Goal: Information Seeking & Learning: Learn about a topic

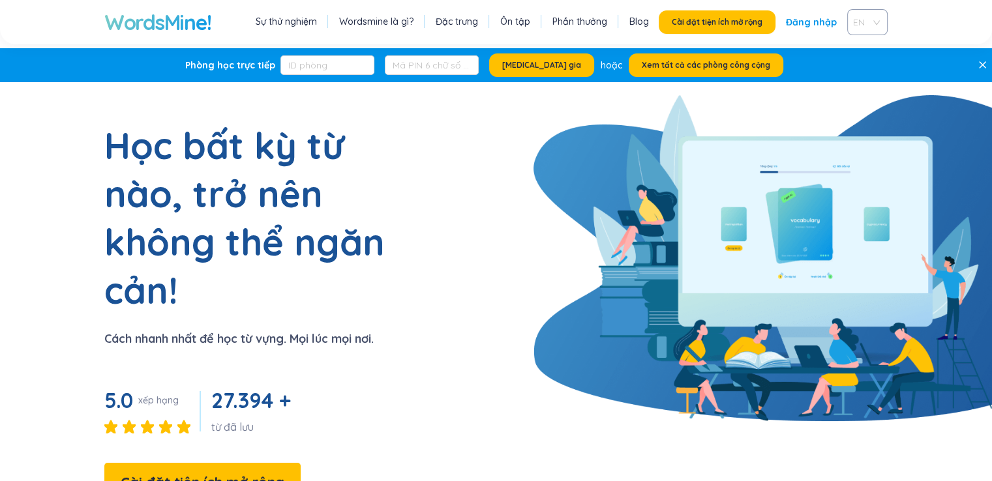
click at [866, 24] on span "EN" at bounding box center [864, 22] width 23 height 20
click at [868, 76] on font "VIE" at bounding box center [861, 72] width 13 height 12
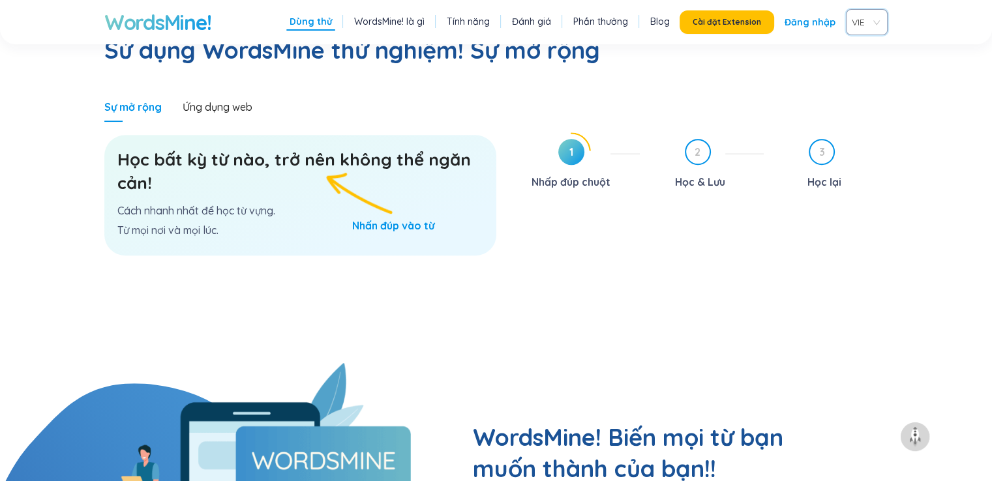
scroll to position [839, 0]
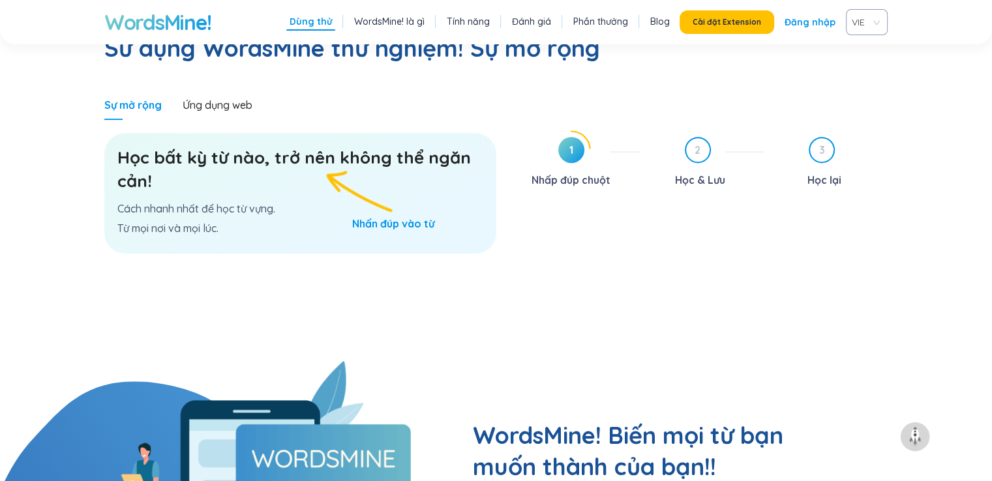
click at [368, 166] on div "Học bất kỳ từ nào, trở nên không thể ngăn cản! Cách nhanh nhất để học từ vựng. …" at bounding box center [300, 193] width 392 height 121
click at [360, 187] on div "Học bất kỳ từ nào, trở nên không thể ngăn cản! Cách nhanh nhất để học từ vựng. …" at bounding box center [300, 193] width 392 height 121
click at [245, 146] on h3 "Học bất kỳ từ nào, trở nên không thể ngăn cản!" at bounding box center [300, 169] width 366 height 47
click at [246, 146] on h3 "Học bất kỳ từ nào, trở nên không thể ngăn cản!" at bounding box center [300, 169] width 366 height 47
drag, startPoint x: 252, startPoint y: 136, endPoint x: 269, endPoint y: 134, distance: 16.4
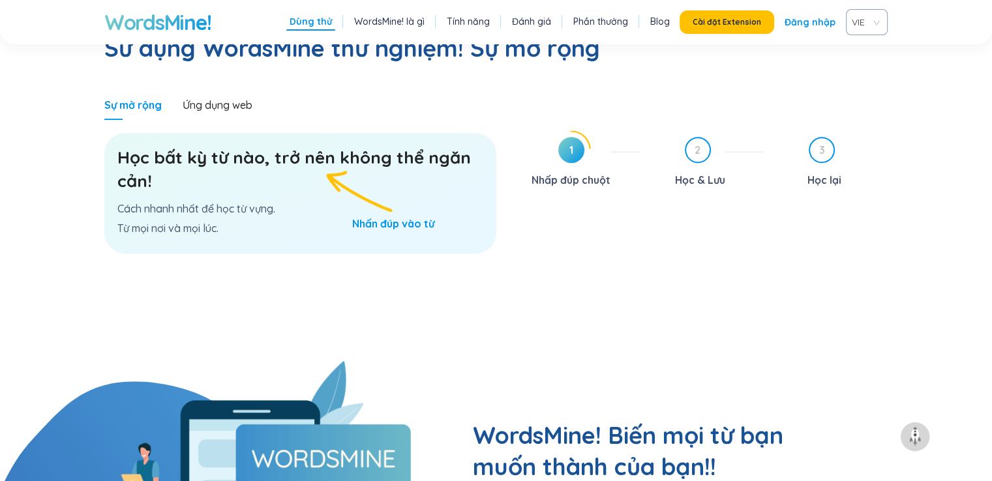
click at [267, 146] on h3 "Học bất kỳ từ nào, trở nên không thể ngăn cản!" at bounding box center [300, 169] width 366 height 47
click at [269, 146] on h3 "Học bất kỳ từ nào, trở nên không thể ngăn cản!" at bounding box center [300, 169] width 366 height 47
click at [197, 168] on div "Học bất kỳ từ nào, trở nên không thể ngăn cản! Cách nhanh nhất để học từ vựng. …" at bounding box center [300, 193] width 392 height 121
click at [235, 149] on div "Học bất kỳ từ nào, trở nên không thể ngăn cản! Cách nhanh nhất để học từ vựng. …" at bounding box center [300, 193] width 392 height 121
click at [215, 98] on font "Ứng dụng web" at bounding box center [218, 104] width 70 height 13
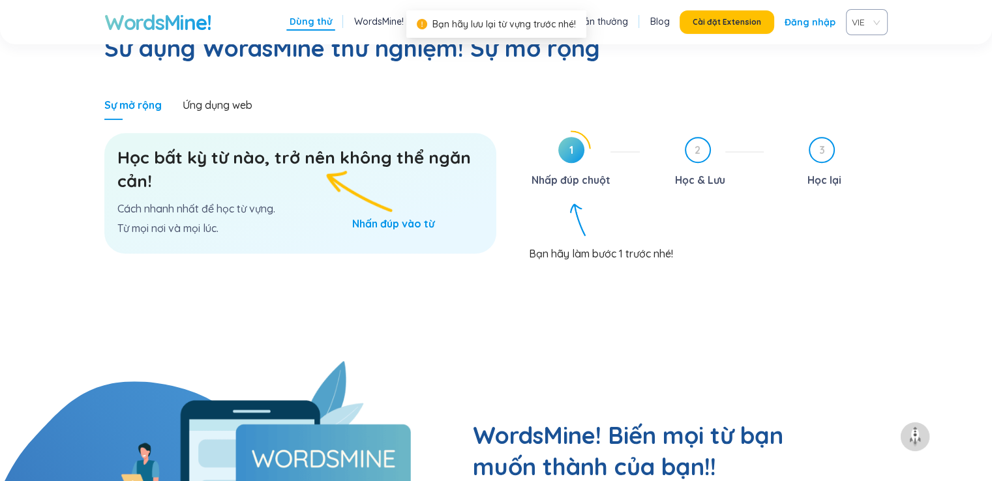
click at [574, 131] on icon at bounding box center [571, 150] width 38 height 38
drag, startPoint x: 577, startPoint y: 110, endPoint x: 581, endPoint y: 125, distance: 15.7
click at [577, 137] on span "1" at bounding box center [571, 150] width 26 height 26
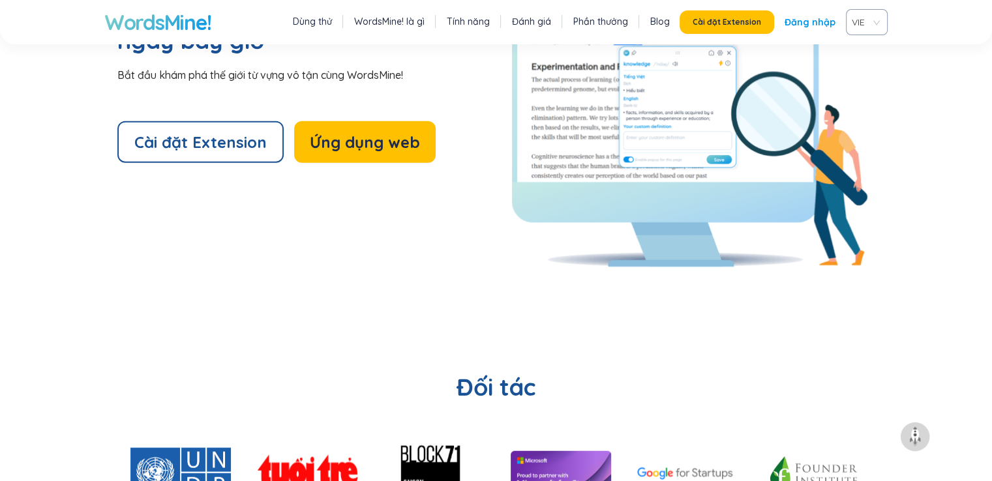
scroll to position [2763, 0]
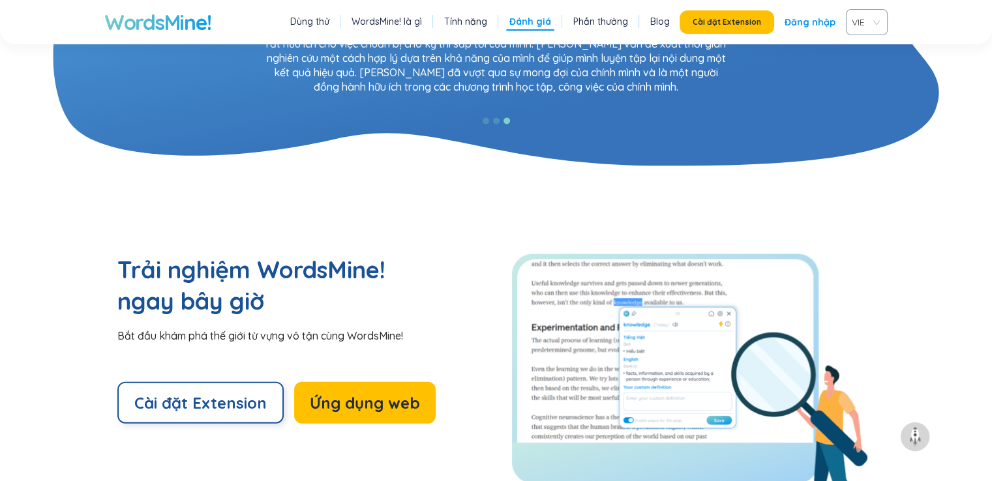
click at [242, 393] on font "Cài đặt Extension" at bounding box center [200, 403] width 132 height 20
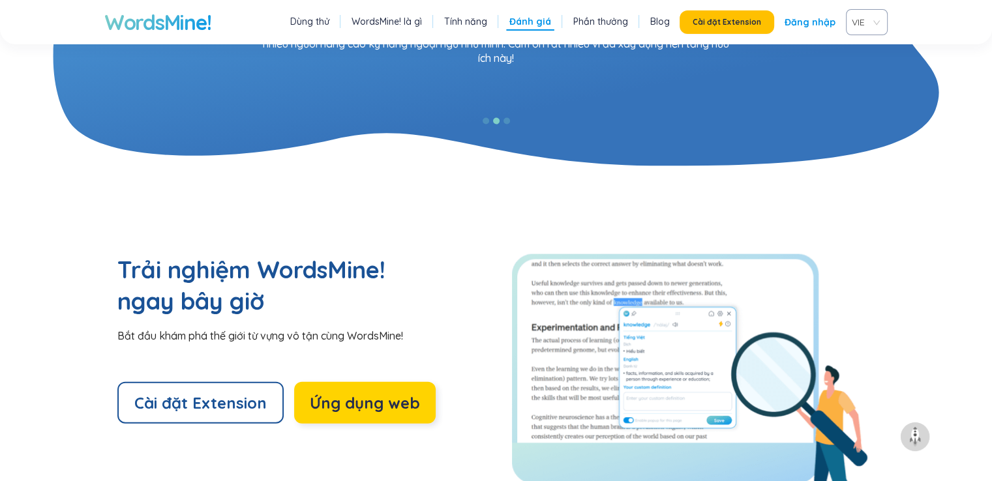
click at [387, 382] on button "Ứng dụng web" at bounding box center [365, 403] width 142 height 42
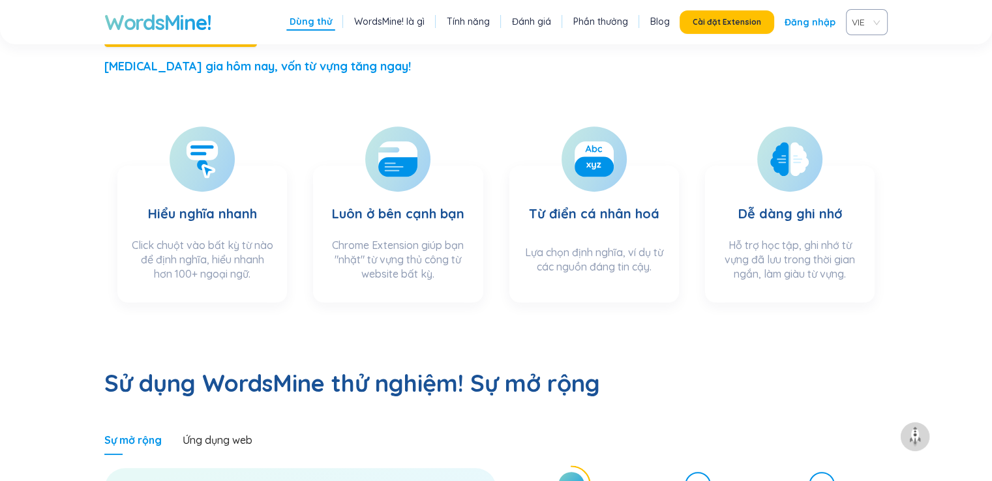
scroll to position [503, 0]
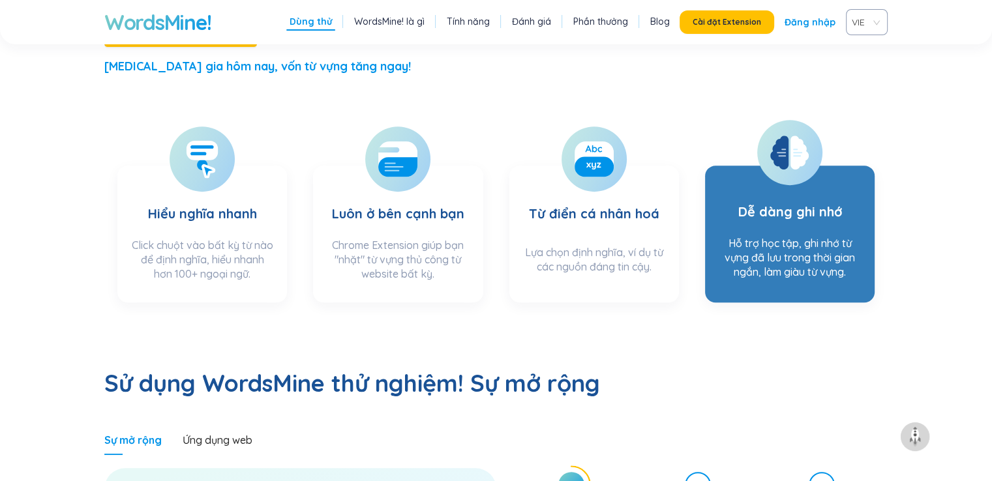
click at [781, 182] on section "Dễ dàng ghi nhớ Hỗ trợ học tập, ghi nhớ từ vựng đã lưu trong thời gian ngắn, là…" at bounding box center [790, 234] width 170 height 137
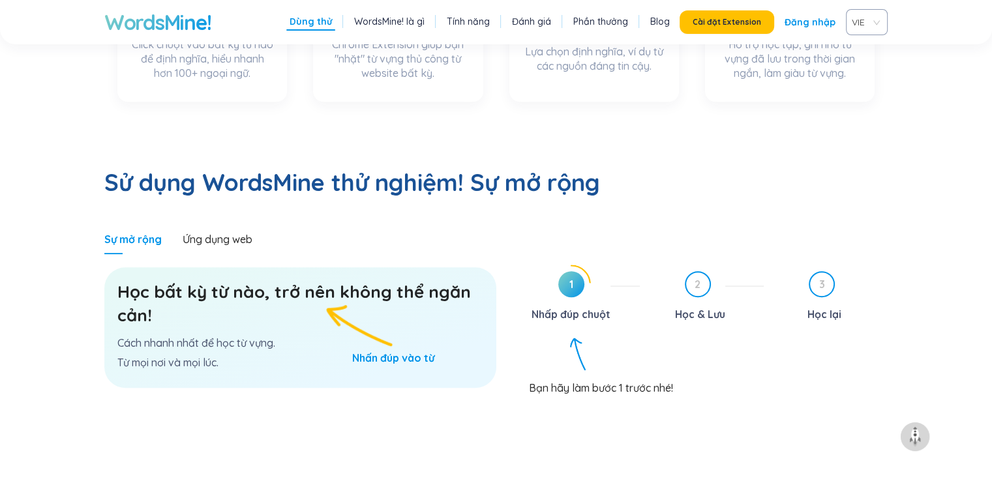
scroll to position [706, 0]
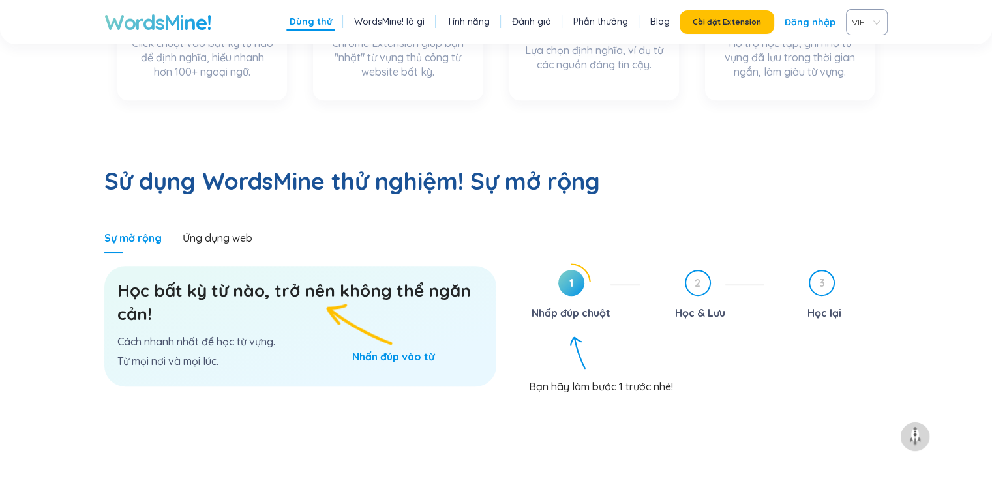
click at [370, 292] on div "Học bất kỳ từ nào, trở nên không thể ngăn cản! Cách nhanh nhất để học từ vựng. …" at bounding box center [300, 326] width 392 height 121
drag, startPoint x: 370, startPoint y: 292, endPoint x: 190, endPoint y: 199, distance: 202.4
click at [190, 223] on div "Ứng dụng web" at bounding box center [218, 238] width 70 height 30
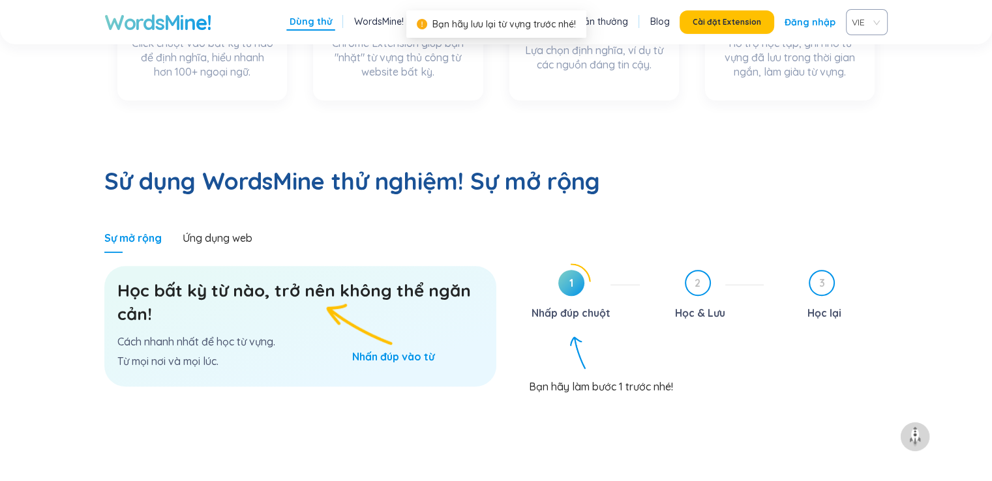
click at [285, 354] on p "Từ mọi nơi và mọi lúc." at bounding box center [300, 361] width 366 height 14
click at [327, 291] on div "Học bất kỳ từ nào, trở nên không thể ngăn cản! Cách nhanh nhất để học từ vựng. …" at bounding box center [300, 326] width 392 height 121
click at [326, 290] on div "Học bất kỳ từ nào, trở nên không thể ngăn cản! Cách nhanh nhất để học từ vựng. …" at bounding box center [300, 326] width 392 height 121
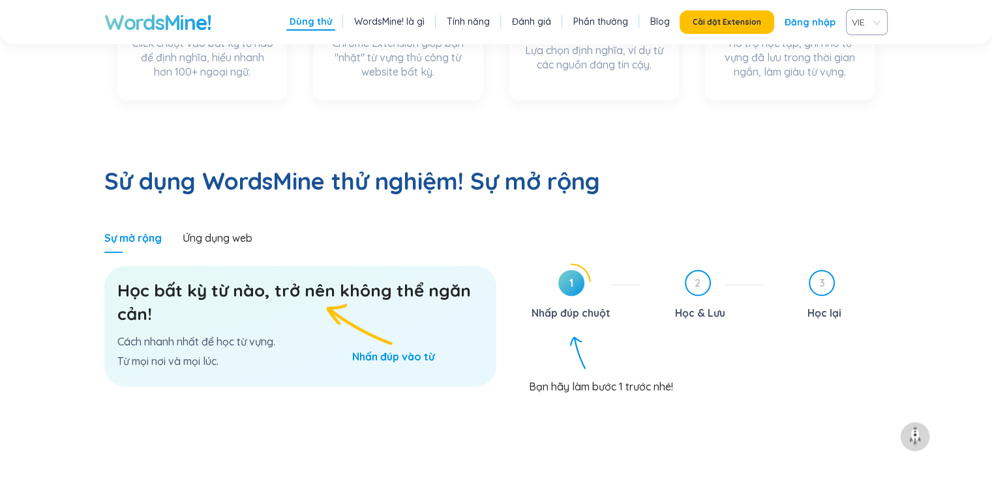
click at [313, 283] on div "Học bất kỳ từ nào, trở nên không thể ngăn cản! Cách nhanh nhất để học từ vựng. …" at bounding box center [300, 326] width 392 height 121
click at [421, 332] on div "Học bất kỳ từ nào, trở nên không thể ngăn cản! Cách nhanh nhất để học từ vựng. …" at bounding box center [300, 326] width 392 height 121
click at [368, 269] on div "Học bất kỳ từ nào, trở nên không thể ngăn cản! Cách nhanh nhất để học từ vựng. …" at bounding box center [300, 326] width 392 height 121
drag, startPoint x: 137, startPoint y: 262, endPoint x: 583, endPoint y: 256, distance: 446.1
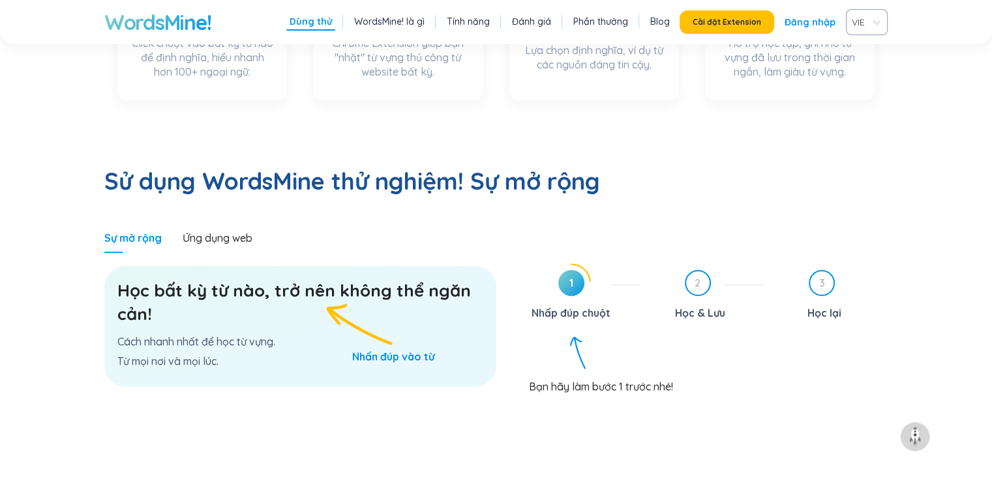
click at [582, 307] on font "Nhấp đúp chuột" at bounding box center [571, 313] width 79 height 13
click at [566, 270] on span "1" at bounding box center [571, 283] width 26 height 26
click at [565, 270] on span "1" at bounding box center [571, 283] width 26 height 26
click at [563, 270] on span "1" at bounding box center [571, 283] width 26 height 26
drag, startPoint x: 868, startPoint y: 243, endPoint x: 809, endPoint y: 238, distance: 59.6
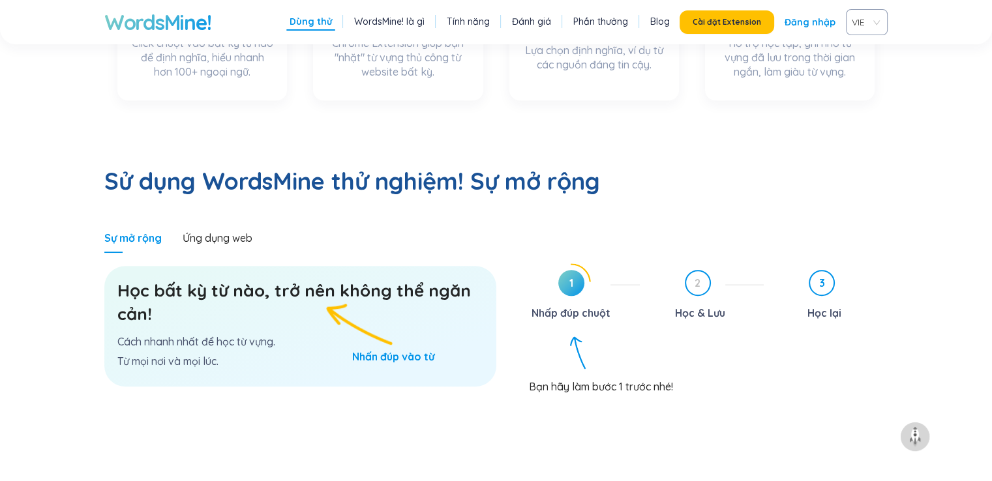
click at [865, 270] on div "3 Học lại" at bounding box center [830, 296] width 113 height 53
click at [699, 277] on font "2" at bounding box center [698, 283] width 6 height 13
click at [740, 270] on div "2 Học & Lưu" at bounding box center [706, 296] width 113 height 53
drag, startPoint x: 698, startPoint y: 227, endPoint x: 687, endPoint y: 228, distance: 11.2
click at [698, 277] on font "2" at bounding box center [698, 283] width 6 height 13
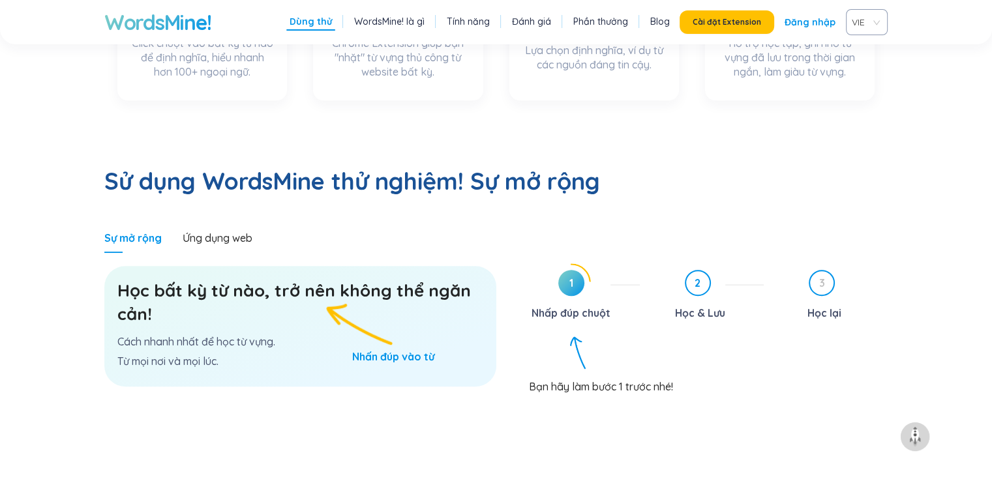
click at [698, 277] on font "2" at bounding box center [698, 283] width 6 height 13
click at [572, 277] on font "1" at bounding box center [571, 283] width 4 height 13
click at [569, 277] on font "1" at bounding box center [571, 283] width 4 height 13
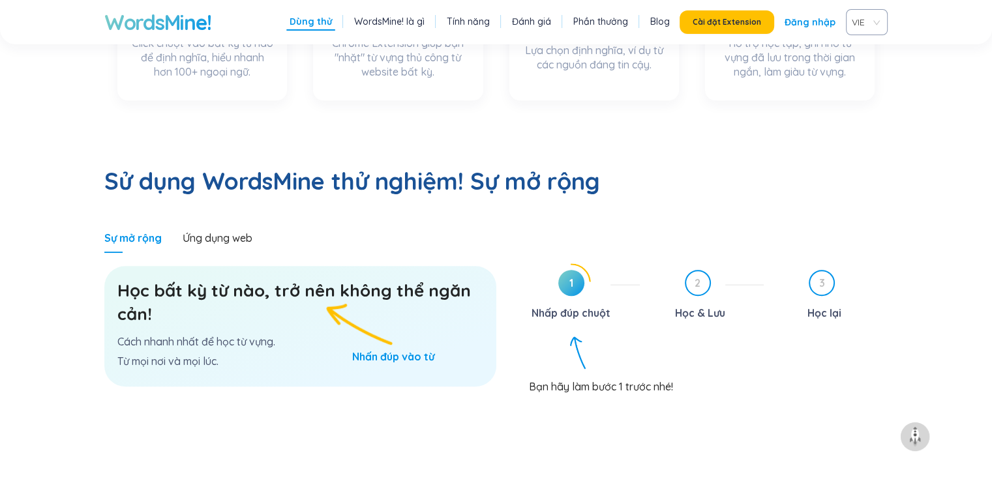
click at [569, 277] on font "1" at bounding box center [571, 283] width 4 height 13
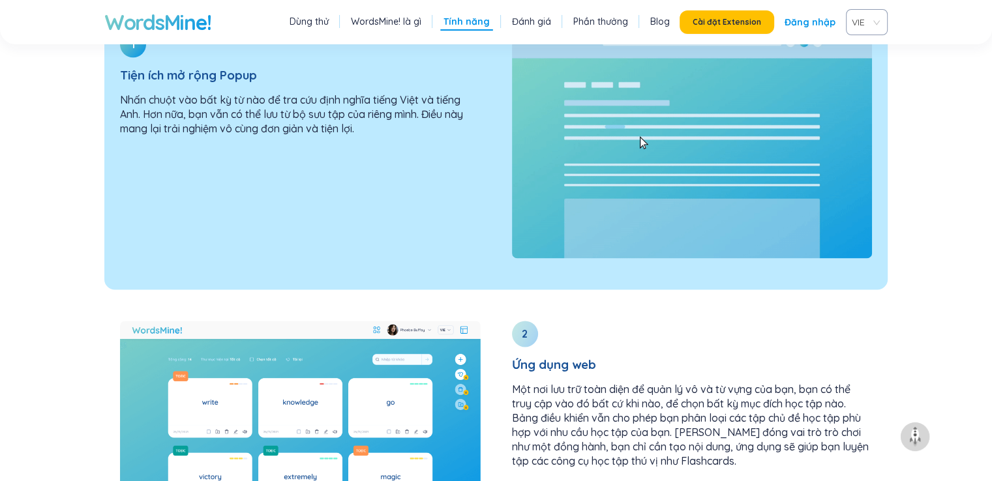
scroll to position [1553, 0]
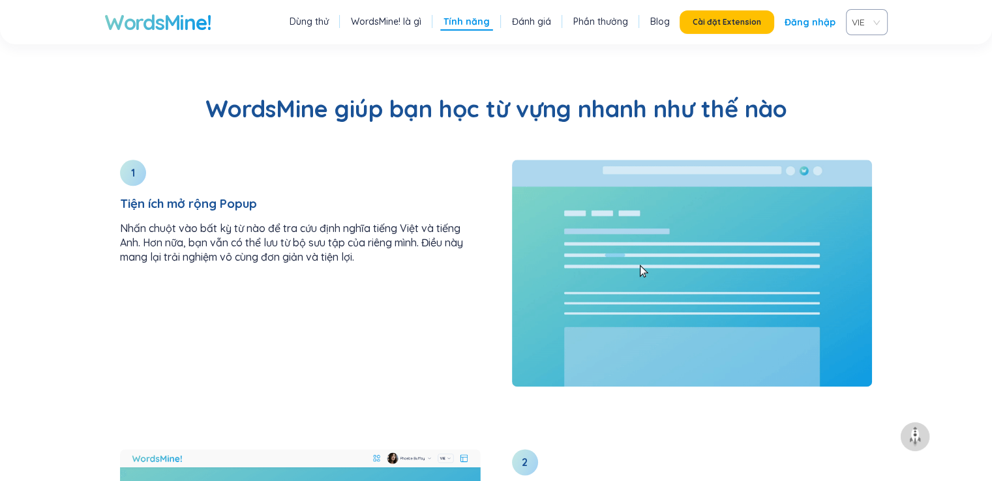
click at [329, 23] on font "Dùng thử" at bounding box center [309, 22] width 39 height 12
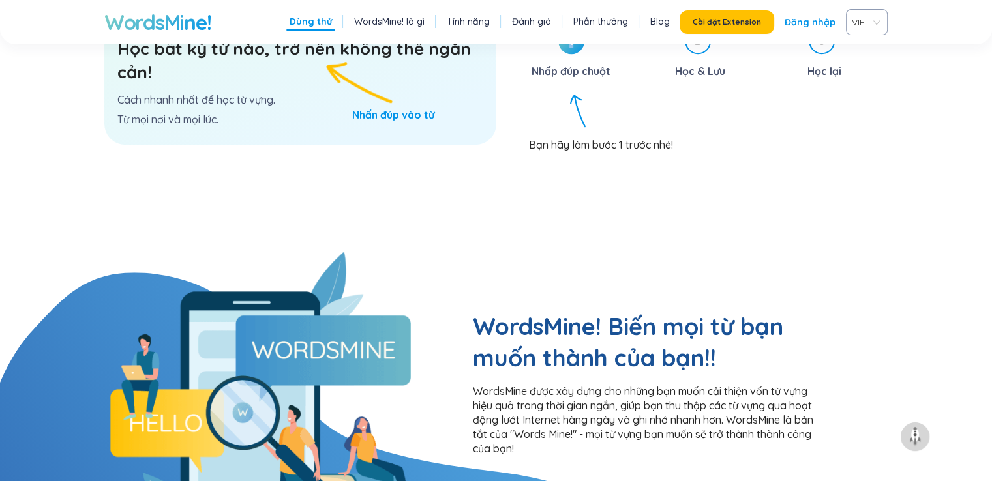
scroll to position [771, 0]
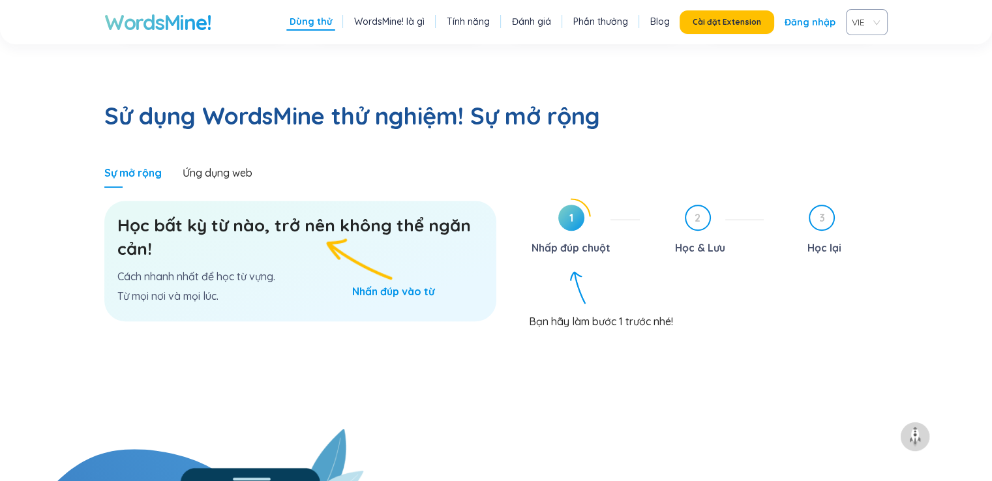
click at [370, 235] on div "Học bất kỳ từ nào, trở nên không thể ngăn cản! Cách nhanh nhất để học từ vựng. …" at bounding box center [300, 261] width 392 height 121
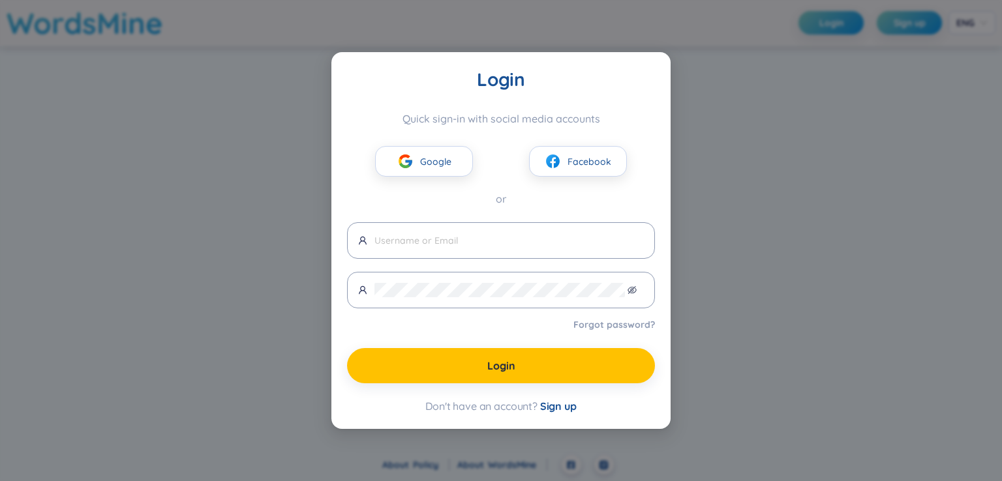
click at [303, 155] on div "Login Quick sign-in with social media accounts Google Facebook or Forgot passwo…" at bounding box center [501, 240] width 1002 height 481
click at [435, 159] on span "Google" at bounding box center [435, 162] width 31 height 14
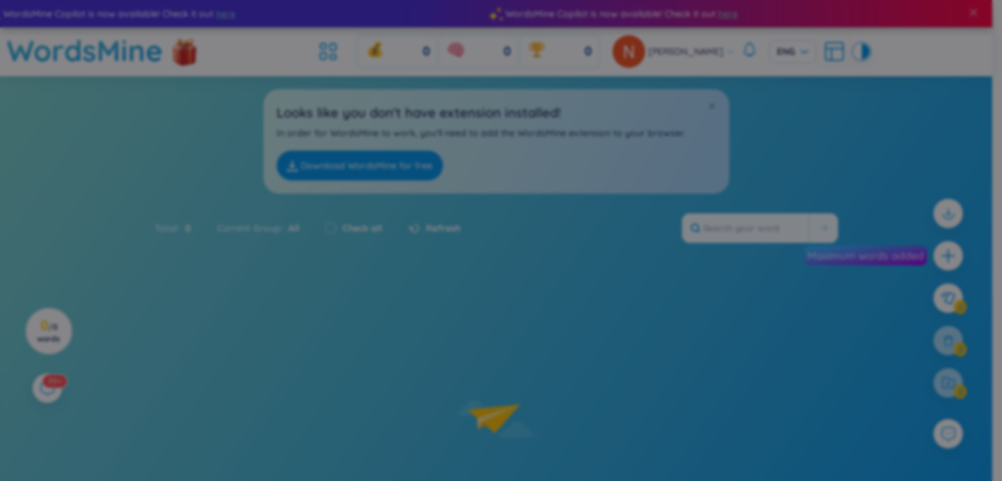
click at [435, 152] on body "WordsMine Copilot is now available! Check it out here WordsMine Copilot is now …" at bounding box center [496, 240] width 992 height 481
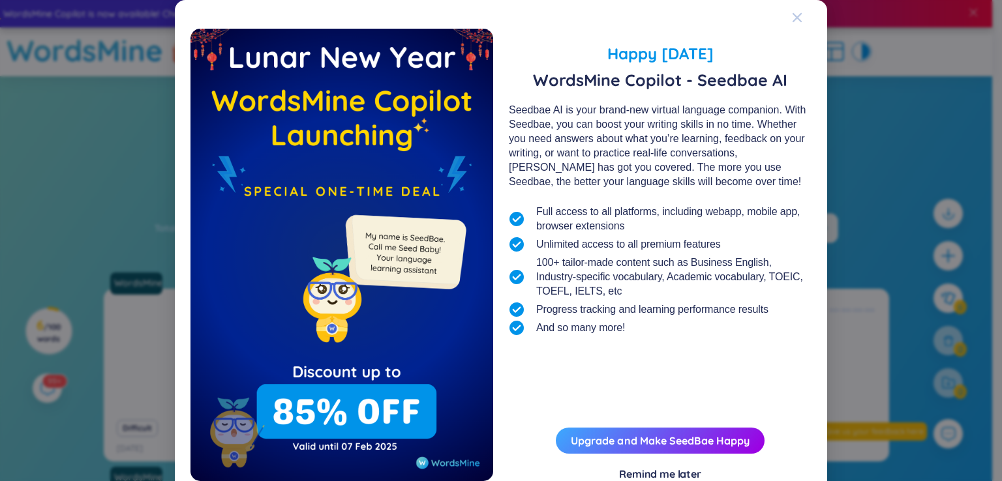
click at [792, 16] on icon "Close" at bounding box center [796, 17] width 9 height 9
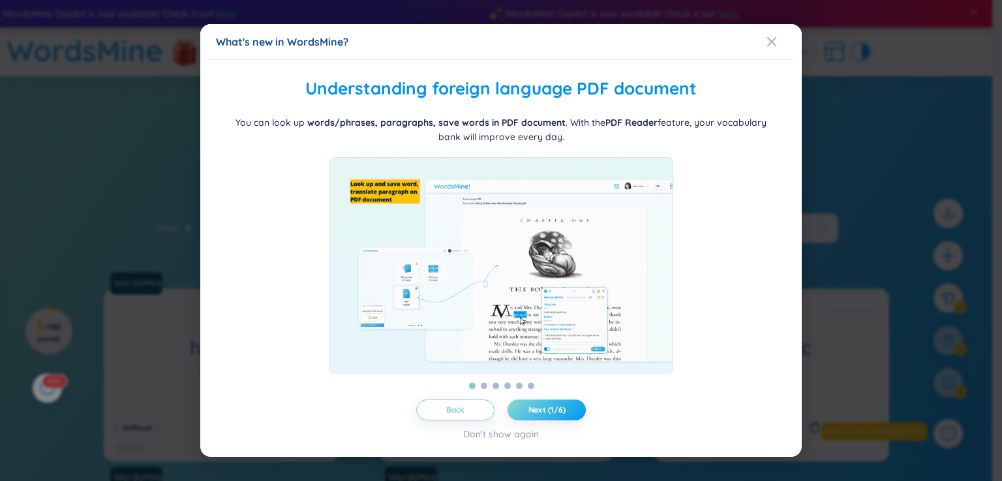
click at [562, 415] on span "Next (1/6)" at bounding box center [546, 410] width 37 height 10
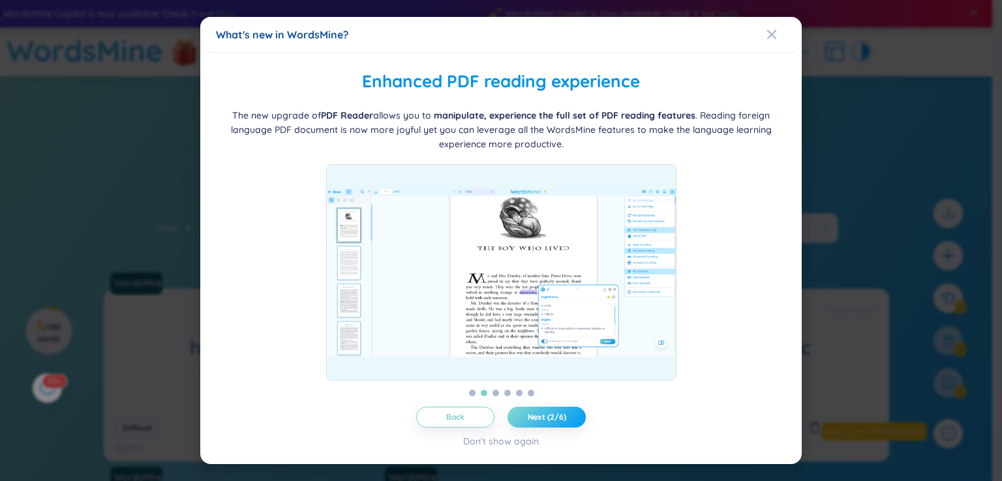
click at [562, 415] on span "Next (2/6)" at bounding box center [547, 417] width 38 height 10
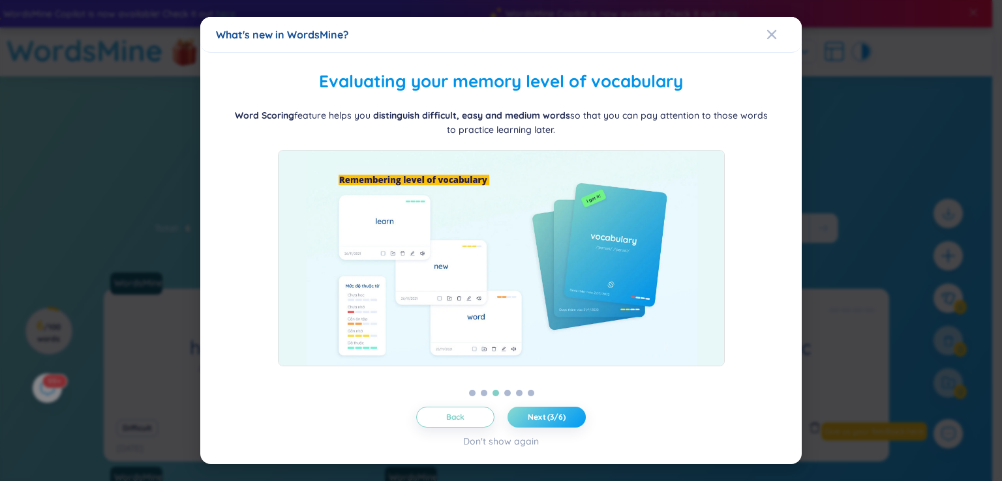
click at [562, 415] on span "Next (3/6)" at bounding box center [547, 417] width 38 height 10
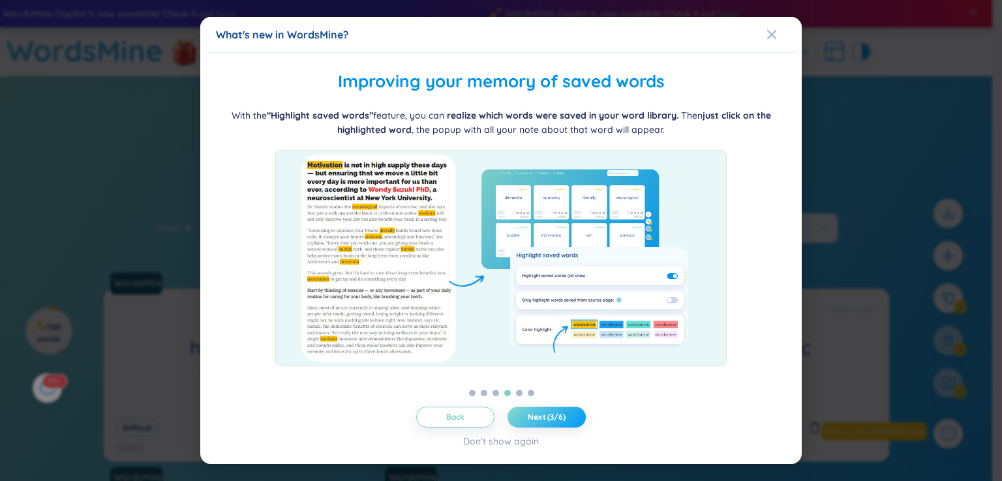
click at [562, 415] on span "Next (3/6)" at bounding box center [547, 417] width 38 height 10
click at [562, 415] on span "Next (4/6)" at bounding box center [547, 417] width 38 height 10
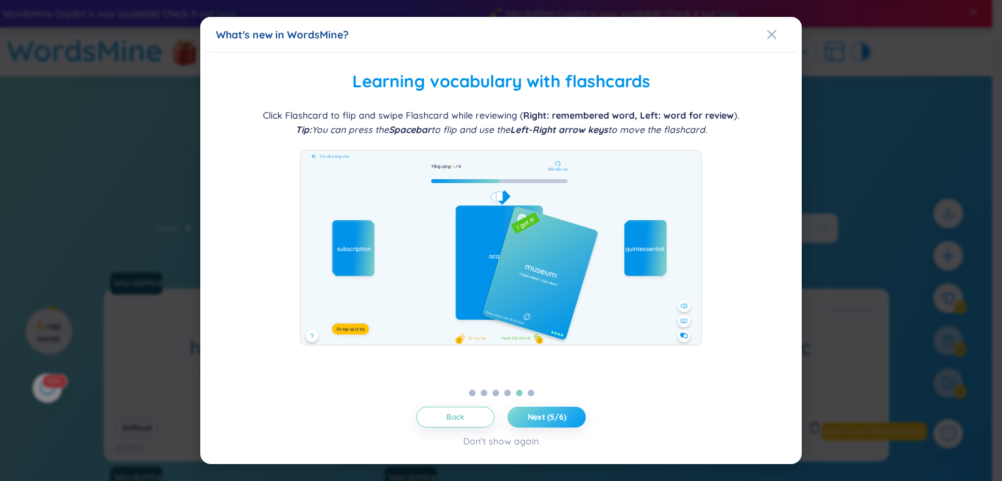
click at [562, 415] on span "Next (5/6)" at bounding box center [547, 417] width 38 height 10
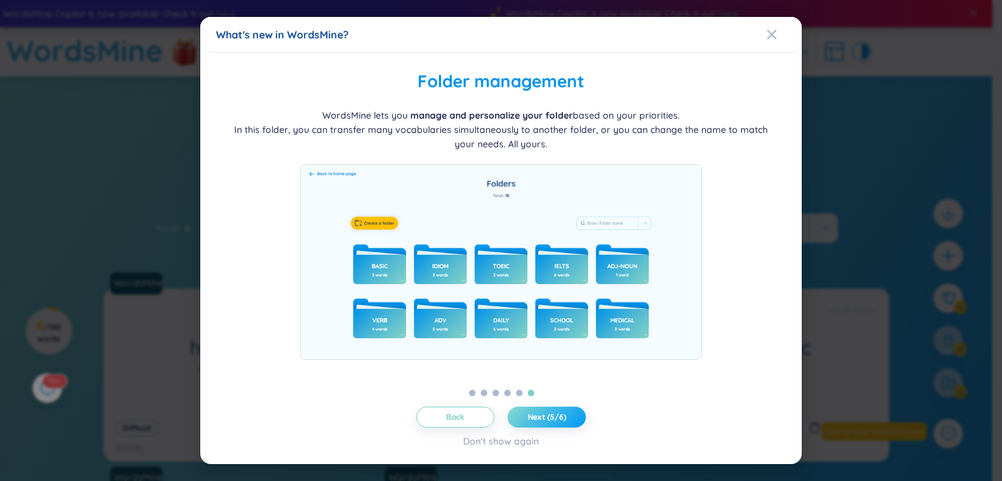
click at [562, 415] on span "Next (5/6)" at bounding box center [547, 417] width 38 height 10
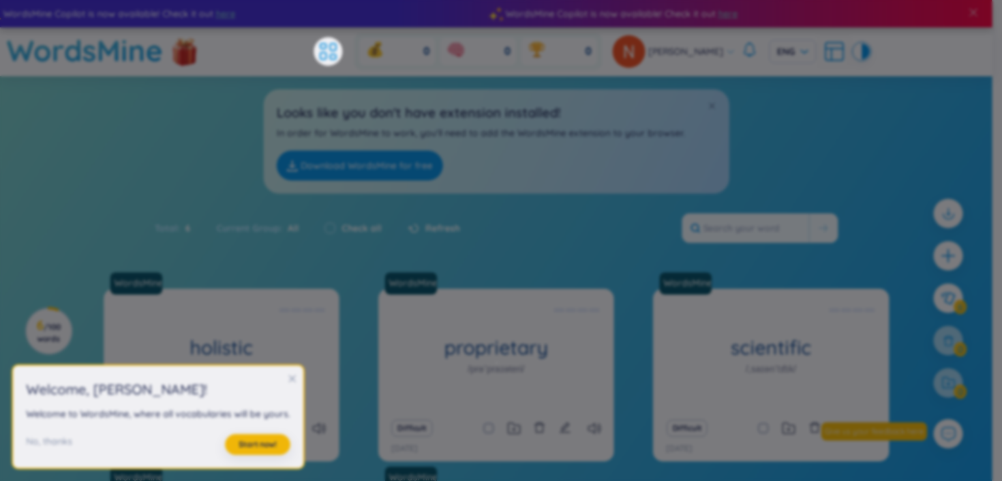
click at [738, 111] on span "Let's get started!" at bounding box center [744, 110] width 13 height 2
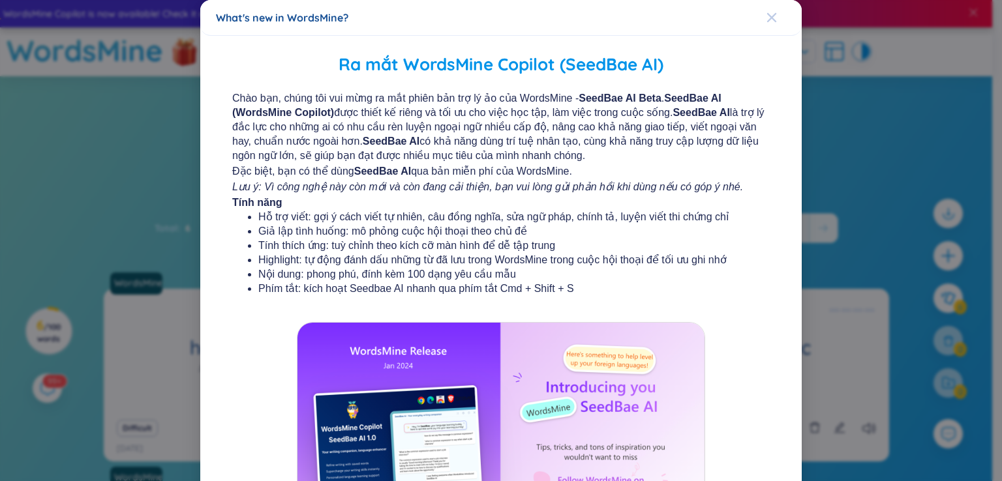
click at [769, 29] on span "Close" at bounding box center [783, 17] width 35 height 35
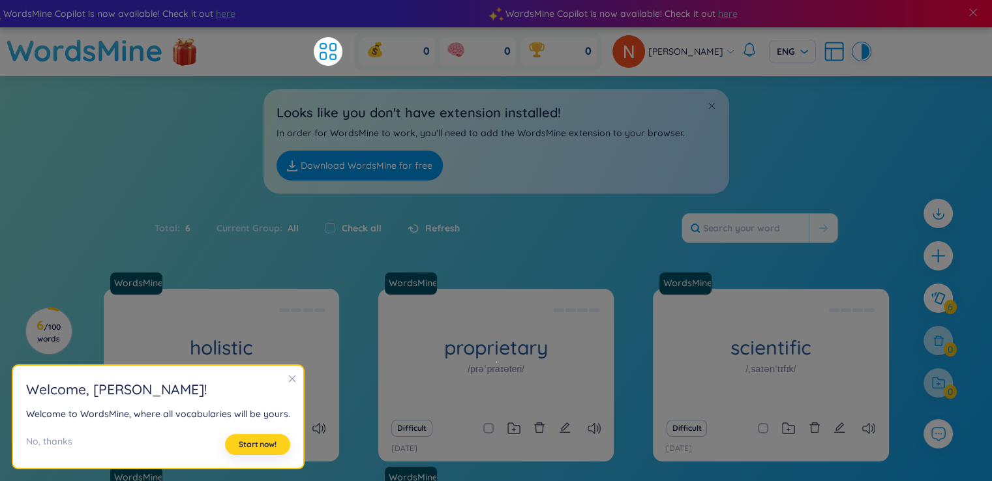
click at [247, 445] on span "Start now!" at bounding box center [258, 445] width 38 height 10
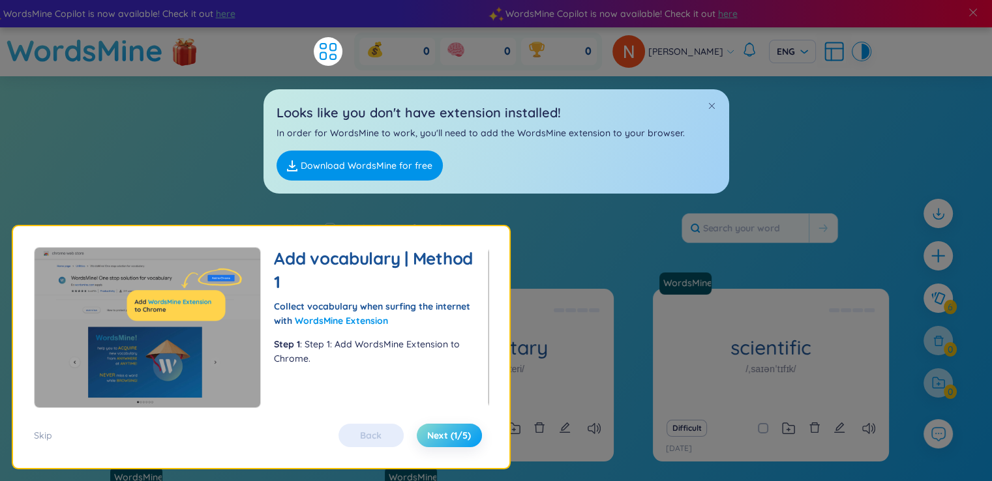
click at [427, 436] on button "Next (1/5)" at bounding box center [449, 435] width 65 height 23
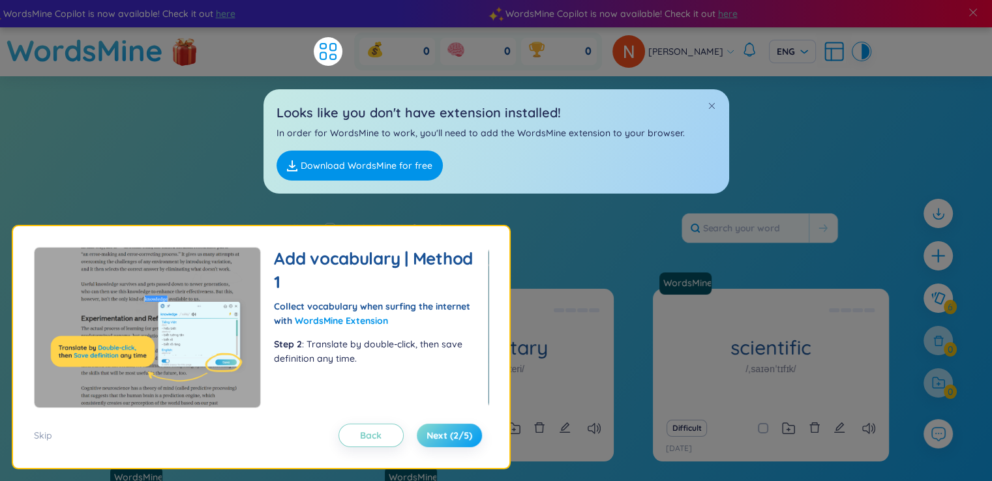
click at [427, 436] on span "Next (2/5)" at bounding box center [450, 435] width 46 height 13
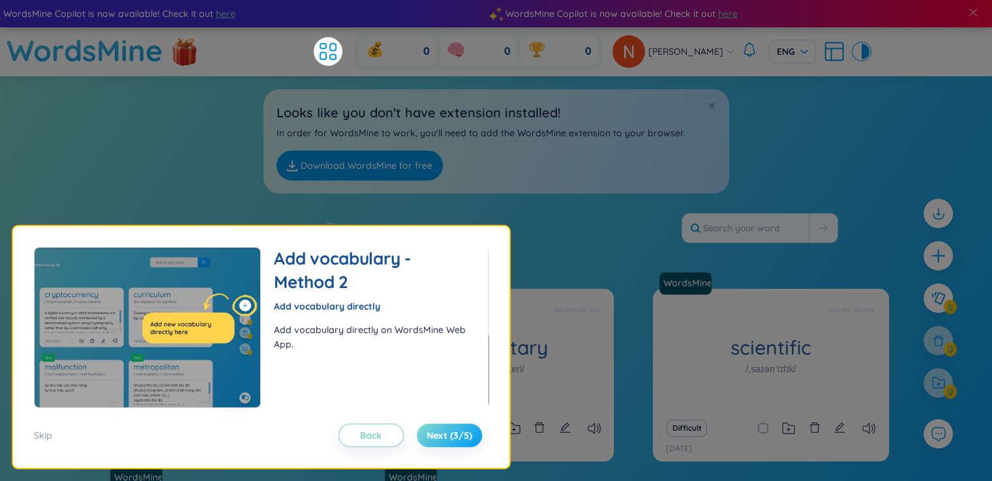
click at [427, 436] on span "Next (3/5)" at bounding box center [450, 435] width 46 height 13
click at [427, 435] on span "Next (3/5)" at bounding box center [450, 435] width 46 height 13
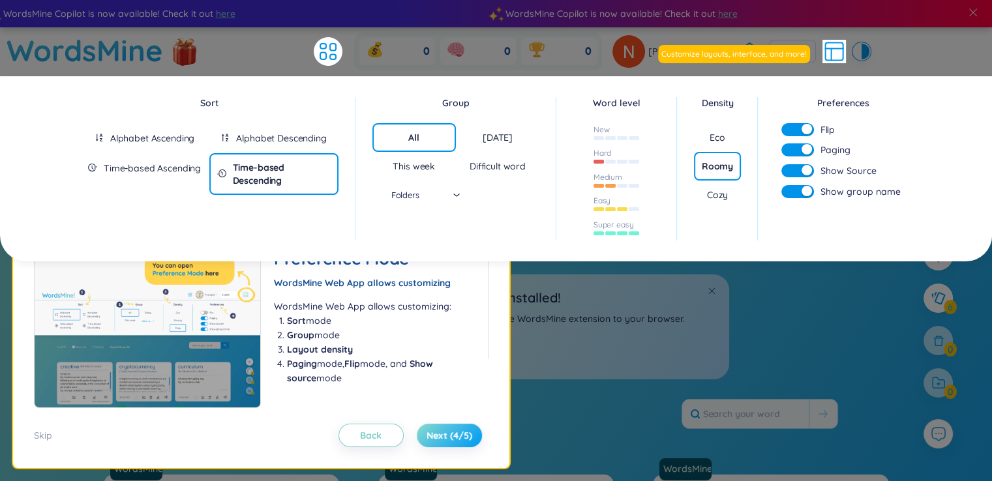
click at [427, 435] on span "Next (4/5)" at bounding box center [450, 435] width 46 height 13
click at [425, 427] on button "Next (4/5)" at bounding box center [449, 435] width 65 height 23
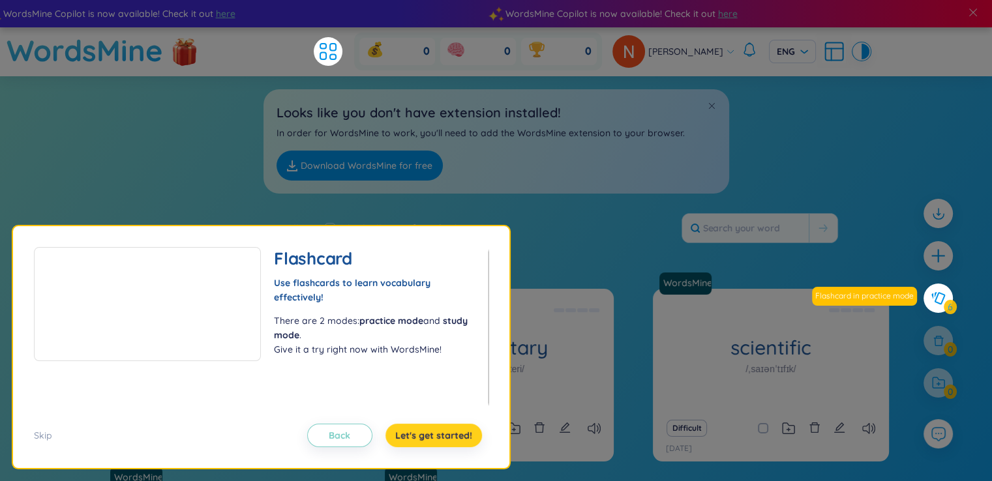
click at [425, 427] on button "Let's get started!" at bounding box center [433, 435] width 97 height 23
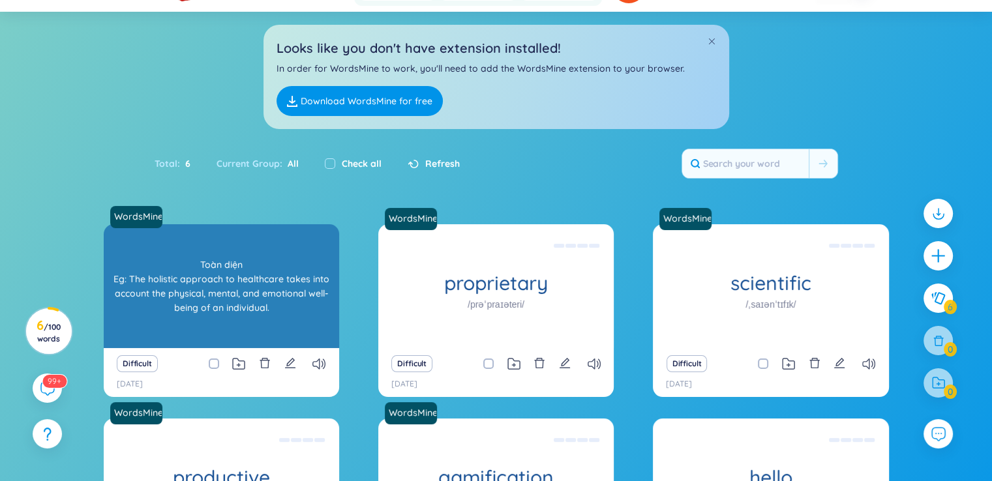
scroll to position [65, 0]
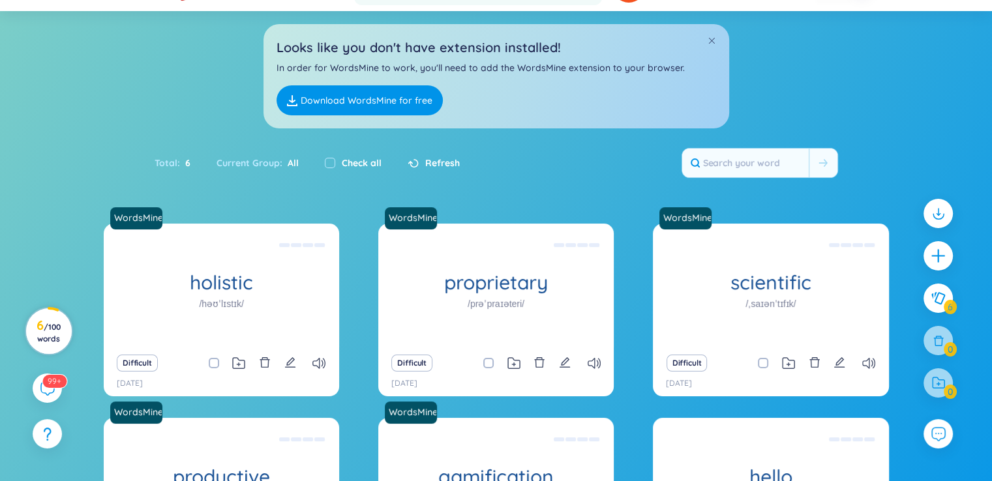
click at [26, 312] on icon at bounding box center [50, 329] width 55 height 55
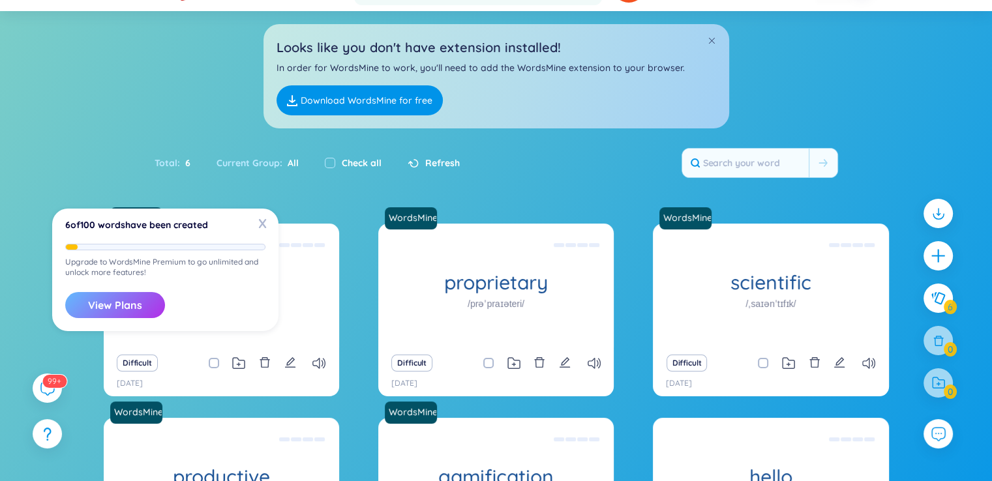
click at [137, 307] on button "View Plans" at bounding box center [115, 305] width 100 height 26
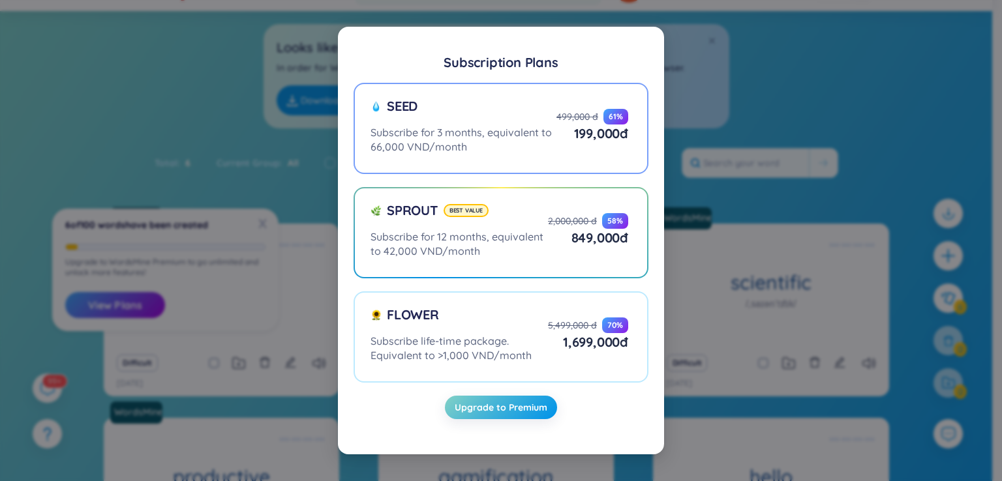
click at [417, 115] on div "Seed" at bounding box center [463, 111] width 186 height 28
click at [0, 0] on input "Seed Subscribe for 3 months, equivalent to 66,000 VND/month 499,000 đ 61 % 199,…" at bounding box center [0, 0] width 0 height 0
click at [541, 269] on label "Sprout Best value Subscribe for 12 months, equivalent to 42,000 VND/month 2,000…" at bounding box center [500, 232] width 295 height 91
click at [0, 0] on input "Sprout Best value Subscribe for 12 months, equivalent to 42,000 VND/month 2,000…" at bounding box center [0, 0] width 0 height 0
click at [511, 318] on div "Flower" at bounding box center [458, 320] width 177 height 28
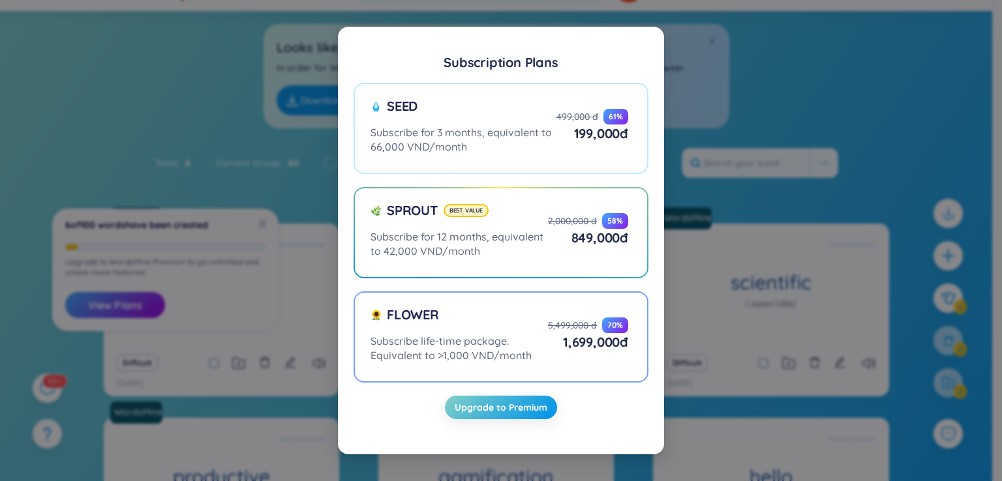
click at [0, 0] on input "Flower Subscribe life-time package. Equivalent to >1,000 VND/month 5,499,000 đ …" at bounding box center [0, 0] width 0 height 0
click at [536, 243] on div "Subscribe for 12 months, equivalent to 42,000 VND/month" at bounding box center [458, 244] width 177 height 29
click at [0, 0] on input "Sprout Best value Subscribe for 12 months, equivalent to 42,000 VND/month 2,000…" at bounding box center [0, 0] width 0 height 0
click at [532, 326] on div "Flower" at bounding box center [458, 320] width 177 height 28
click at [0, 0] on input "Flower Subscribe life-time package. Equivalent to >1,000 VND/month 5,499,000 đ …" at bounding box center [0, 0] width 0 height 0
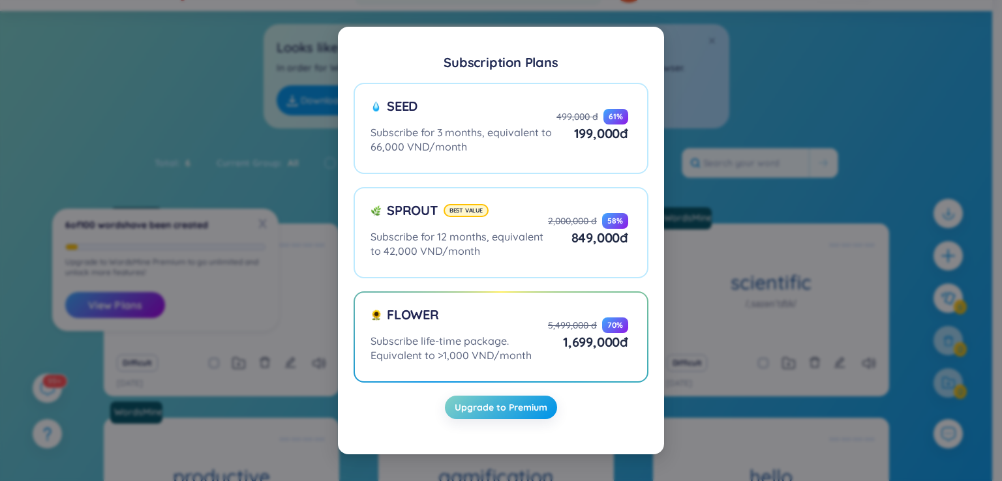
click at [663, 68] on div "Subscription Plans Seed Subscribe for 3 months, equivalent to 66,000 VND/month …" at bounding box center [501, 241] width 326 height 428
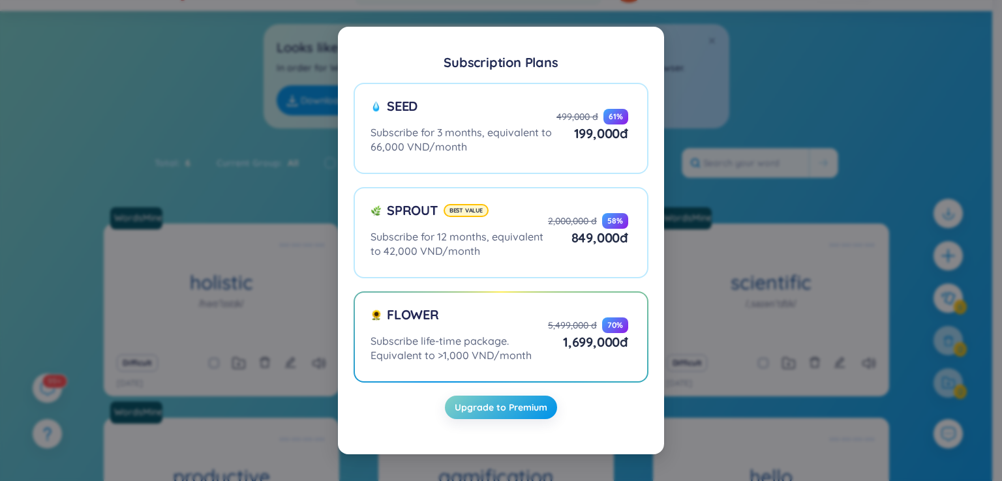
click at [790, 110] on div "Subscription Plans Seed Subscribe for 3 months, equivalent to 66,000 VND/month …" at bounding box center [501, 240] width 1002 height 481
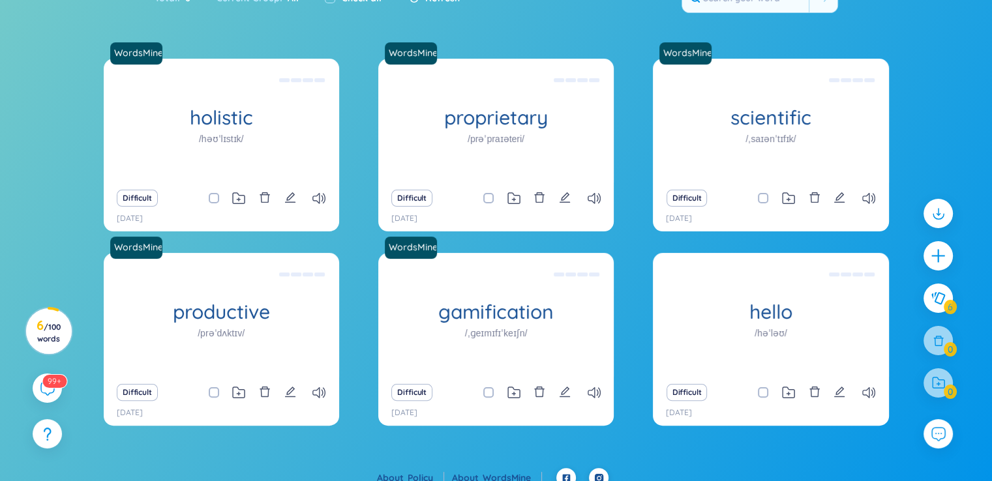
scroll to position [243, 0]
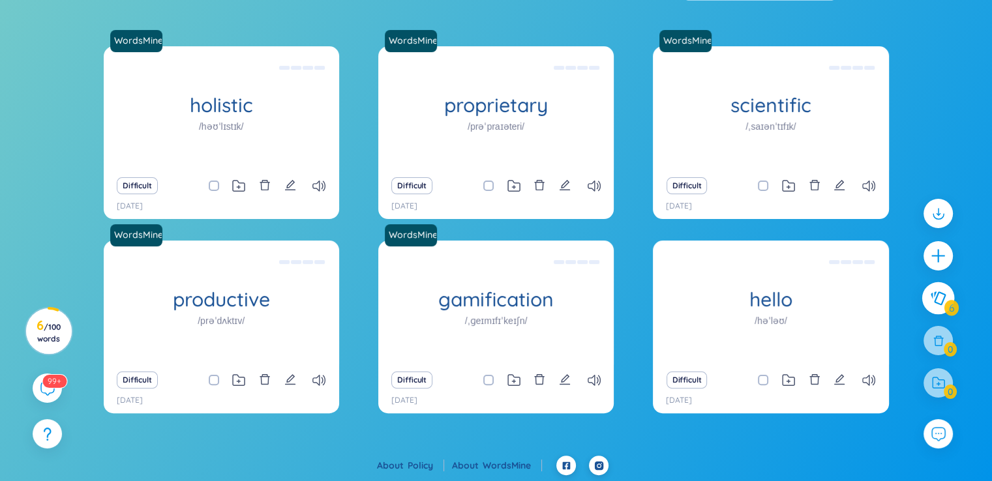
click at [933, 312] on div at bounding box center [938, 304] width 42 height 225
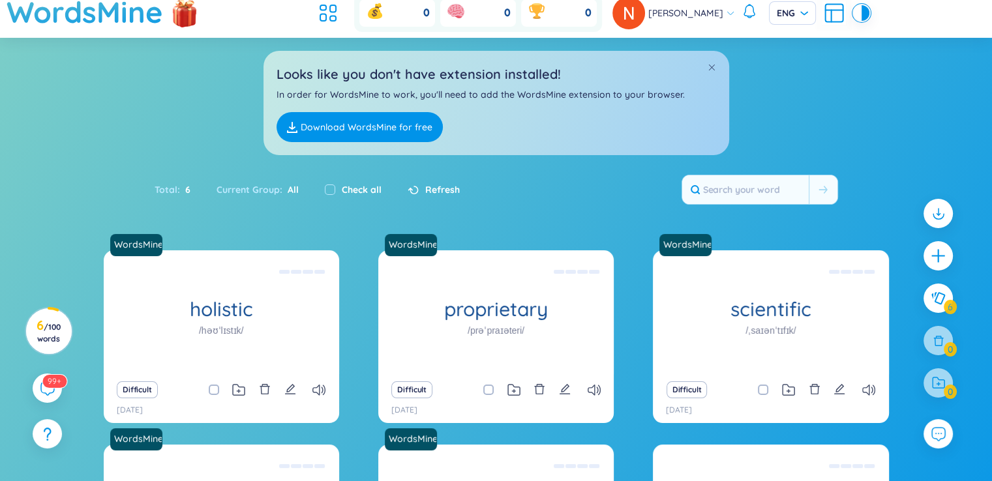
scroll to position [0, 0]
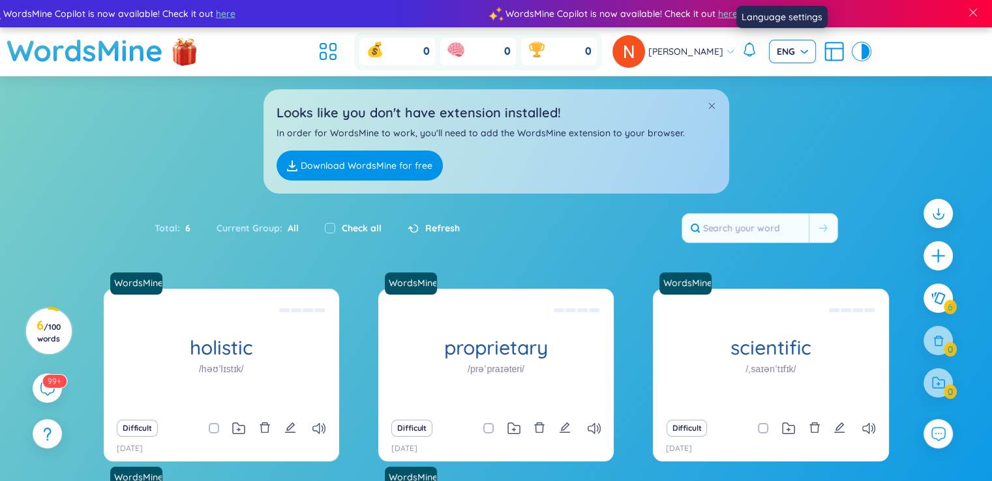
click at [796, 55] on span "ENG" at bounding box center [792, 51] width 31 height 13
click at [783, 82] on div "VIE" at bounding box center [780, 79] width 31 height 14
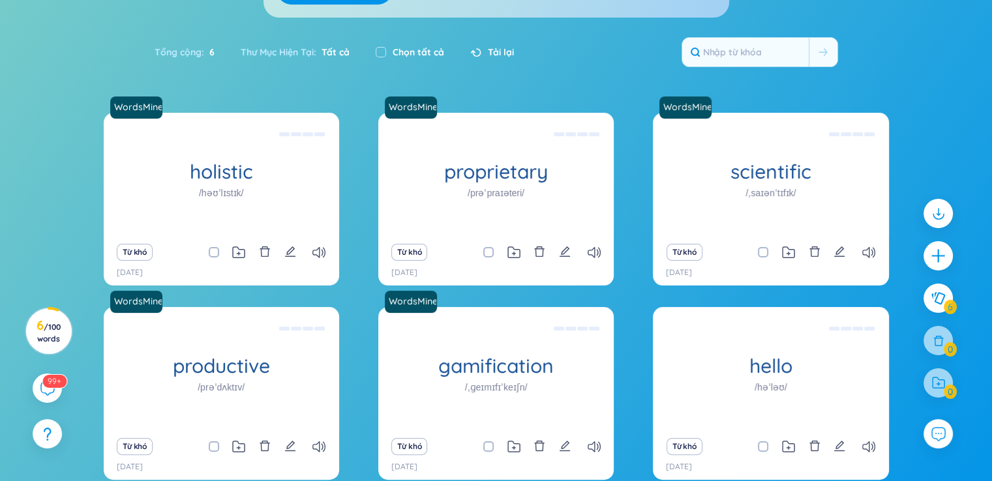
scroll to position [243, 0]
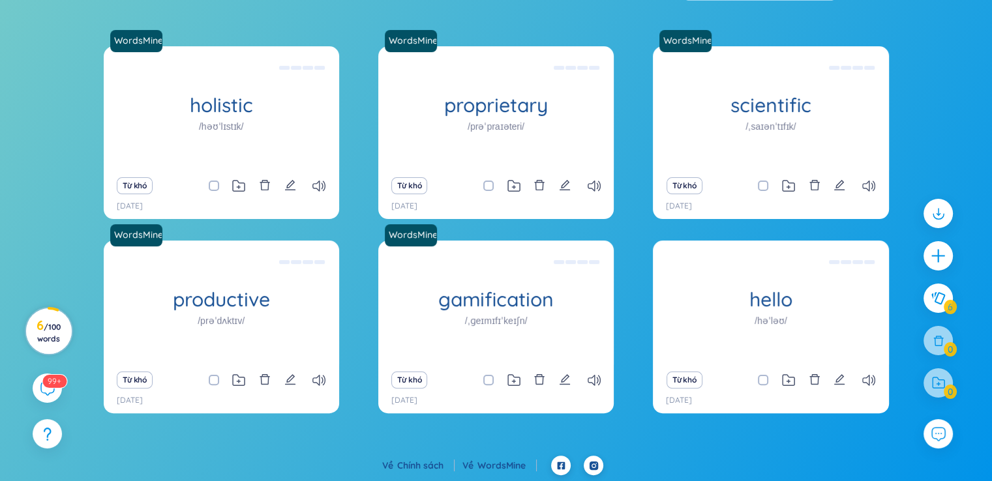
click at [52, 328] on span "/ 100 words" at bounding box center [48, 333] width 23 height 22
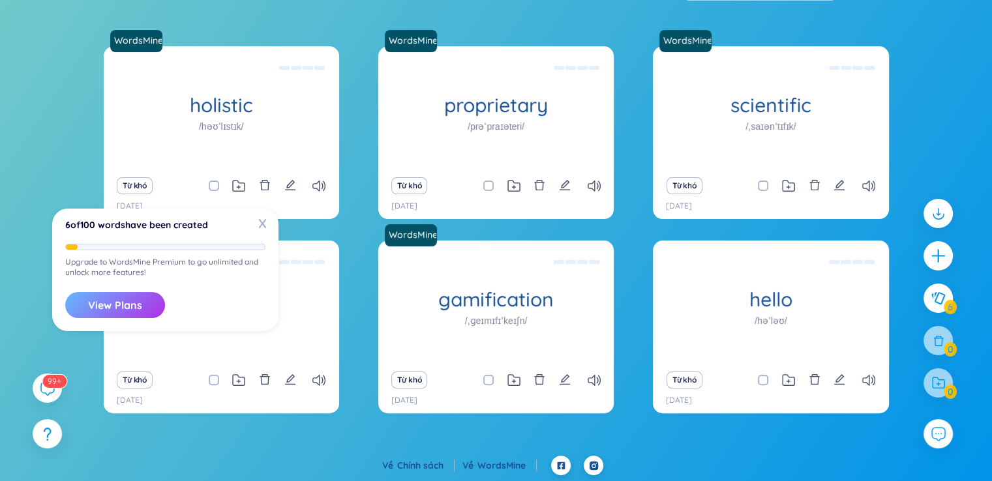
click at [97, 297] on button "View Plans" at bounding box center [115, 305] width 100 height 26
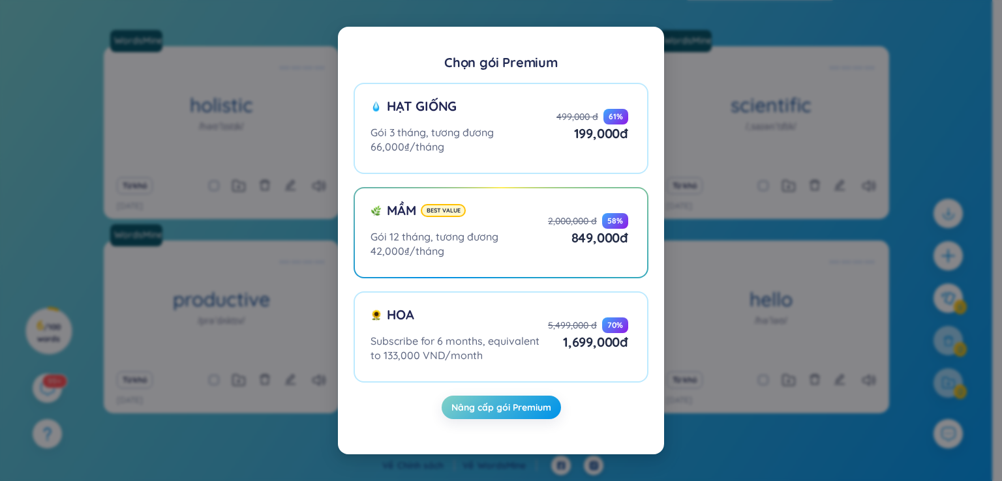
click at [314, 359] on div "Chọn gói Premium Hạt giống Gói 3 tháng, tương đương 66,000₫/tháng 499,000 đ 61 …" at bounding box center [501, 240] width 1002 height 481
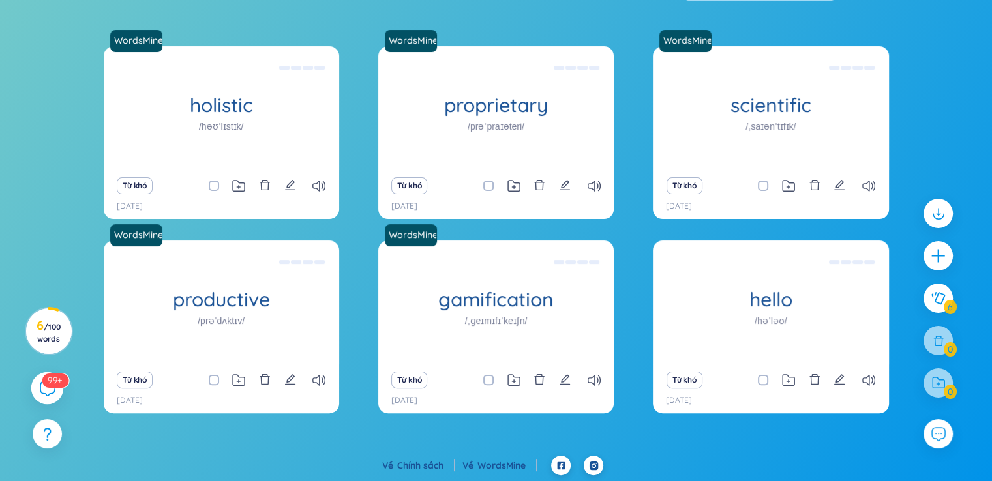
click at [46, 395] on icon at bounding box center [47, 389] width 14 height 14
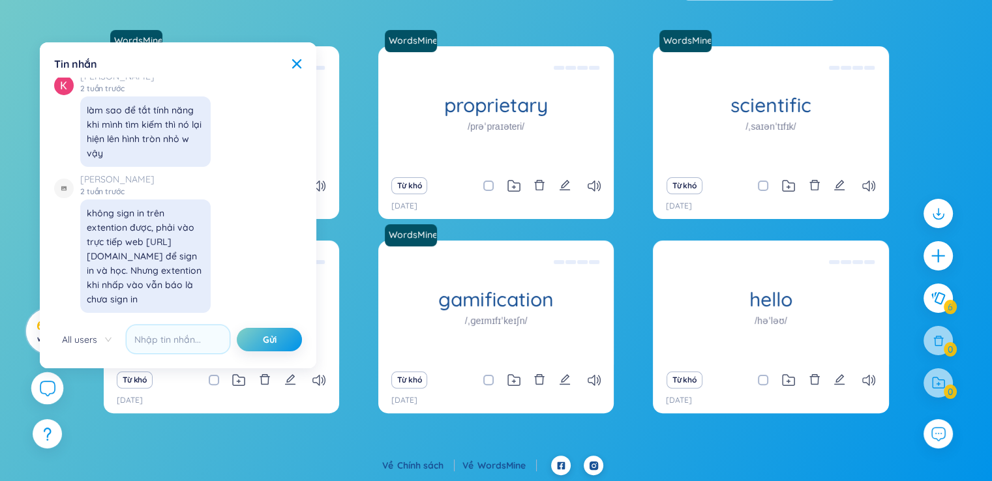
click at [50, 391] on icon at bounding box center [47, 388] width 16 height 16
click at [297, 55] on div "Tin nhắn X ✨ Hey, I'm Seed Bae , your language learning buddy -- here to sprink…" at bounding box center [178, 205] width 261 height 310
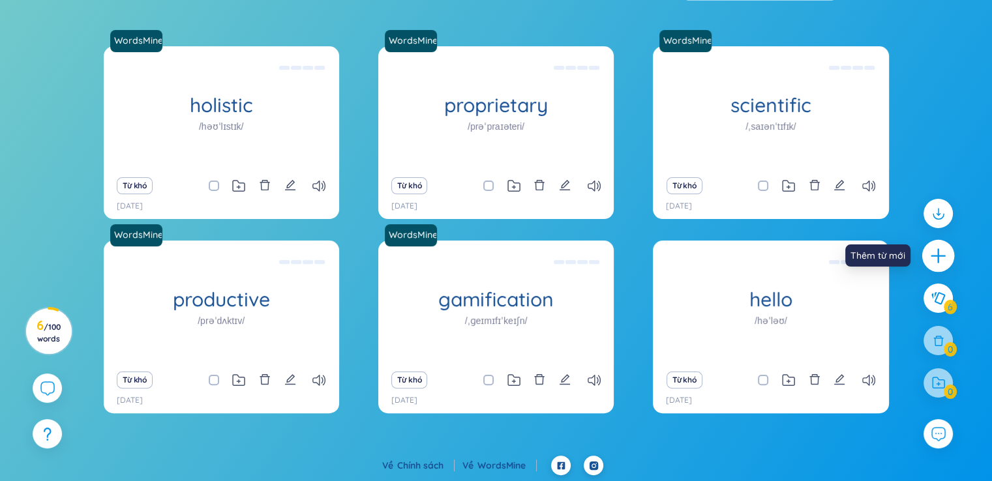
click at [943, 246] on div at bounding box center [938, 256] width 33 height 33
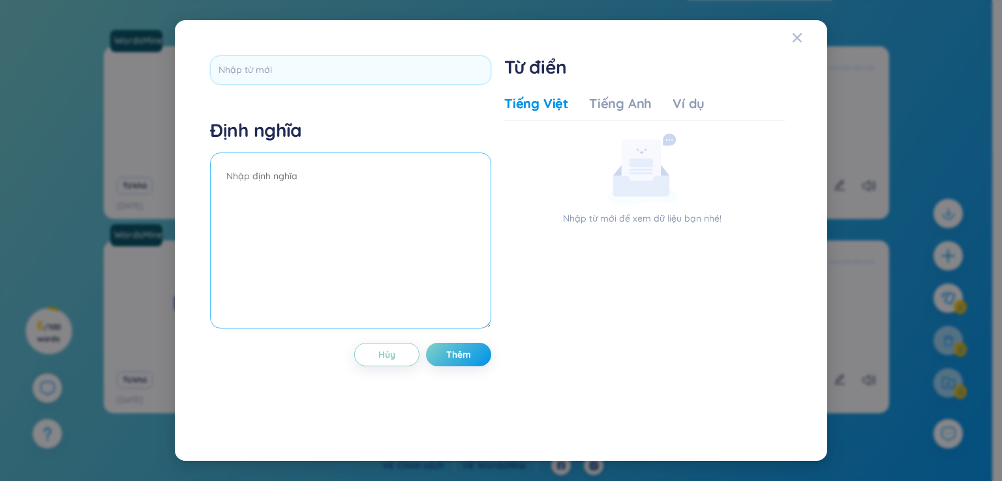
drag, startPoint x: 269, startPoint y: 173, endPoint x: 280, endPoint y: 170, distance: 12.0
click at [269, 173] on textarea at bounding box center [350, 241] width 281 height 176
click at [805, 37] on span "Close" at bounding box center [809, 37] width 35 height 35
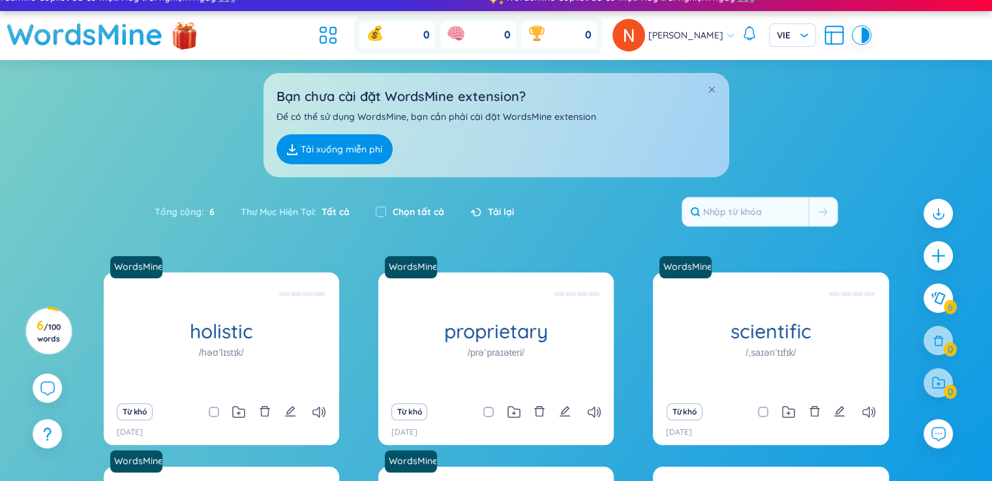
scroll to position [0, 0]
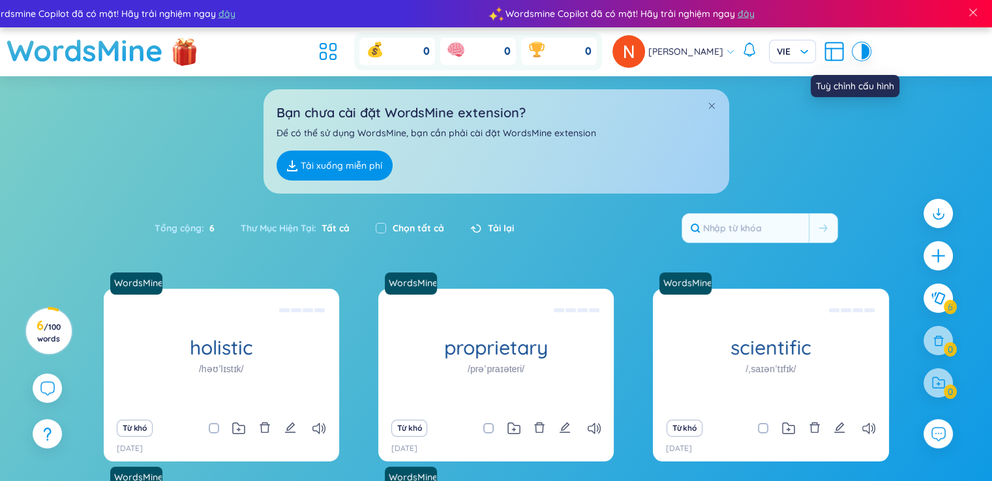
click at [826, 53] on icon at bounding box center [833, 51] width 23 height 23
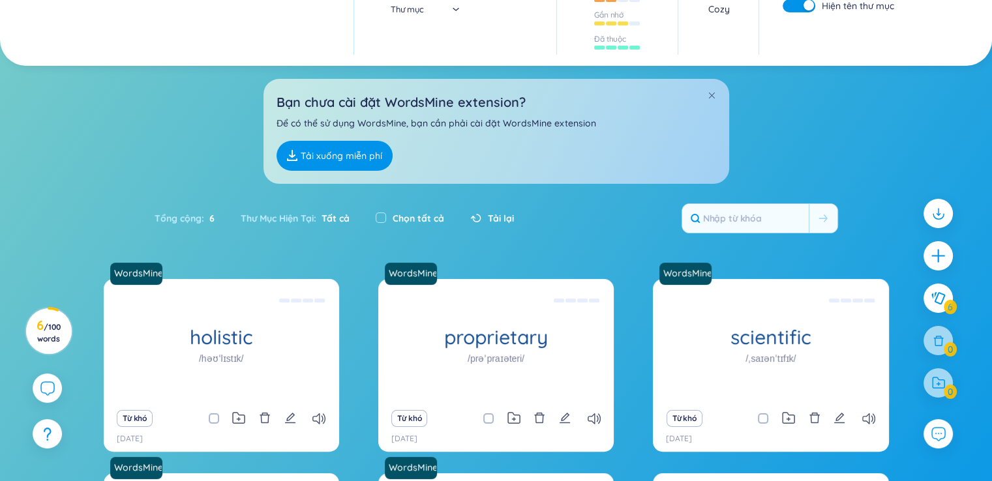
scroll to position [261, 0]
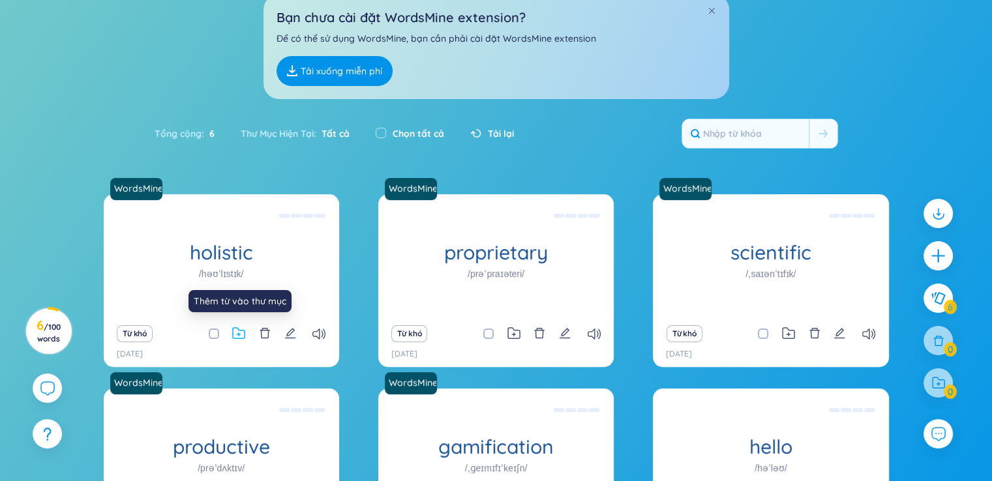
click at [235, 334] on icon at bounding box center [238, 333] width 13 height 12
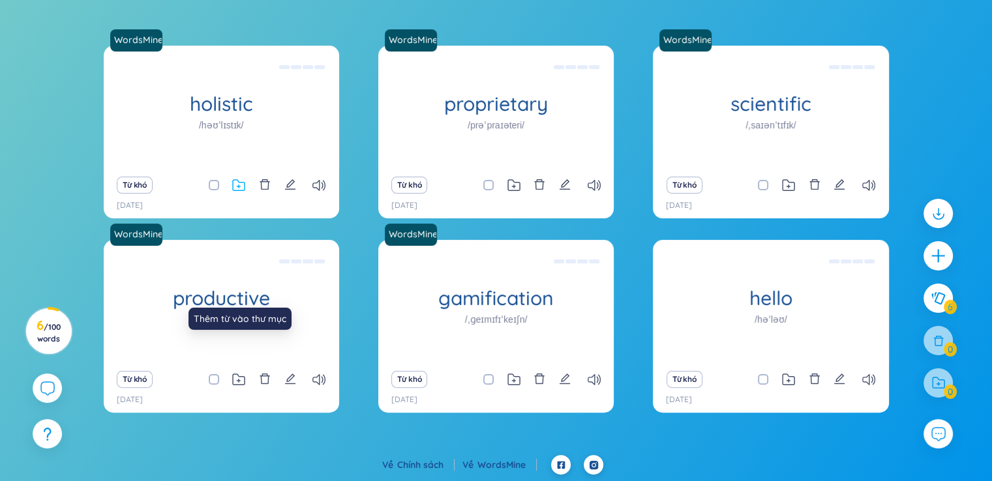
scroll to position [97, 0]
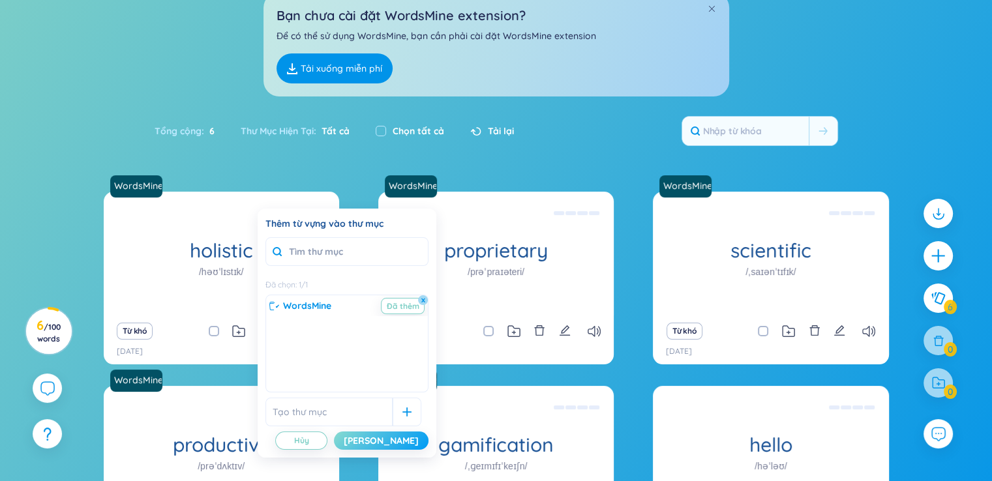
click at [415, 436] on button "[PERSON_NAME]" at bounding box center [381, 441] width 95 height 18
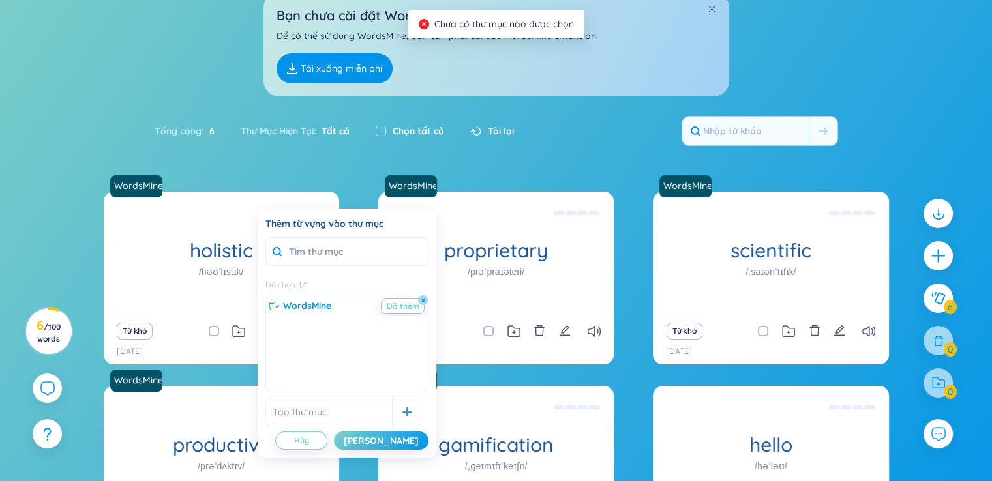
click at [339, 421] on input "text" at bounding box center [328, 412] width 127 height 29
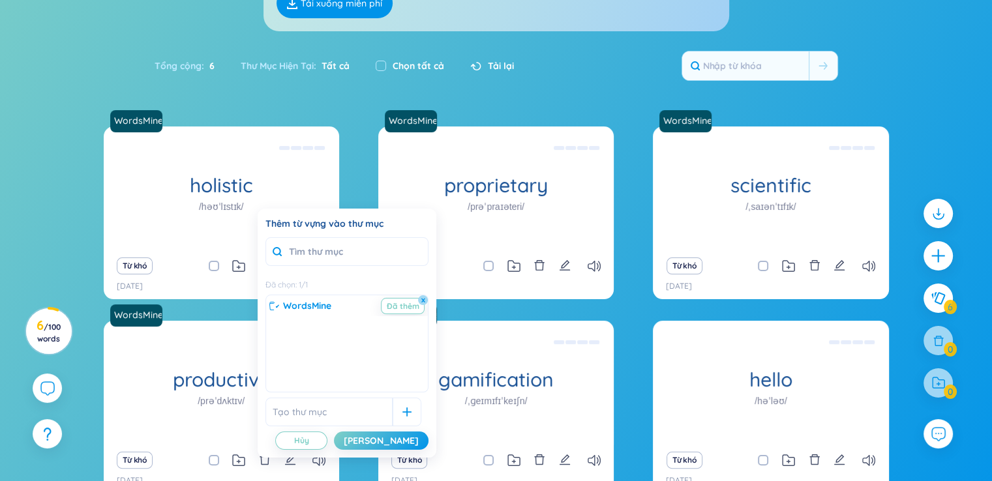
scroll to position [228, 0]
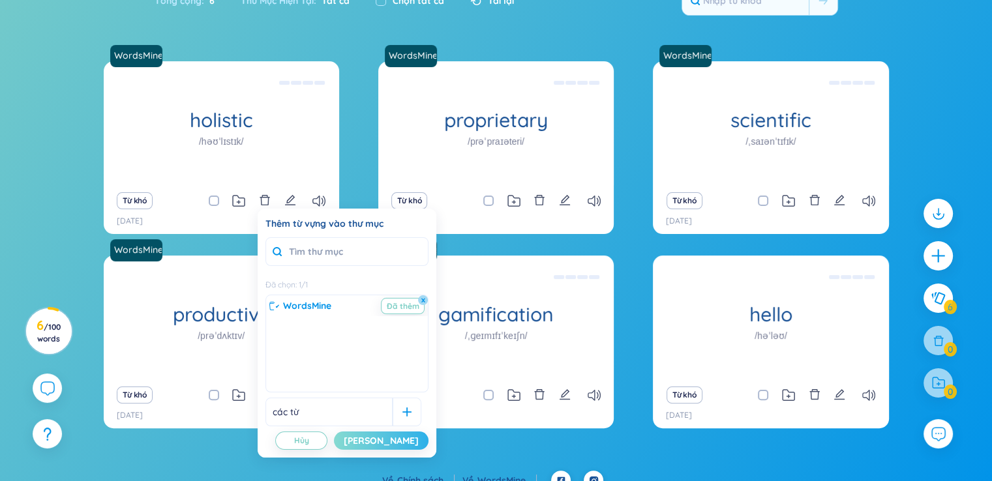
type input "các từ"
click at [400, 444] on div "[PERSON_NAME]" at bounding box center [381, 441] width 75 height 14
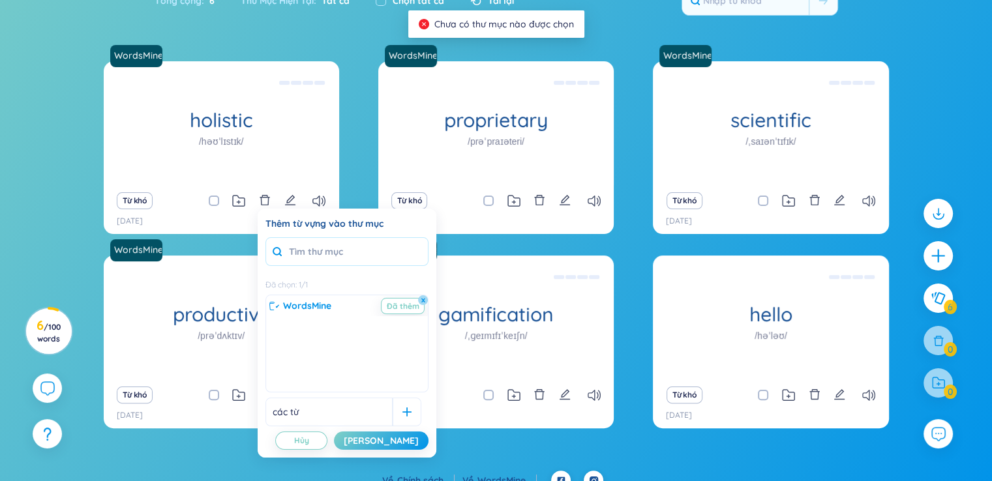
click at [371, 253] on input "text" at bounding box center [346, 251] width 163 height 29
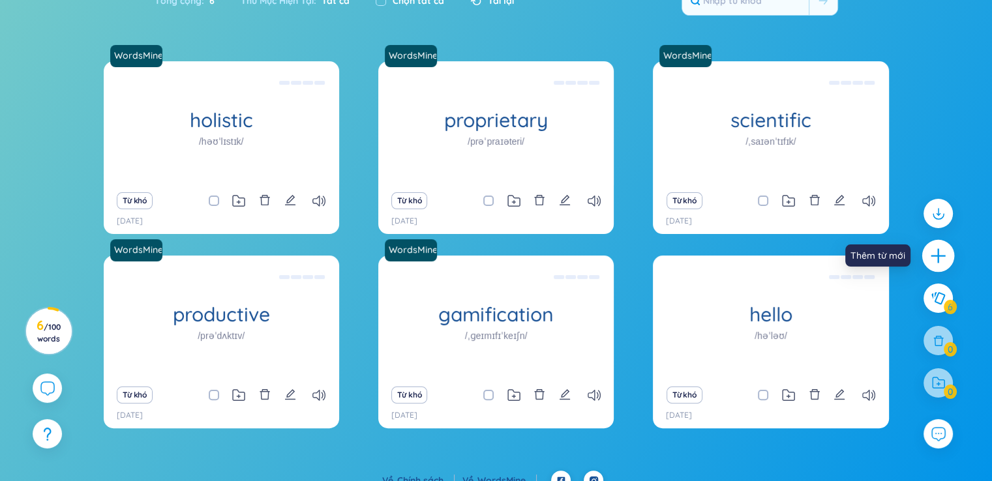
click at [944, 256] on icon "plus" at bounding box center [938, 256] width 14 height 1
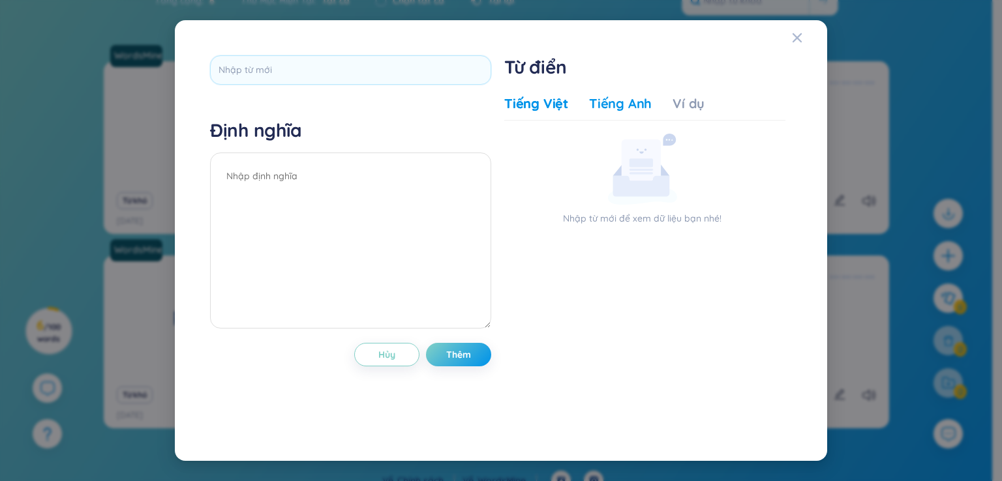
click at [621, 108] on div "Tiếng Anh" at bounding box center [620, 104] width 63 height 18
click at [708, 100] on div "Tiếng Việt Tiếng Anh Ví dụ" at bounding box center [644, 108] width 281 height 26
click at [799, 44] on div "Close" at bounding box center [797, 37] width 10 height 35
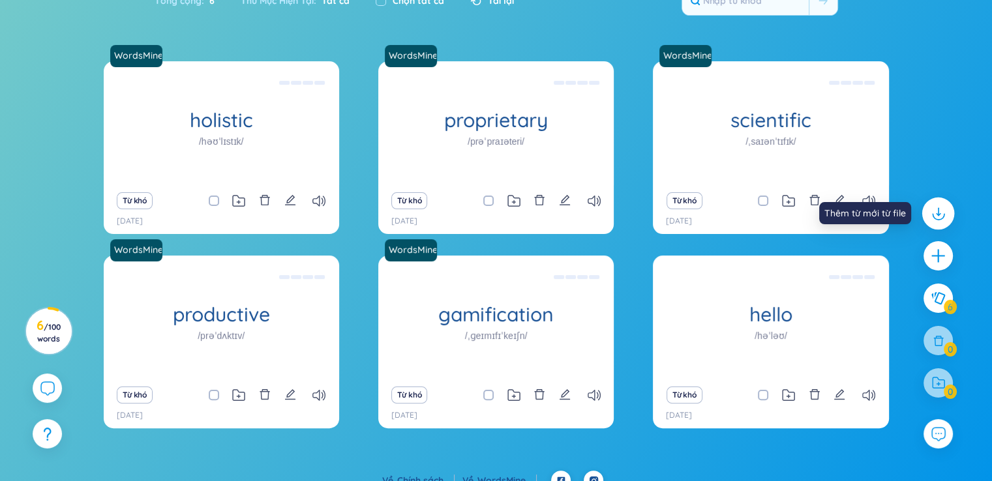
click at [935, 220] on icon at bounding box center [937, 213] width 17 height 17
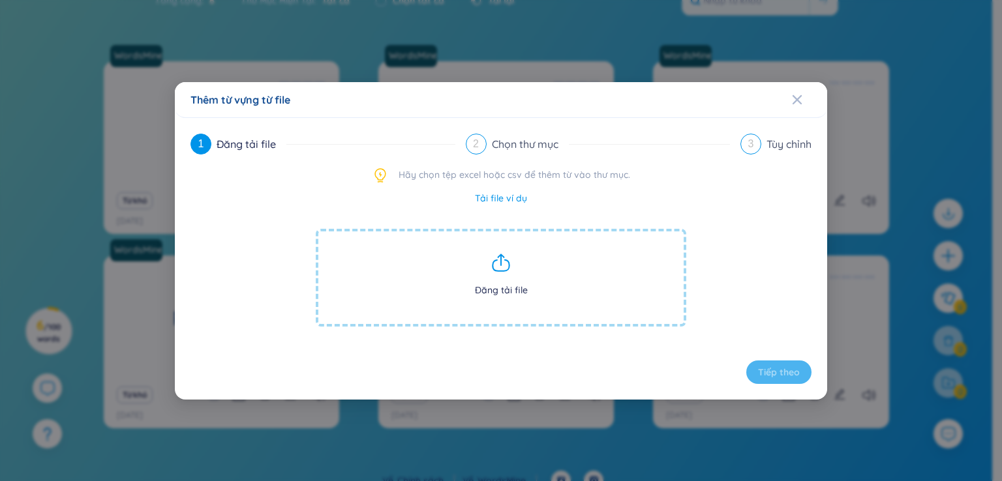
click at [492, 259] on icon at bounding box center [500, 262] width 21 height 21
drag, startPoint x: 492, startPoint y: 259, endPoint x: 501, endPoint y: 207, distance: 52.2
click at [501, 207] on div "1 Đăng tải file 2 Chọn thư mục 3 Tùy chỉnh Hãy chọn tệp excel hoặc csv để thêm …" at bounding box center [500, 259] width 621 height 250
click at [505, 196] on link "Tải file ví dụ" at bounding box center [501, 198] width 52 height 14
click at [805, 93] on span "Close" at bounding box center [809, 99] width 35 height 35
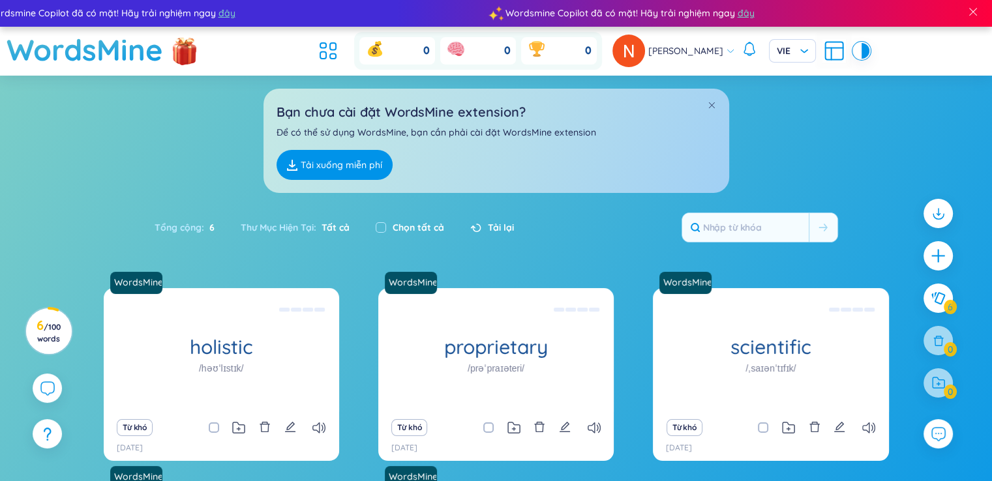
scroll to position [0, 0]
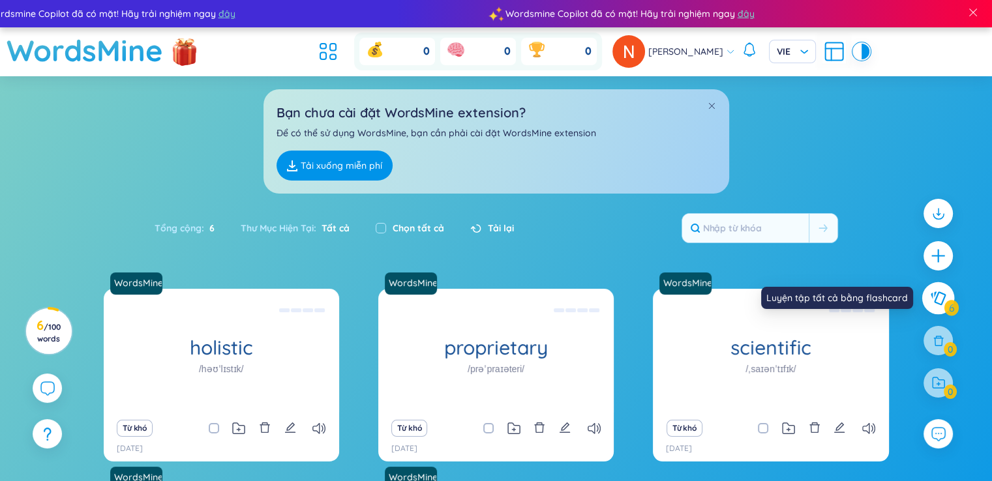
click at [935, 302] on icon at bounding box center [938, 299] width 15 height 14
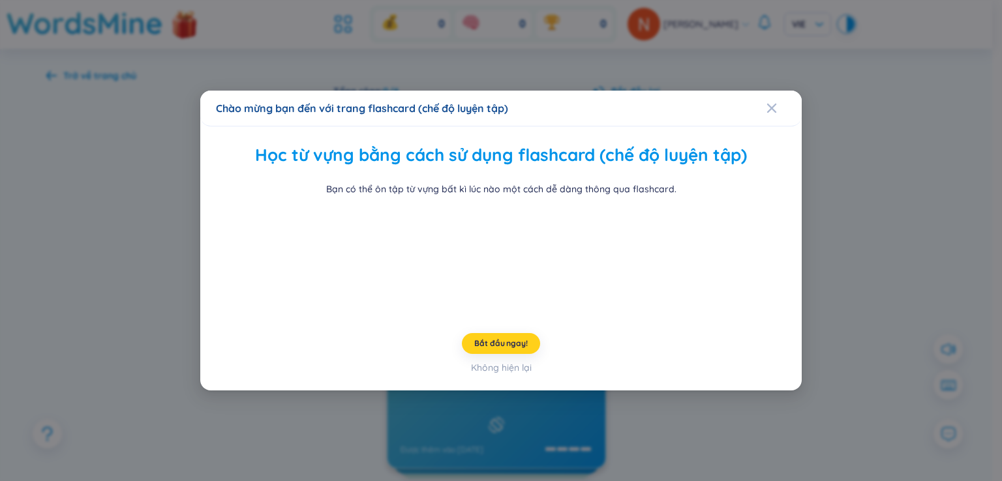
click at [505, 354] on button "Bắt đầu ngay!" at bounding box center [501, 343] width 78 height 21
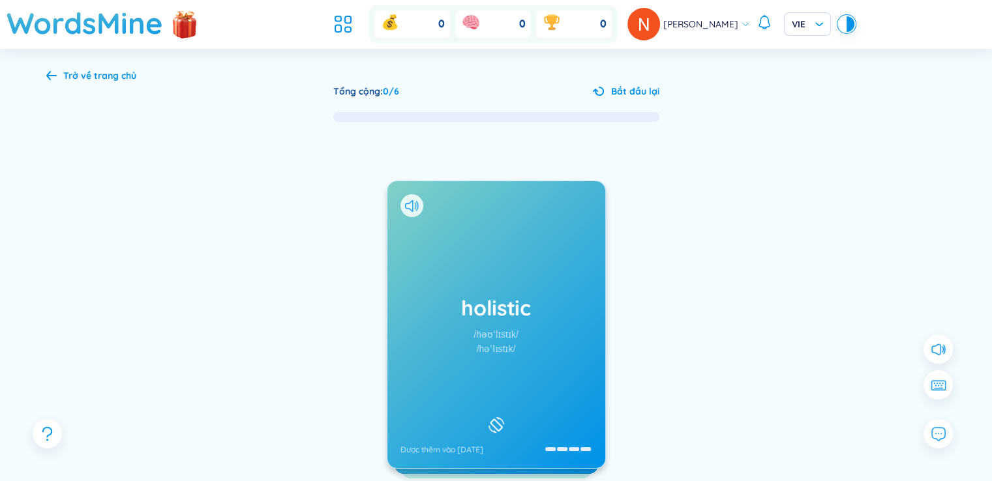
click at [509, 340] on div "/həʊˈlɪstɪk/" at bounding box center [495, 334] width 45 height 14
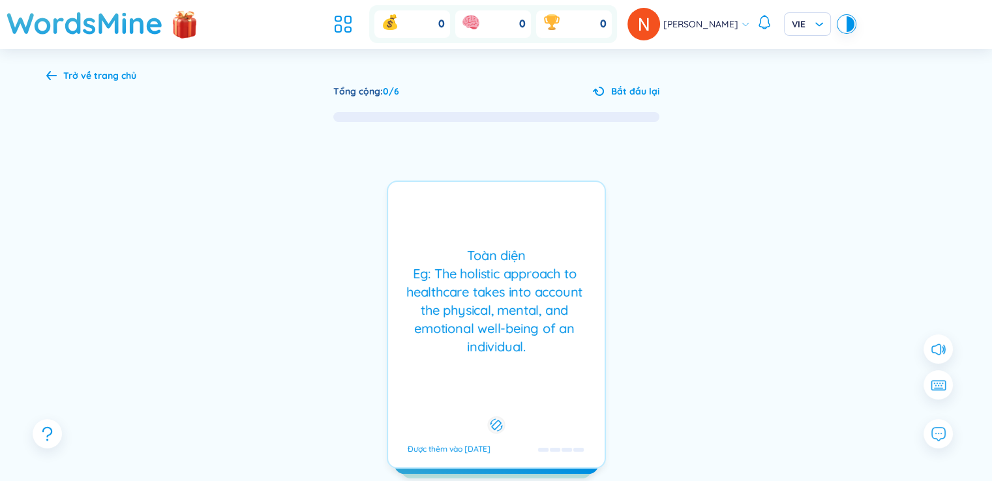
click at [509, 340] on div "Toàn diện Eg: The holistic approach to healthcare takes into account the physic…" at bounding box center [496, 302] width 203 height 110
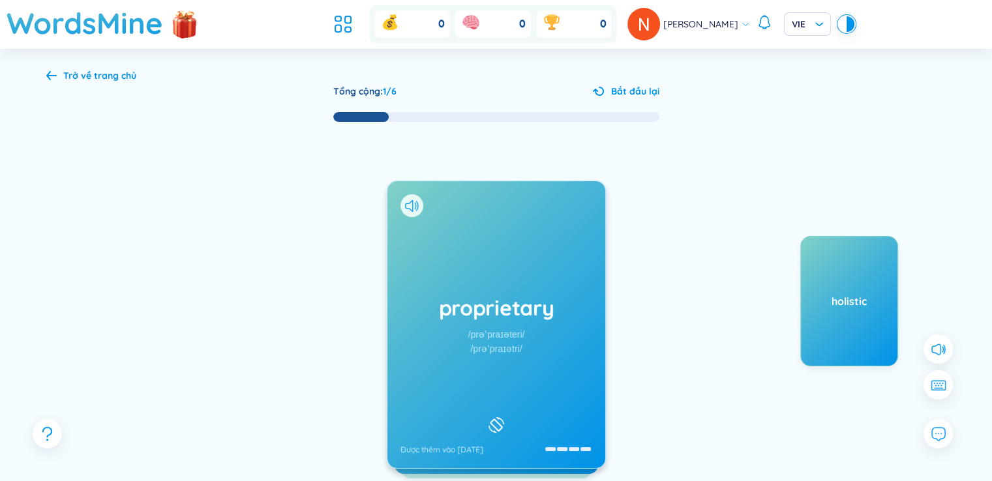
click at [530, 319] on h1 "proprietary" at bounding box center [496, 307] width 192 height 29
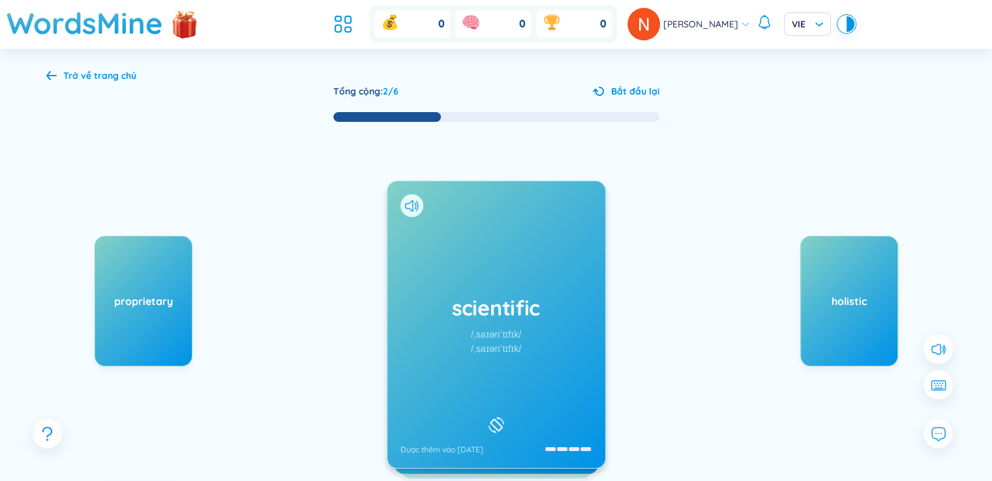
click at [554, 340] on div "scientific /ˌsaɪənˈtɪfɪk/ /ˌsaɪənˈtɪfɪk/ Được thêm vào [DATE]" at bounding box center [496, 324] width 218 height 287
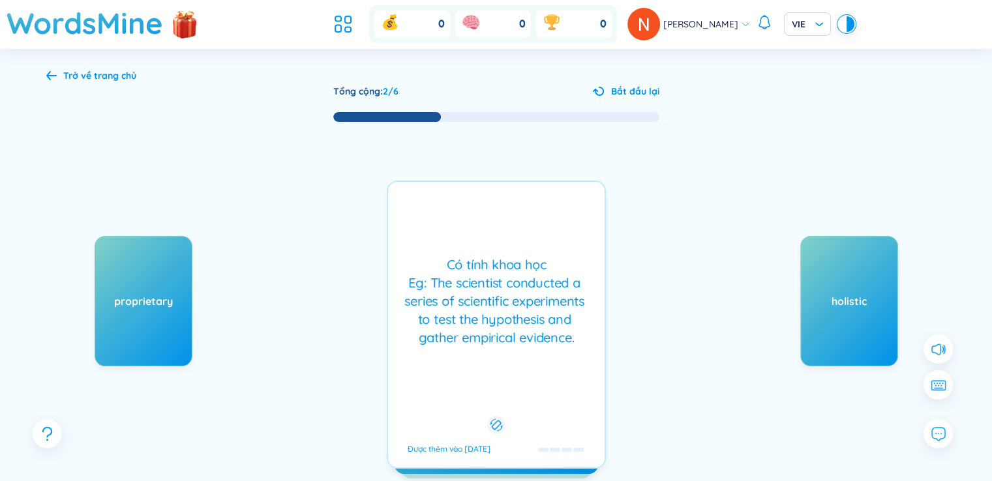
click at [554, 340] on div "Có tính khoa học Eg: The scientist conducted a series of scientific experiments…" at bounding box center [496, 301] width 203 height 91
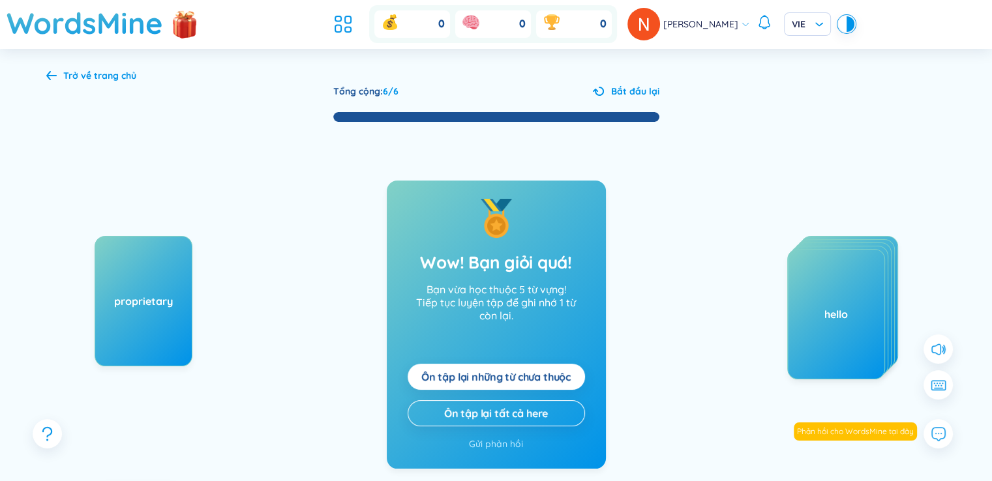
scroll to position [117, 0]
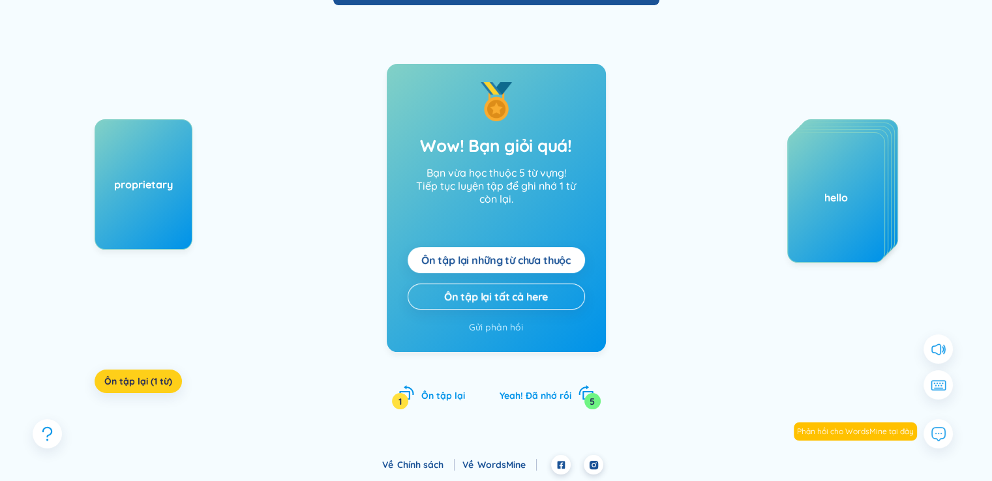
click at [123, 385] on span "Ôn tập lại (1 từ)" at bounding box center [138, 381] width 68 height 13
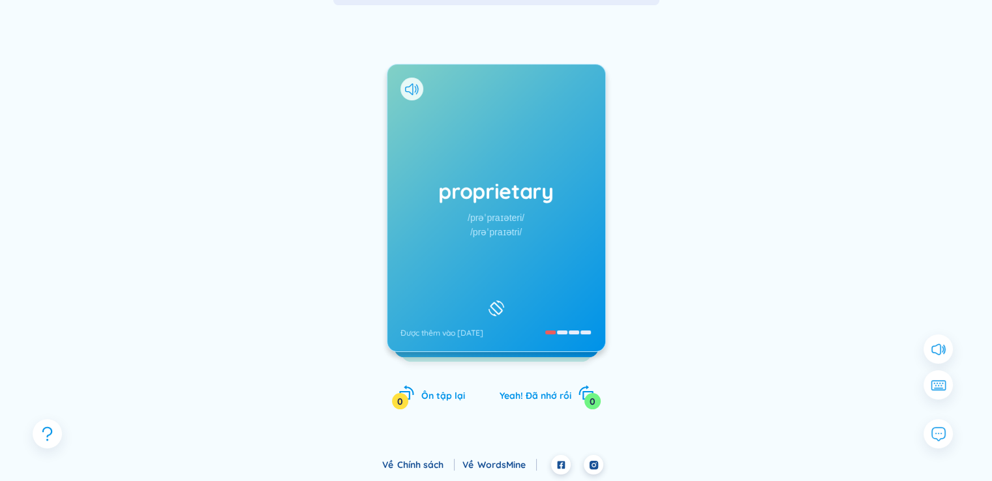
click at [473, 187] on h1 "proprietary" at bounding box center [496, 191] width 192 height 29
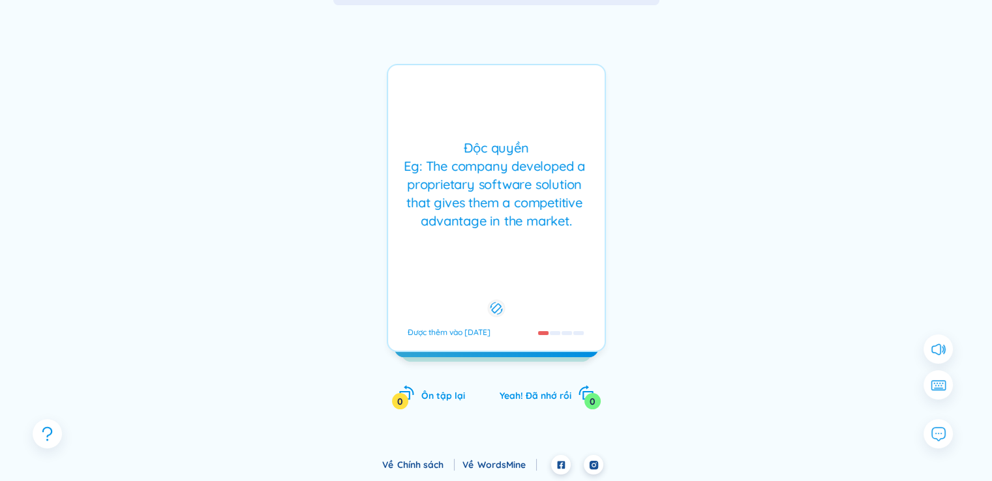
click at [473, 187] on h1 "proprietary" at bounding box center [496, 191] width 192 height 29
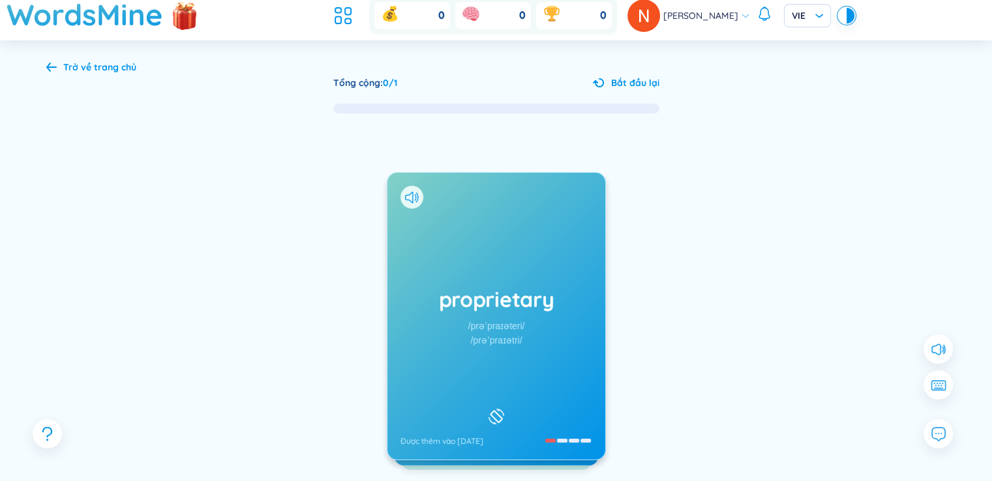
scroll to position [0, 0]
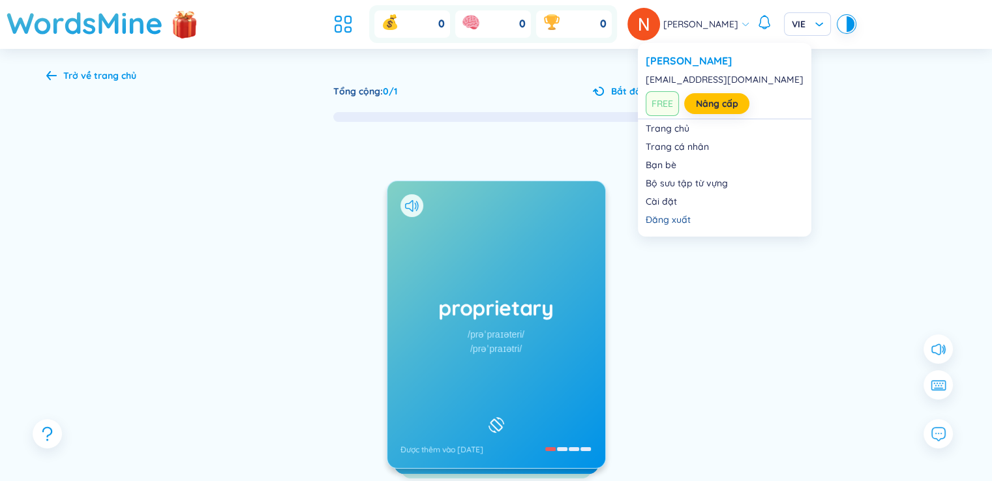
click at [664, 108] on span "FREE" at bounding box center [662, 103] width 33 height 25
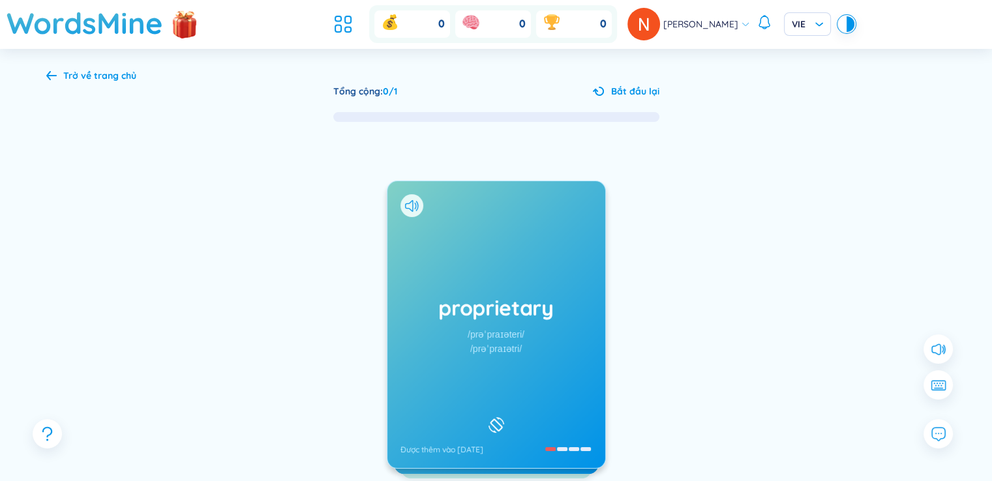
click at [506, 341] on div "/prəˈpraɪəteri/" at bounding box center [496, 334] width 57 height 14
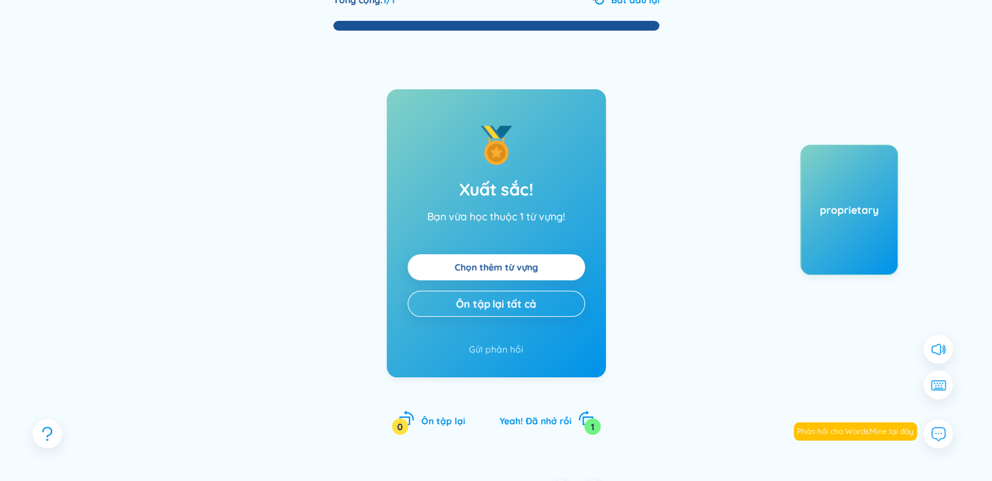
scroll to position [117, 0]
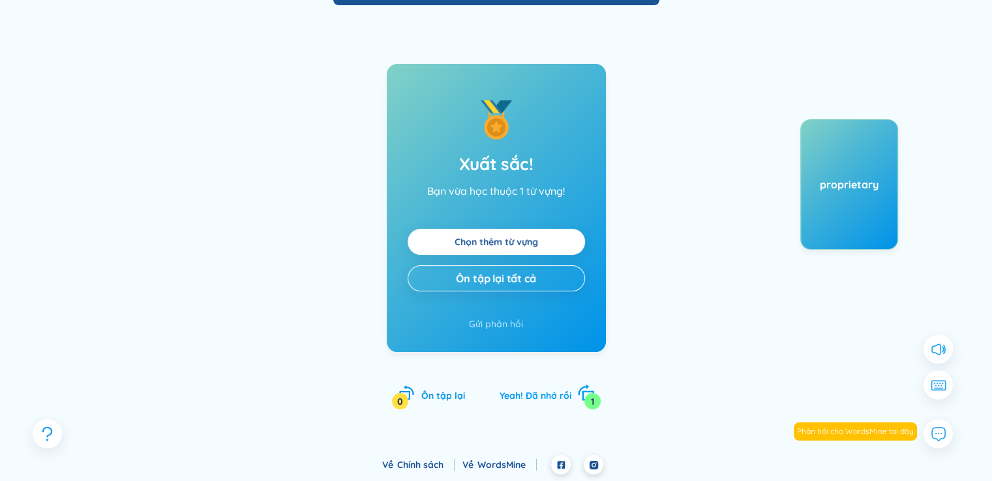
click at [585, 397] on div "1" at bounding box center [592, 401] width 16 height 16
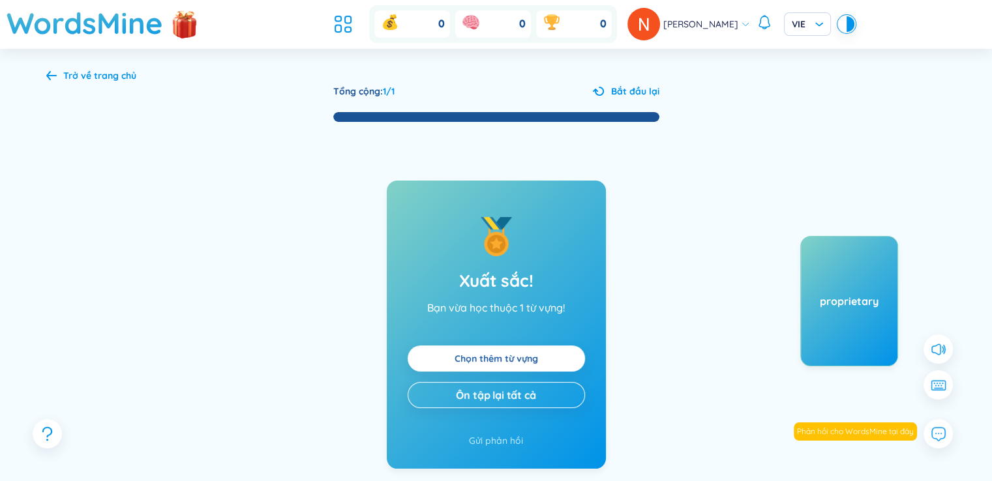
click at [538, 357] on link "Chọn thêm từ vựng" at bounding box center [496, 359] width 83 height 14
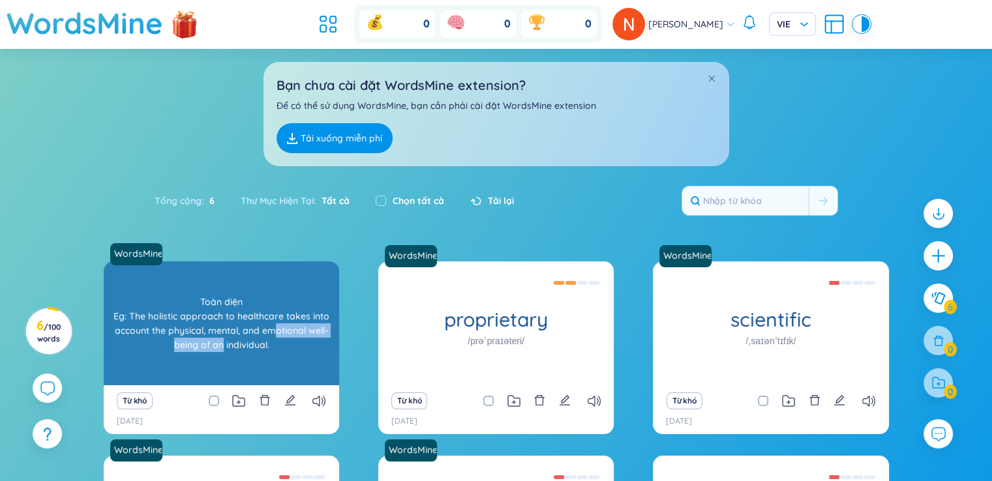
drag, startPoint x: 271, startPoint y: 217, endPoint x: 221, endPoint y: 235, distance: 53.2
click at [221, 265] on div "Toàn diện Eg: The holistic approach to healthcare takes into account the physic…" at bounding box center [221, 323] width 222 height 117
click at [247, 265] on div "Toàn diện Eg: The holistic approach to healthcare takes into account the physic…" at bounding box center [221, 323] width 222 height 117
click at [279, 265] on div "Toàn diện Eg: The holistic approach to healthcare takes into account the physic…" at bounding box center [221, 323] width 222 height 117
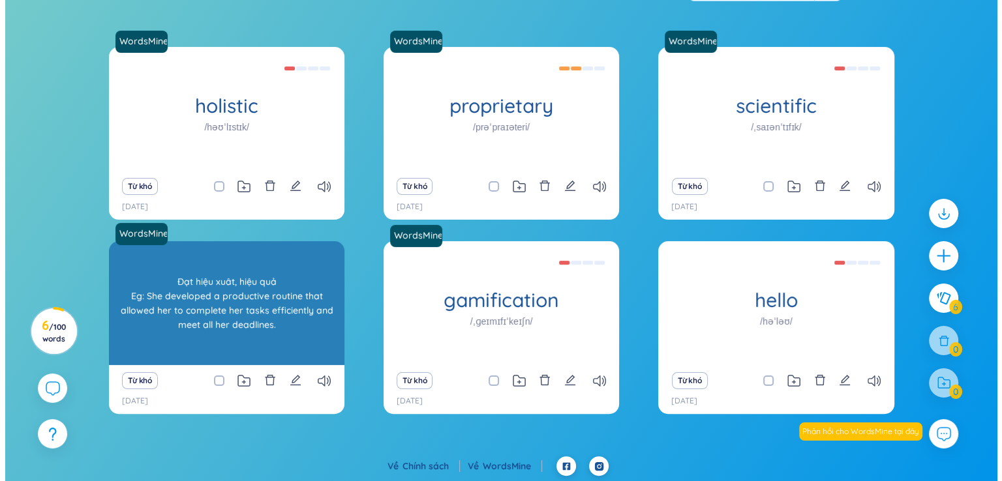
scroll to position [216, 0]
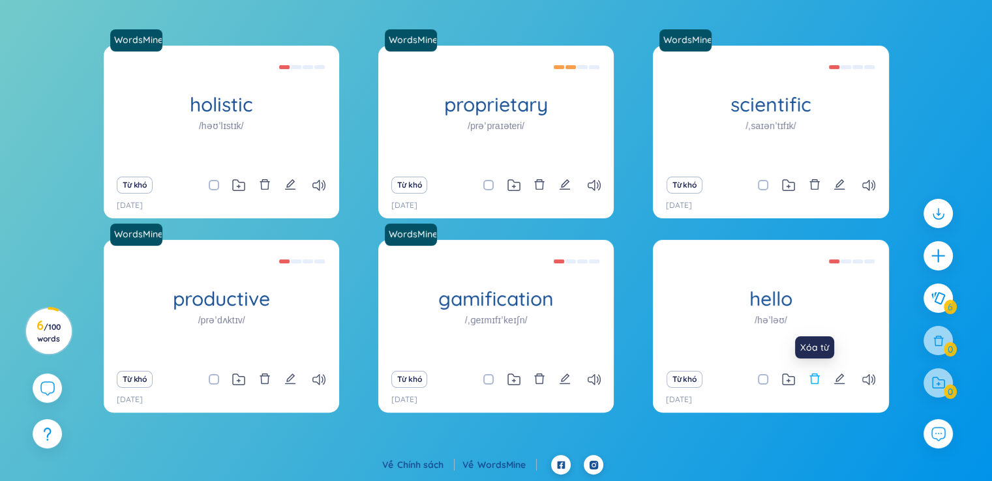
click at [811, 381] on icon "delete" at bounding box center [815, 379] width 12 height 12
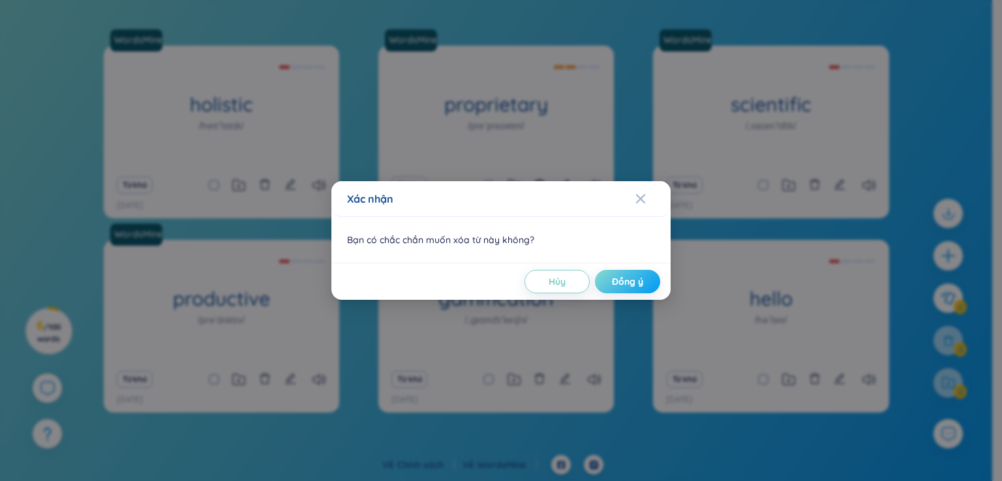
click at [623, 277] on span "Đồng ý" at bounding box center [627, 281] width 31 height 13
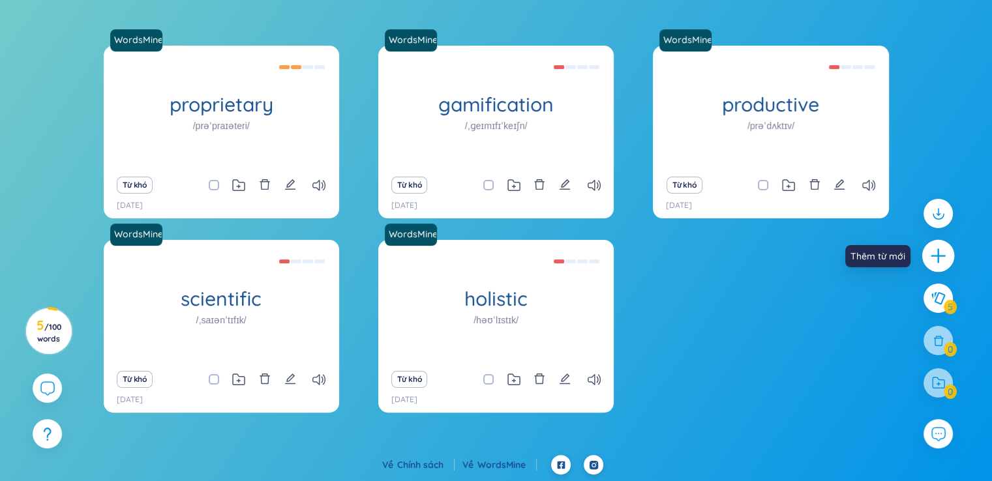
click at [942, 252] on icon "plus" at bounding box center [938, 256] width 18 height 18
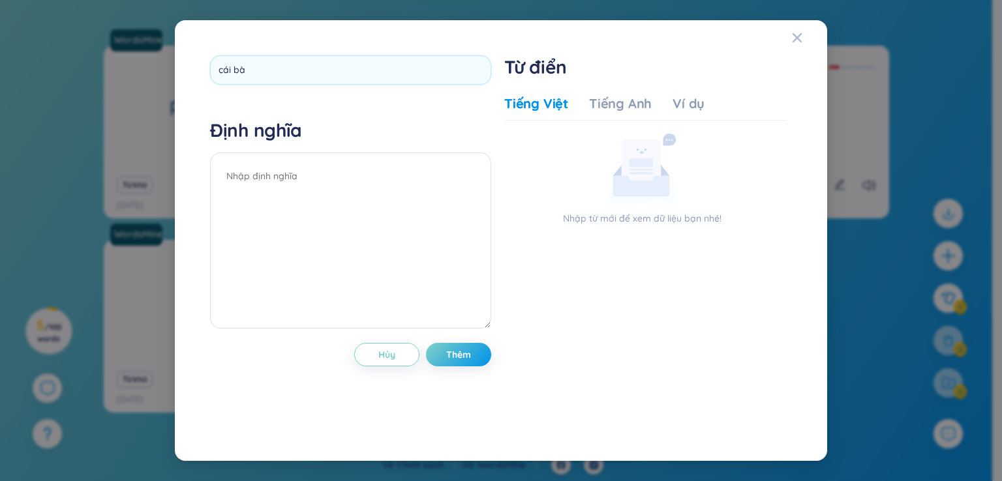
type input "cái bàn"
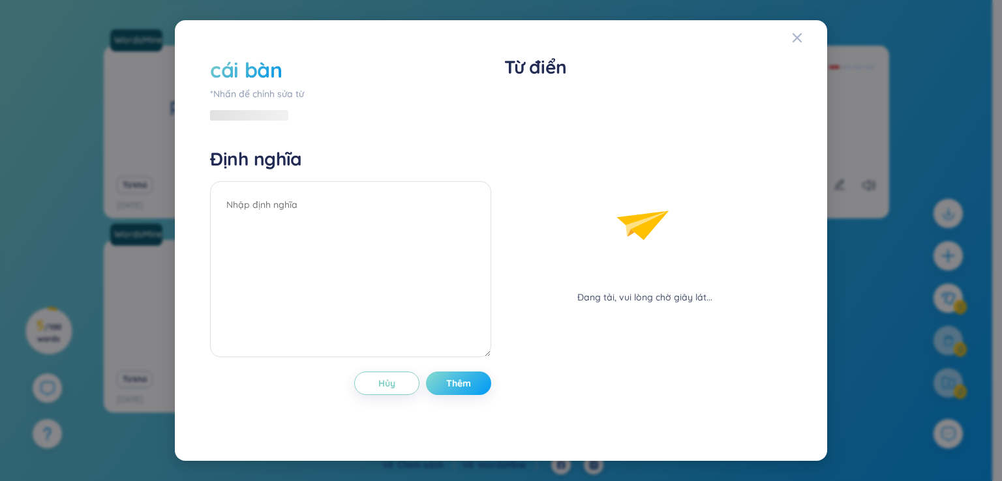
click at [477, 350] on div "cái bàn *Nhấn để chỉnh sửa từ Định nghĩa Hủy Thêm" at bounding box center [350, 240] width 281 height 371
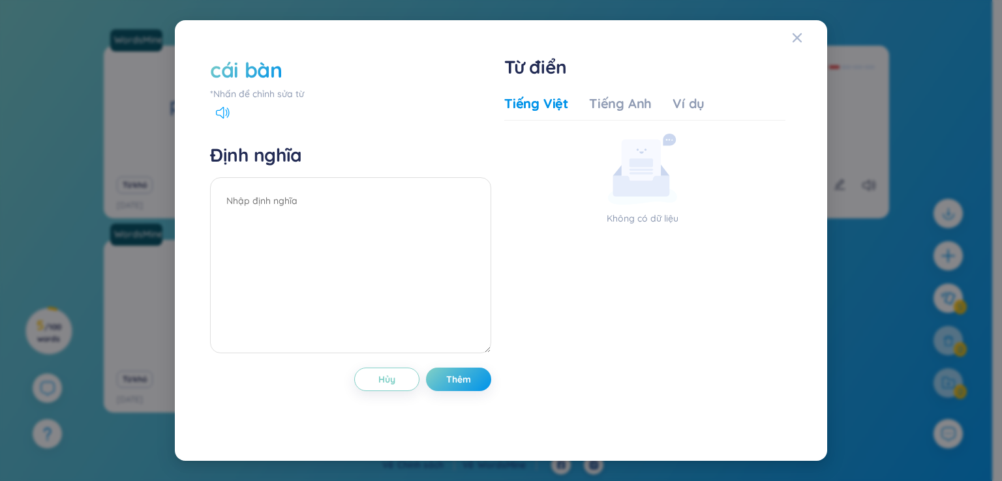
click at [224, 115] on icon at bounding box center [223, 113] width 14 height 12
click at [597, 108] on div "Tiếng Anh" at bounding box center [620, 104] width 63 height 18
click at [344, 229] on textarea at bounding box center [350, 265] width 281 height 176
click at [300, 59] on div "cái bàn" at bounding box center [350, 69] width 281 height 29
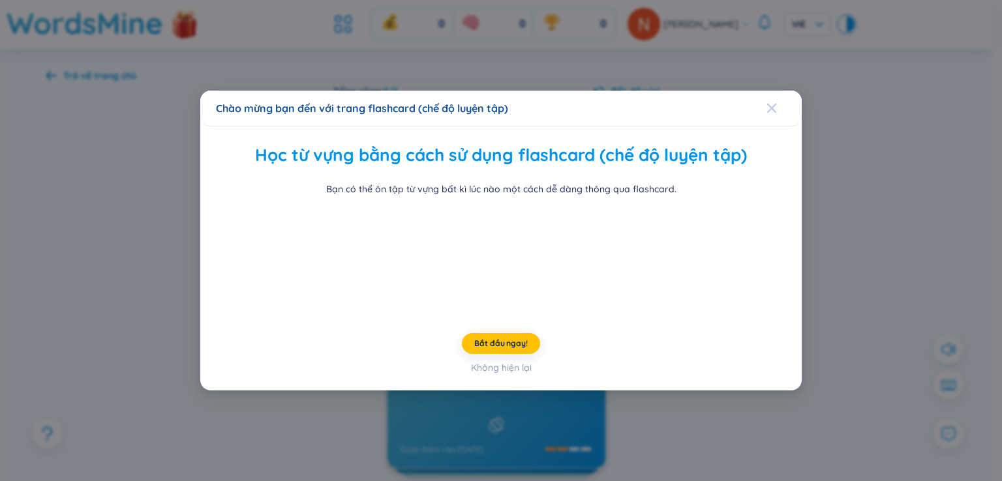
click at [766, 103] on icon "Close" at bounding box center [771, 108] width 10 height 10
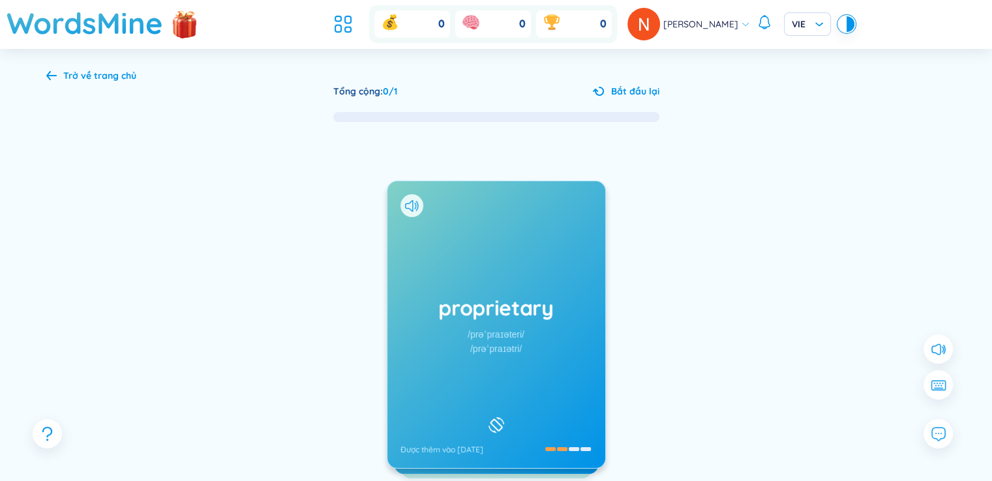
drag, startPoint x: 545, startPoint y: 375, endPoint x: 543, endPoint y: 368, distance: 6.8
click at [545, 374] on div "proprietary /prəˈpraɪəteri/ /prəˈpraɪətri/ Được thêm vào [DATE]" at bounding box center [496, 324] width 218 height 287
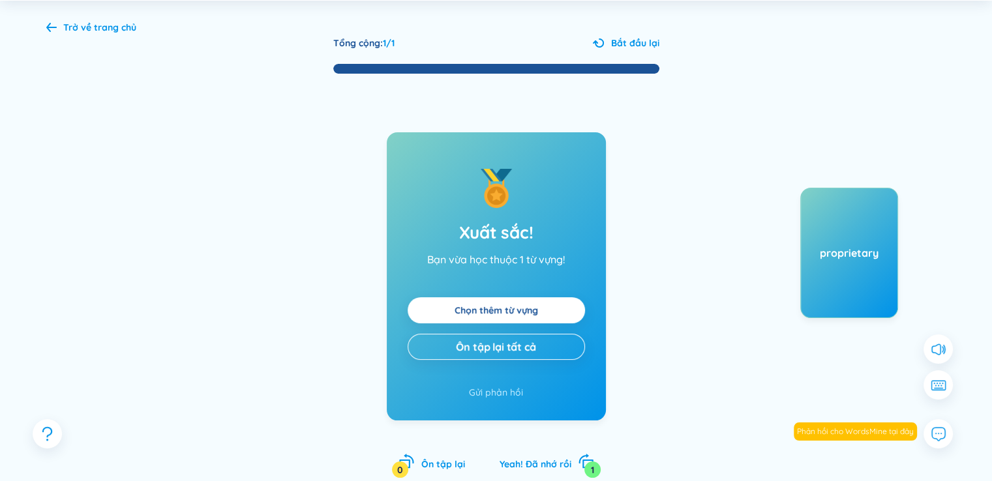
scroll to position [117, 0]
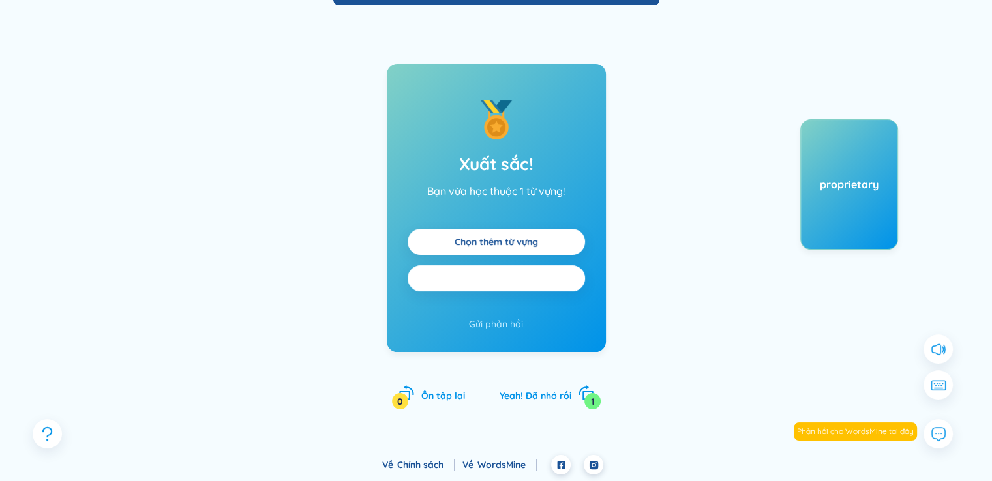
click at [537, 278] on button "Ôn tập lại tất cả" at bounding box center [496, 278] width 177 height 26
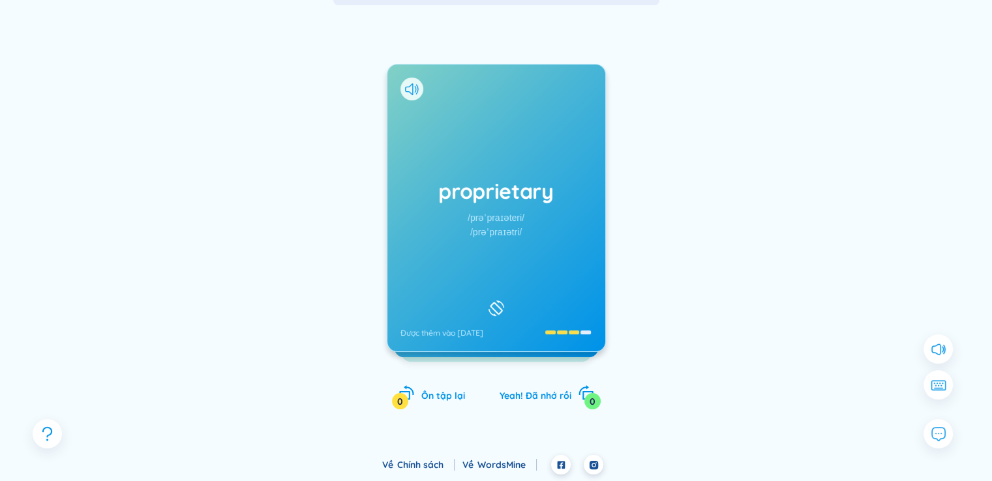
click at [530, 240] on div "proprietary /prəˈpraɪəteri/ /prəˈpraɪətri/ Được thêm vào [DATE]" at bounding box center [496, 208] width 218 height 287
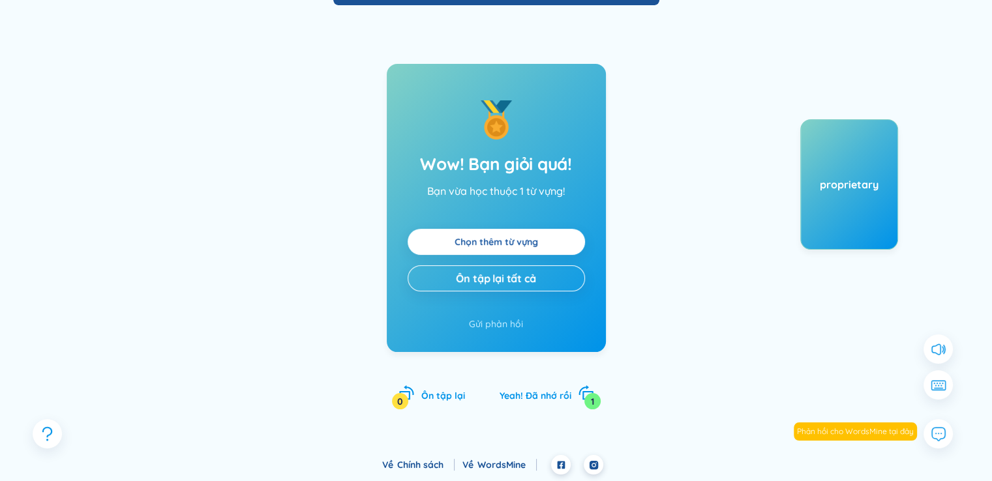
click at [483, 246] on link "Chọn thêm từ vựng" at bounding box center [496, 242] width 83 height 14
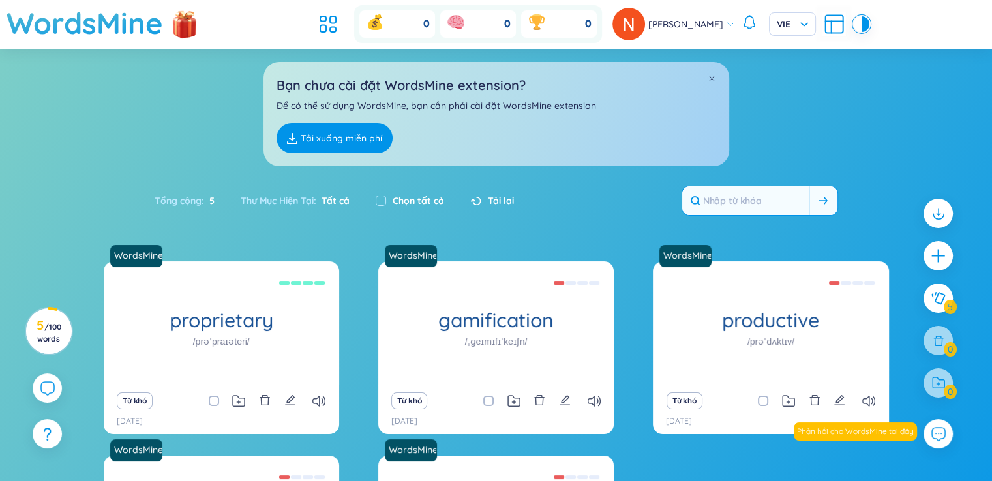
click at [738, 202] on input "text" at bounding box center [745, 201] width 127 height 29
type input "cái bàn"
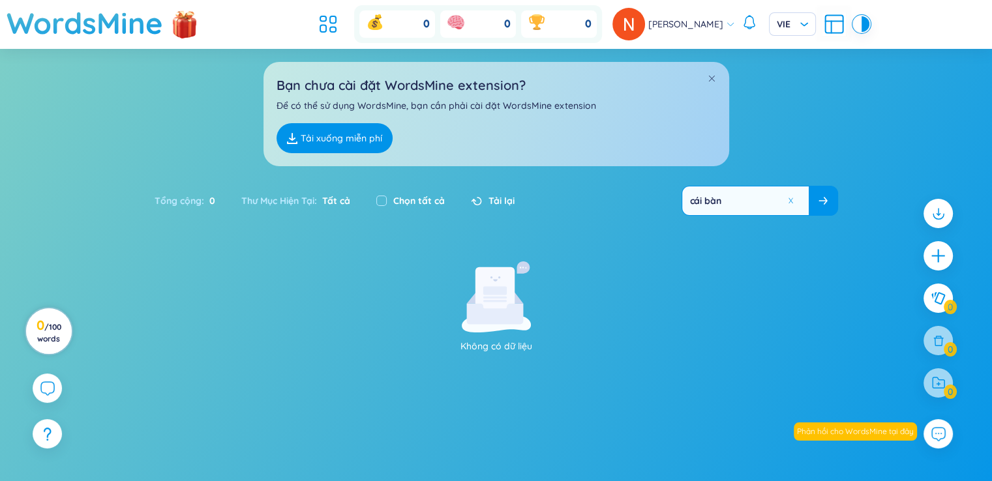
click at [44, 331] on span "/ 100 words" at bounding box center [49, 333] width 24 height 22
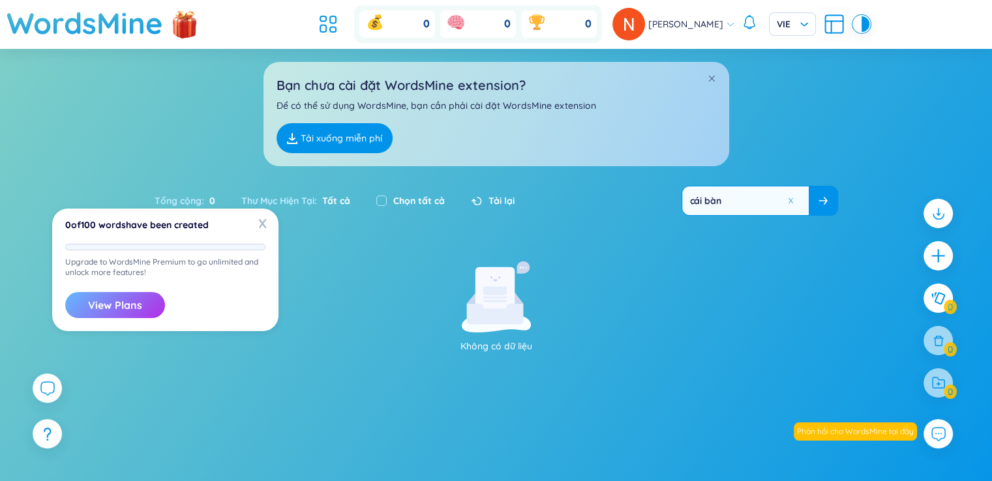
click at [91, 301] on button "View Plans" at bounding box center [115, 305] width 100 height 26
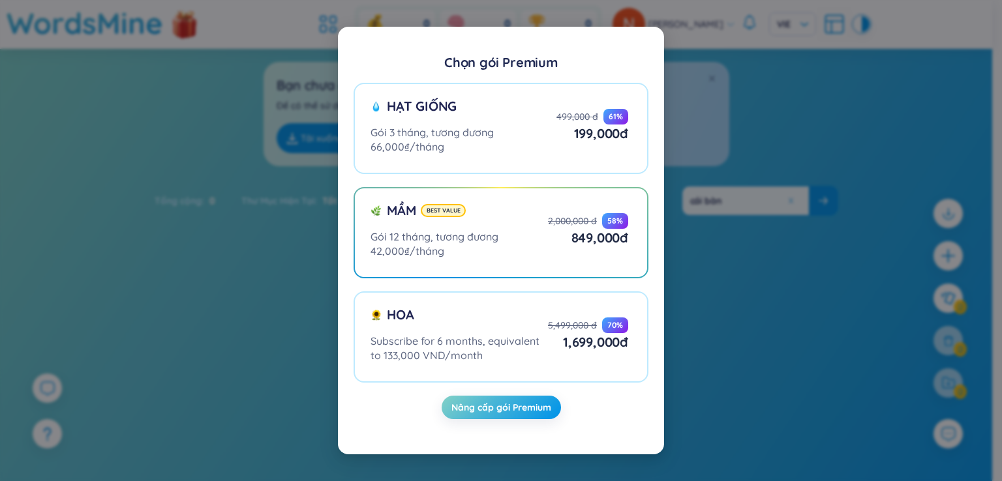
click at [732, 235] on div "Chọn gói Premium Hạt giống Gói 3 tháng, tương đương 66,000₫/tháng 499,000 đ 61 …" at bounding box center [501, 240] width 1002 height 481
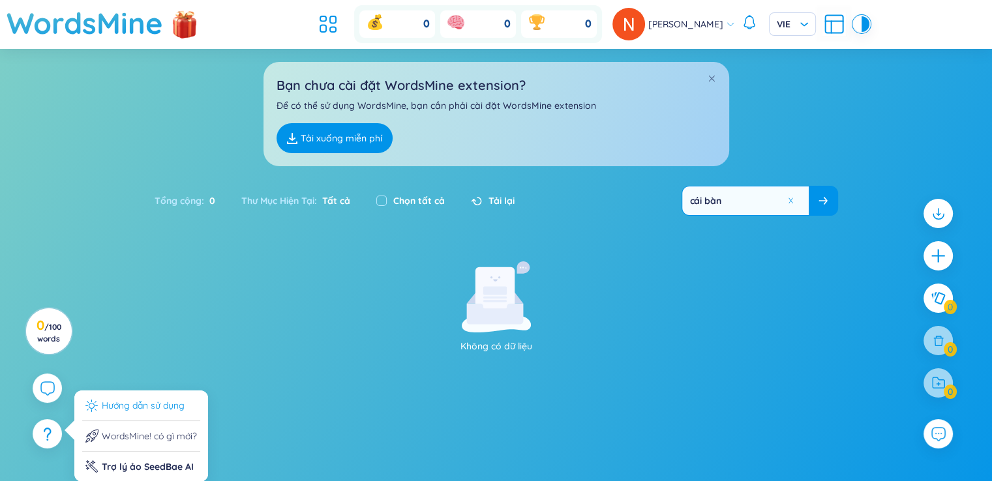
click at [146, 400] on li "Hướng dẫn sử dụng" at bounding box center [141, 409] width 118 height 23
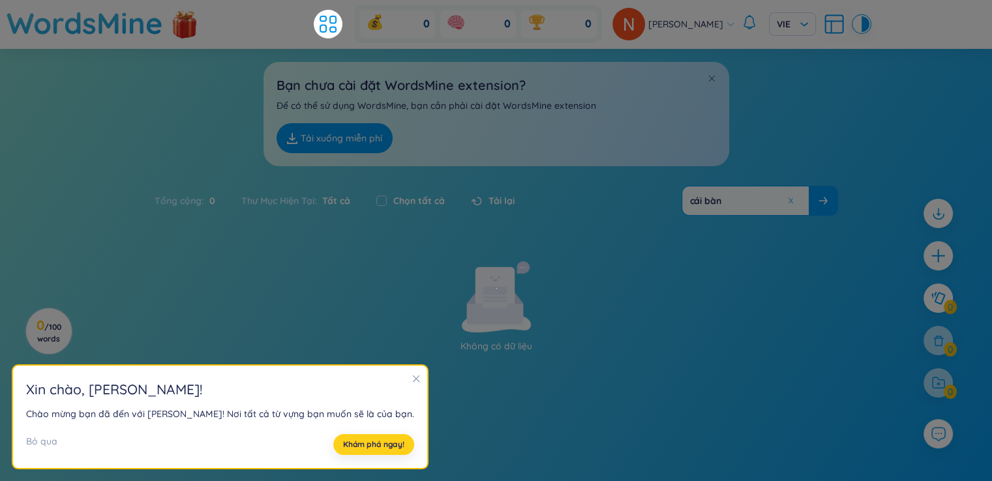
click at [343, 440] on span "Khám phá ngay!" at bounding box center [373, 445] width 61 height 10
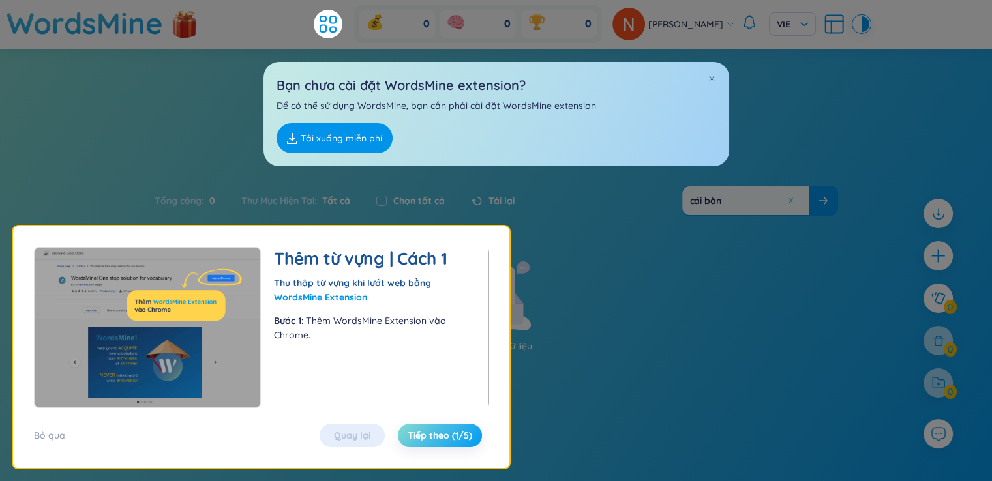
click at [434, 436] on span "Tiếp theo (1/5)" at bounding box center [440, 435] width 65 height 13
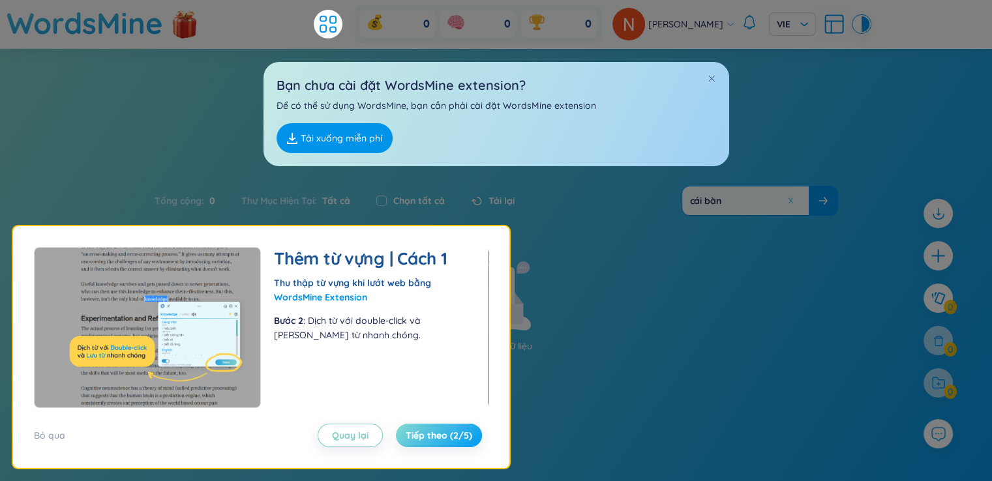
click at [433, 435] on span "Tiếp theo (2/5)" at bounding box center [439, 435] width 67 height 13
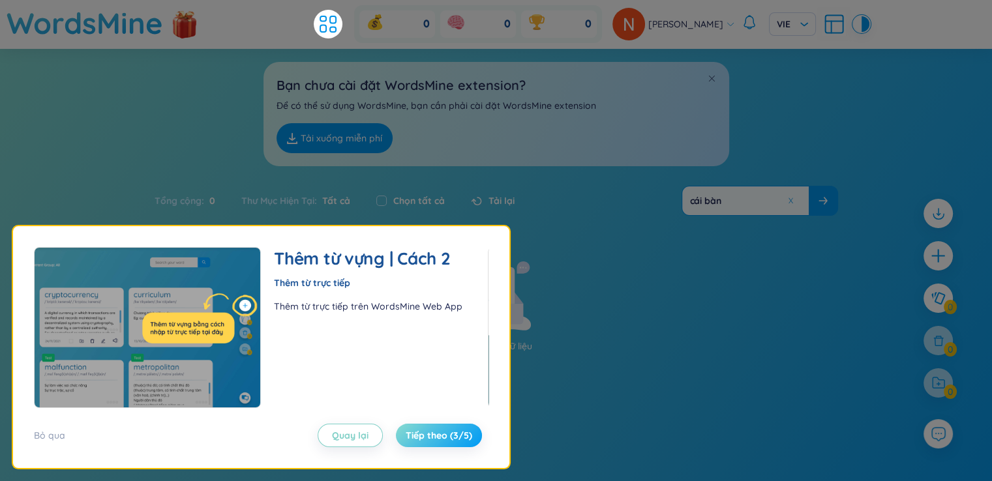
click at [433, 435] on span "Tiếp theo (3/5)" at bounding box center [439, 435] width 67 height 13
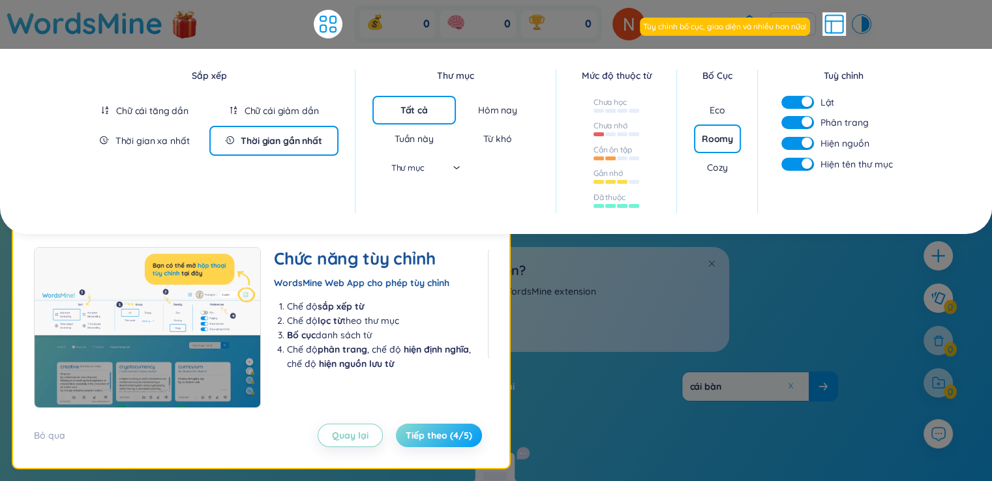
click at [433, 435] on span "Tiếp theo (4/5)" at bounding box center [439, 435] width 67 height 13
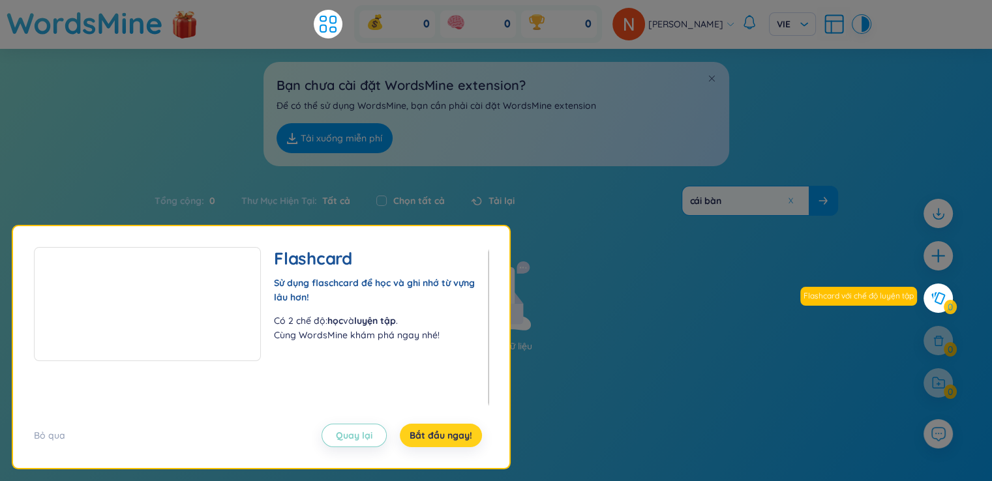
click at [433, 435] on span "Bắt đầu ngay!" at bounding box center [441, 435] width 63 height 13
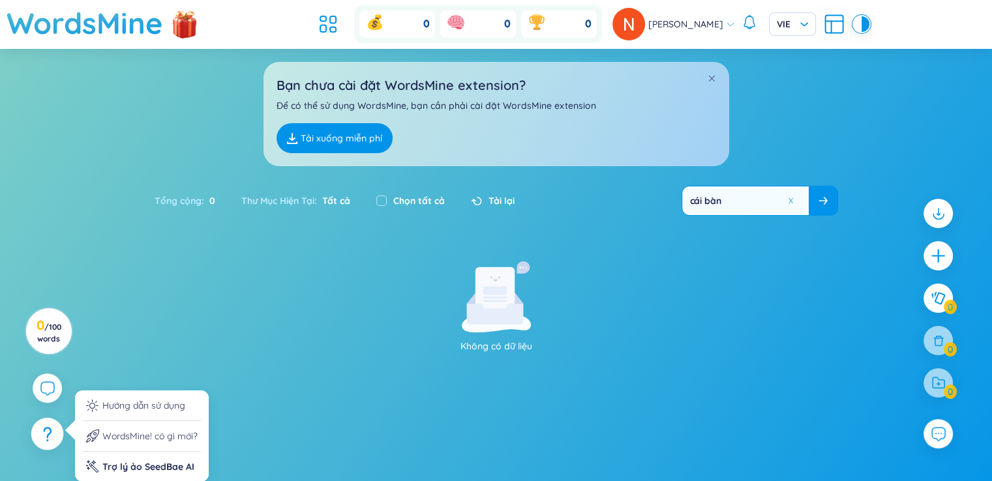
click at [50, 434] on icon at bounding box center [47, 434] width 8 height 14
click at [120, 402] on li "Hướng dẫn sử dụng" at bounding box center [142, 409] width 118 height 23
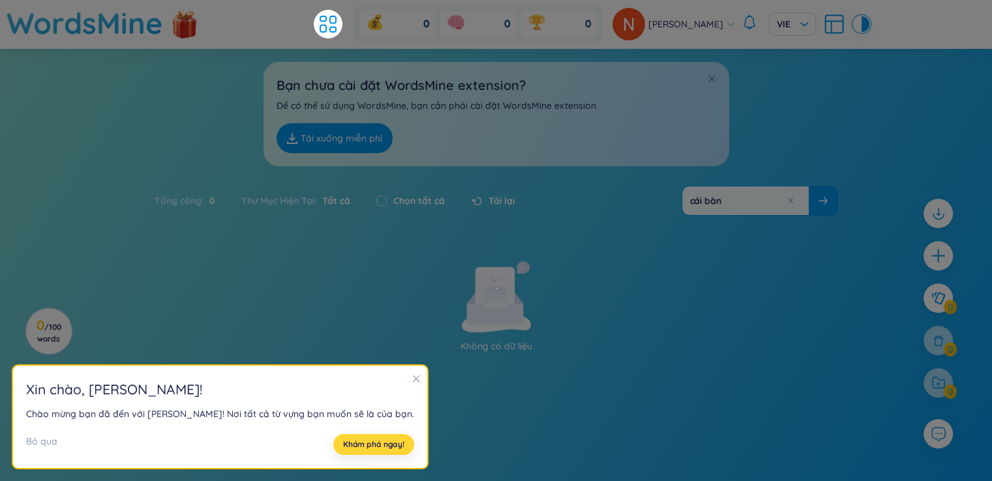
drag, startPoint x: 300, startPoint y: 434, endPoint x: 337, endPoint y: 440, distance: 37.7
click at [337, 440] on div "Bỏ qua Khám phá ngay!" at bounding box center [220, 444] width 388 height 21
click at [343, 440] on span "Khám phá ngay!" at bounding box center [373, 445] width 61 height 10
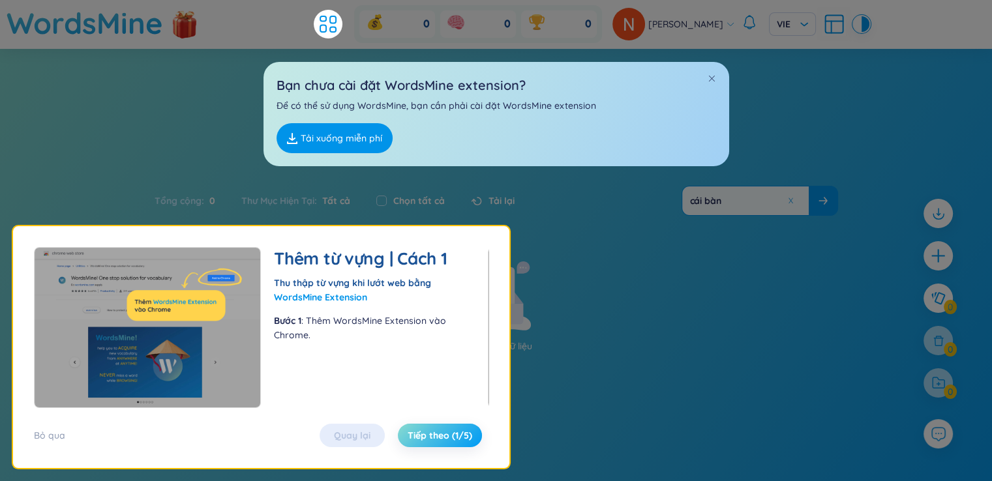
click at [451, 436] on span "Tiếp theo (1/5)" at bounding box center [440, 435] width 65 height 13
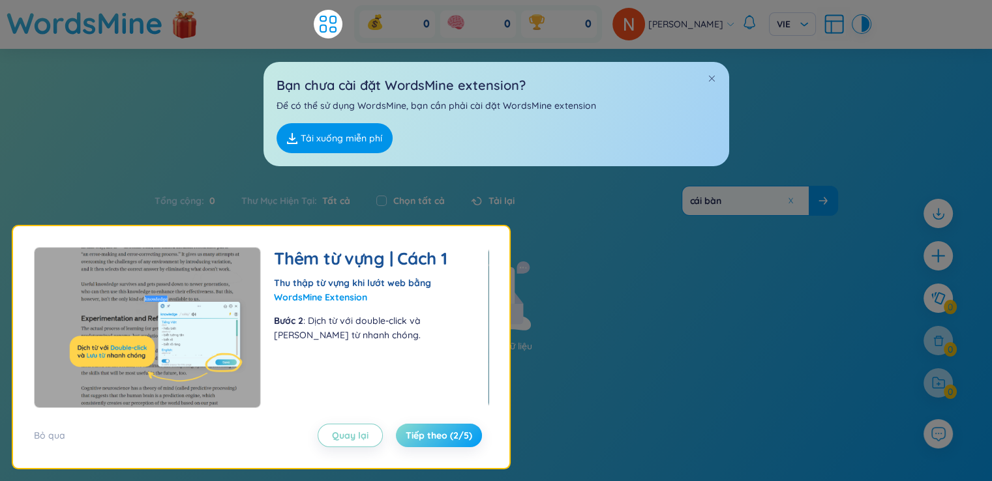
click at [447, 442] on button "Tiếp theo (2/5)" at bounding box center [439, 435] width 86 height 23
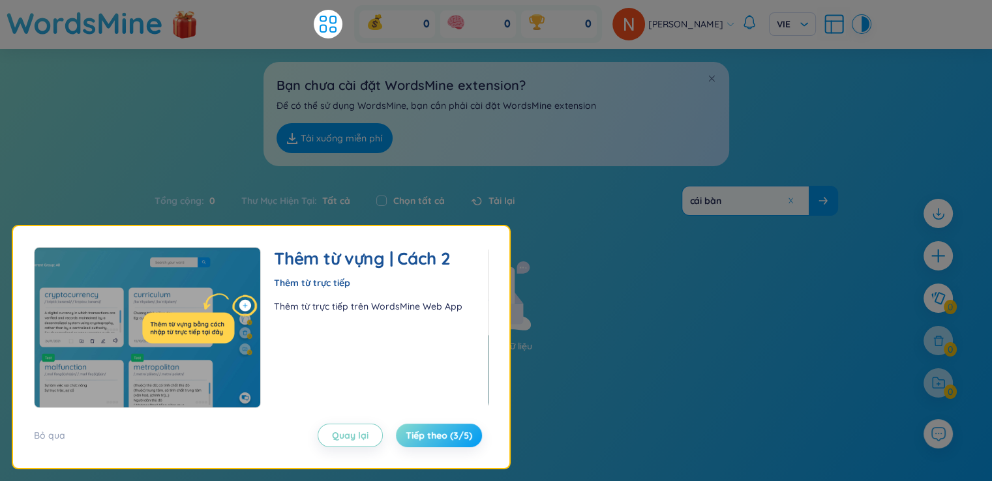
click at [447, 442] on button "Tiếp theo (3/5)" at bounding box center [439, 435] width 86 height 23
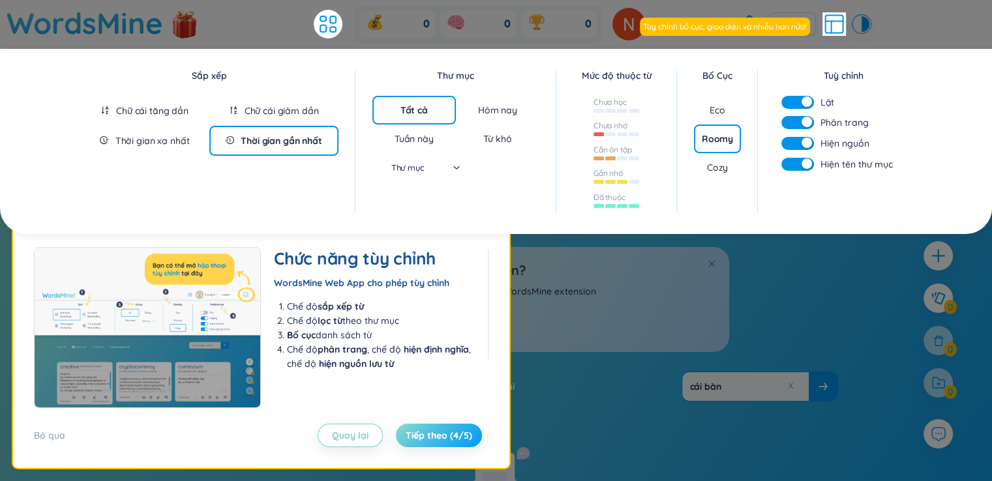
click at [447, 442] on button "Tiếp theo (4/5)" at bounding box center [439, 435] width 86 height 23
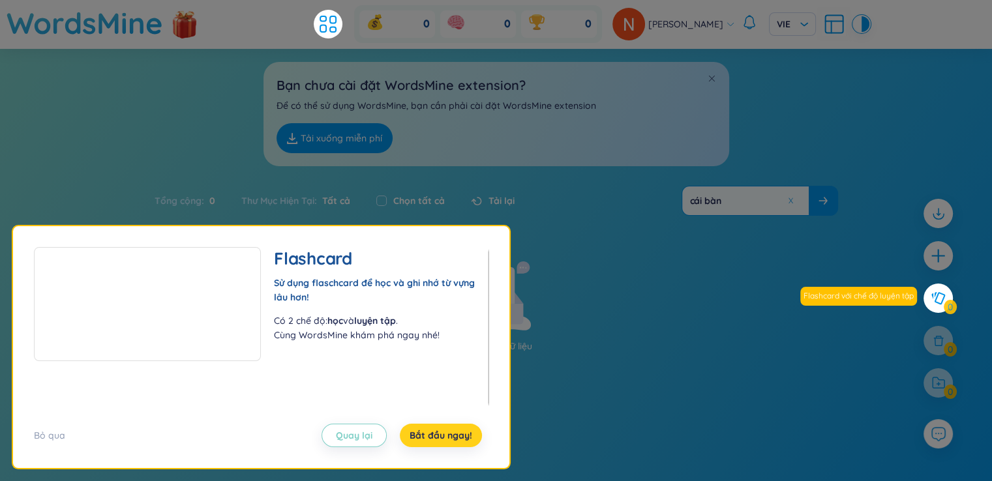
click at [447, 442] on button "Bắt đầu ngay!" at bounding box center [441, 435] width 82 height 23
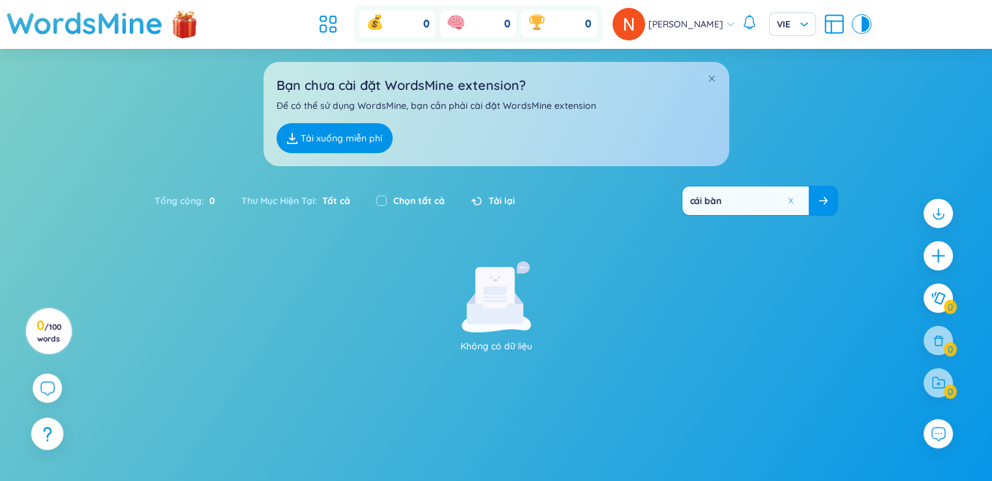
click at [37, 435] on div at bounding box center [47, 434] width 33 height 33
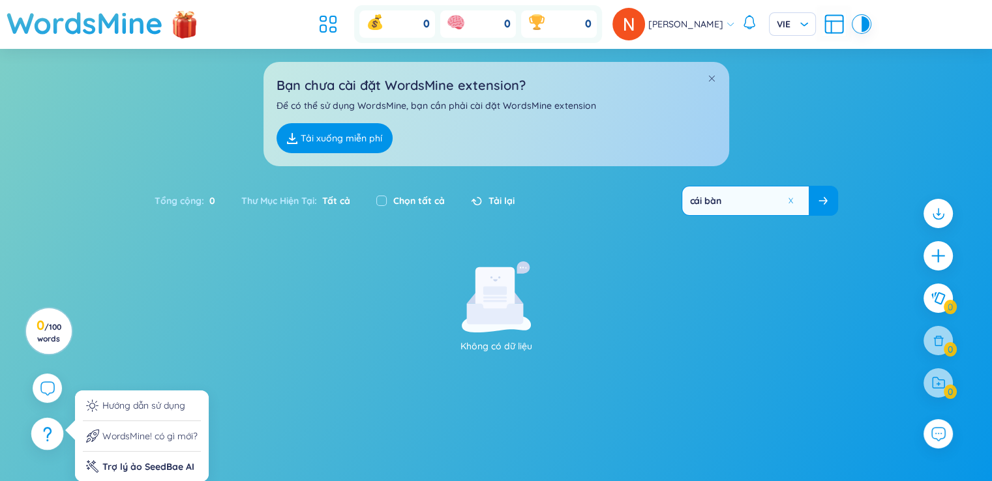
click at [39, 431] on div at bounding box center [47, 434] width 33 height 33
click at [50, 437] on icon at bounding box center [47, 434] width 8 height 14
click at [133, 404] on li "Hướng dẫn sử dụng" at bounding box center [142, 409] width 118 height 23
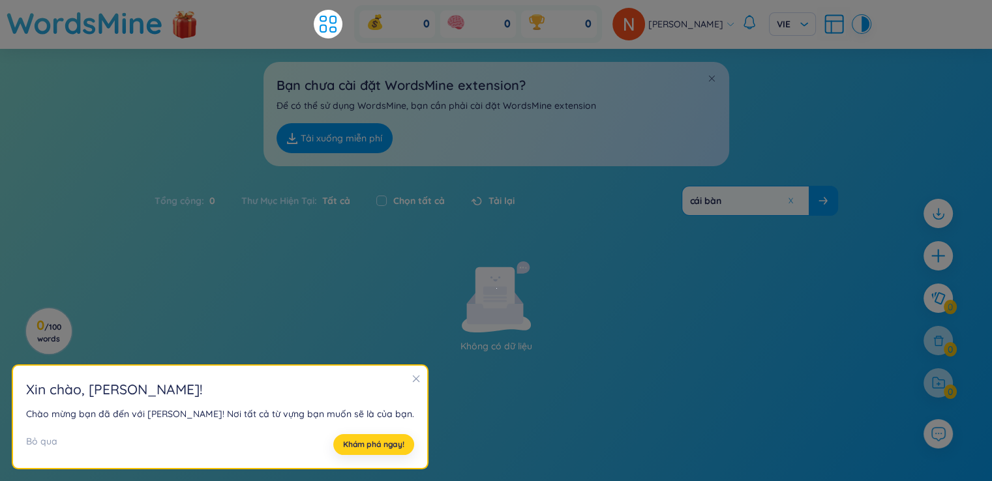
click at [343, 442] on span "Khám phá ngay!" at bounding box center [373, 445] width 61 height 10
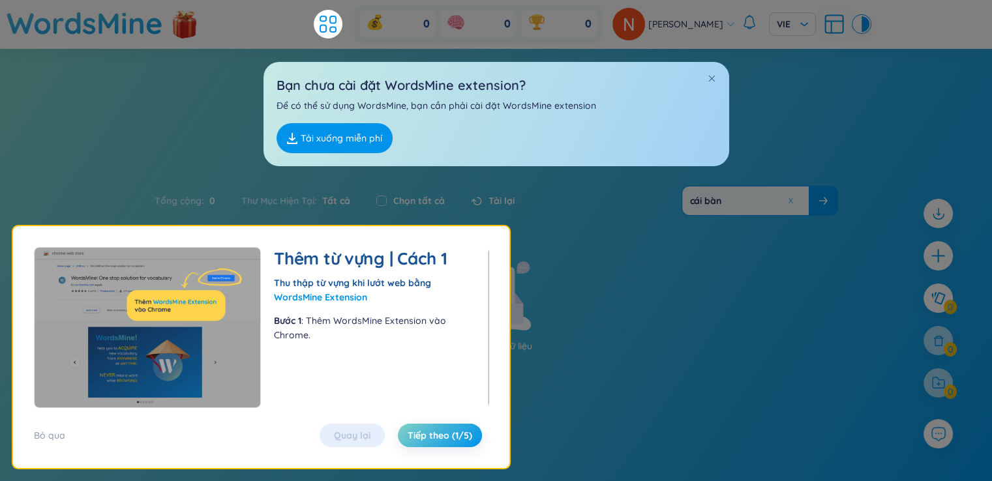
click at [340, 295] on link "WordsMine Extension" at bounding box center [320, 298] width 93 height 12
click at [192, 37] on img at bounding box center [184, 25] width 39 height 52
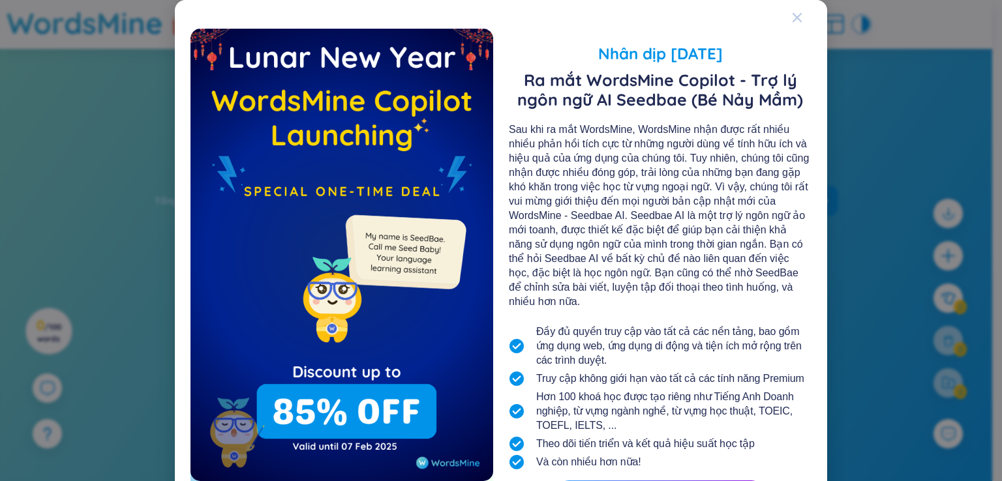
click at [792, 22] on icon "Close" at bounding box center [796, 17] width 9 height 9
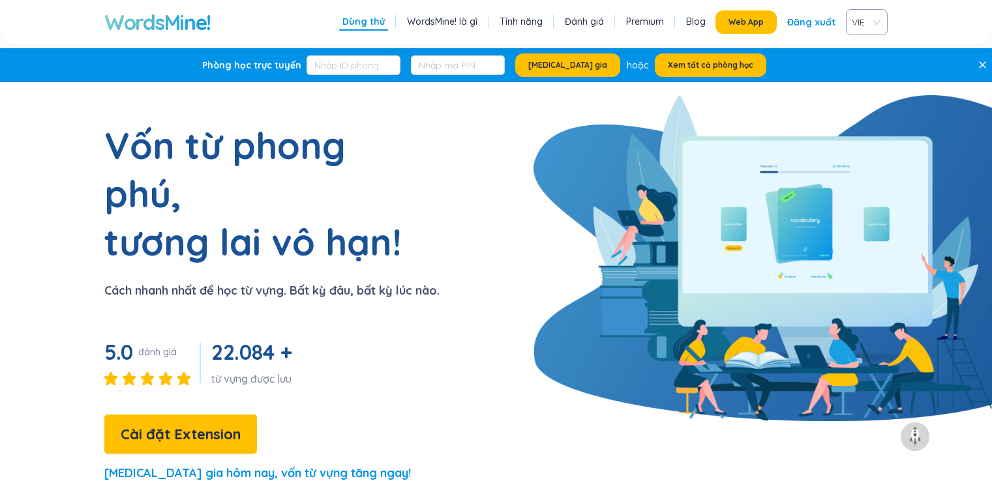
scroll to position [674, 0]
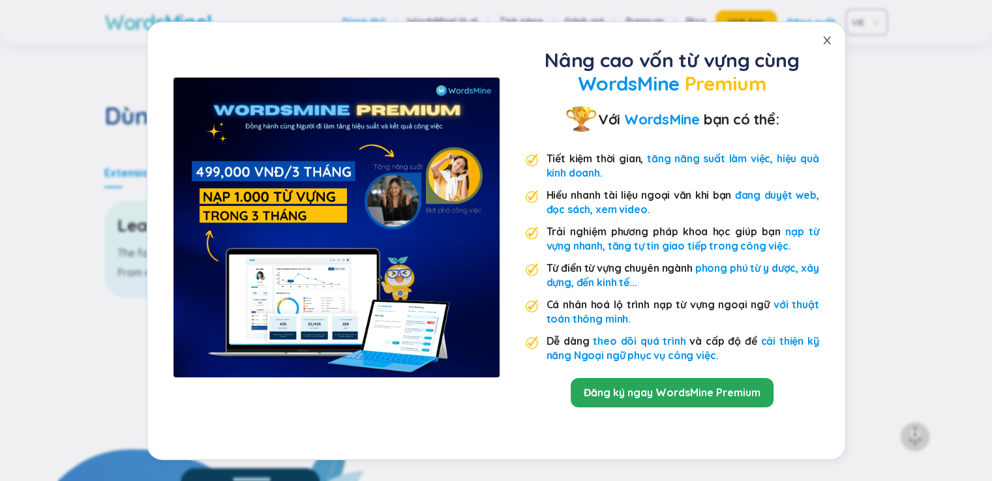
click at [822, 33] on span "Close" at bounding box center [827, 40] width 37 height 37
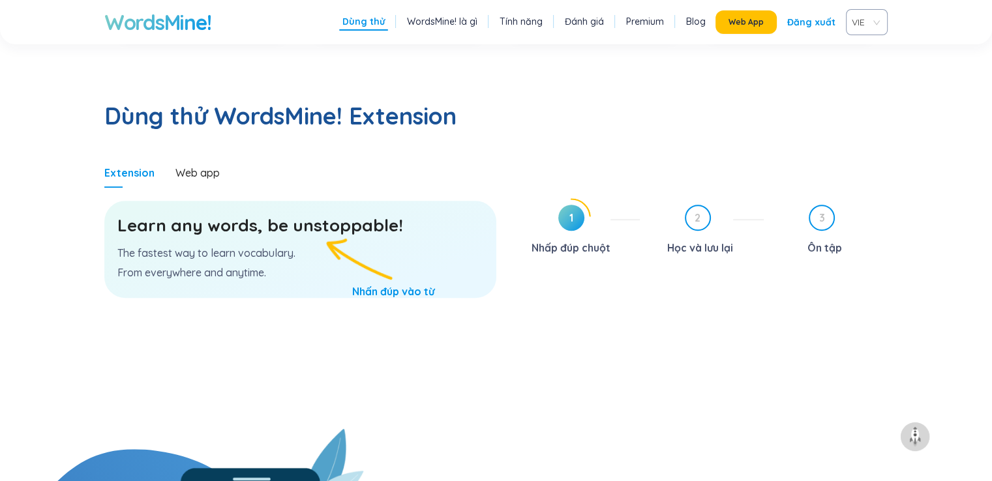
click at [335, 208] on div "Learn any words, be unstoppable! The fastest way to learn vocabulary. From ever…" at bounding box center [300, 249] width 392 height 97
click at [335, 246] on p "The fastest way to learn vocabulary." at bounding box center [300, 253] width 366 height 14
click at [325, 246] on p "The fastest way to learn vocabulary." at bounding box center [300, 253] width 366 height 14
click at [284, 214] on h3 "Learn any words, be unstoppable!" at bounding box center [300, 225] width 366 height 23
click at [571, 199] on icon at bounding box center [571, 218] width 38 height 38
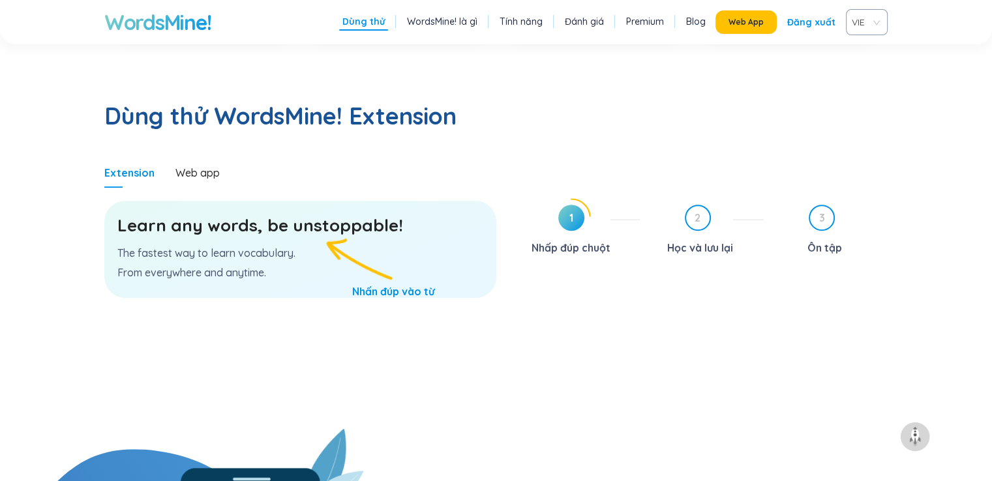
click at [572, 205] on span "1" at bounding box center [571, 218] width 26 height 26
click at [570, 205] on span "1" at bounding box center [571, 218] width 26 height 26
drag, startPoint x: 42, startPoint y: 183, endPoint x: 132, endPoint y: 175, distance: 90.3
click at [44, 181] on section "Dùng thử WordsMine! Extension Extension Web app Learn any words, be unstoppable…" at bounding box center [496, 238] width 992 height 381
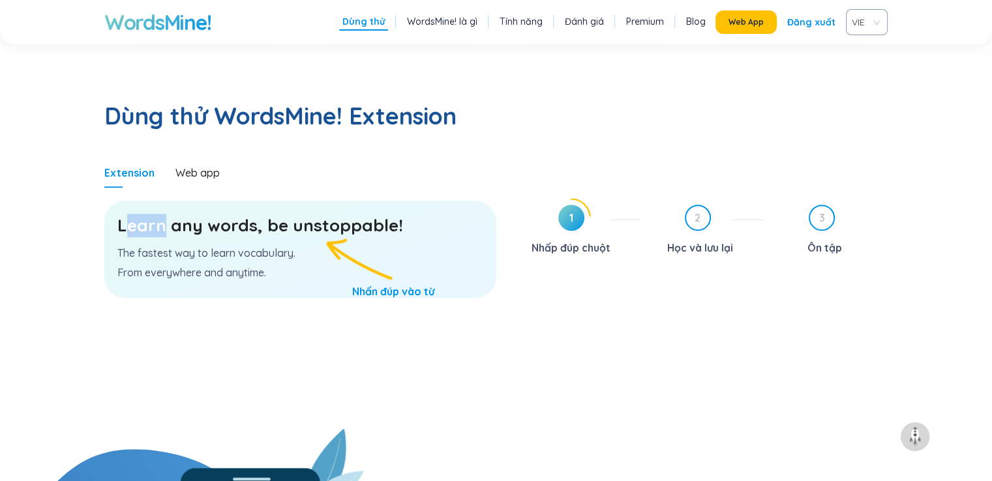
drag, startPoint x: 132, startPoint y: 175, endPoint x: 183, endPoint y: 191, distance: 54.0
click at [172, 214] on h3 "Learn any words, be unstoppable!" at bounding box center [300, 225] width 366 height 23
drag, startPoint x: 288, startPoint y: 248, endPoint x: 301, endPoint y: 259, distance: 16.6
click at [301, 259] on section "Learn any words, be unstoppable! The fastest way to learn vocabulary. From ever…" at bounding box center [300, 308] width 392 height 241
drag, startPoint x: 324, startPoint y: 252, endPoint x: 387, endPoint y: 247, distance: 62.8
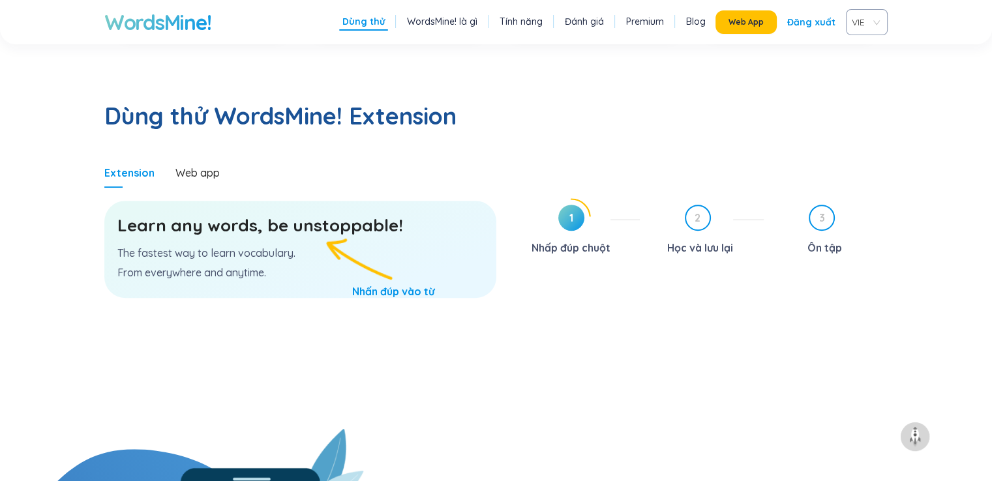
click at [386, 248] on section "Learn any words, be unstoppable! The fastest way to learn vocabulary. From ever…" at bounding box center [300, 308] width 392 height 241
drag, startPoint x: 387, startPoint y: 245, endPoint x: 359, endPoint y: 216, distance: 40.6
click at [382, 241] on div "Learn any words, be unstoppable! The fastest way to learn vocabulary. From ever…" at bounding box center [300, 249] width 392 height 97
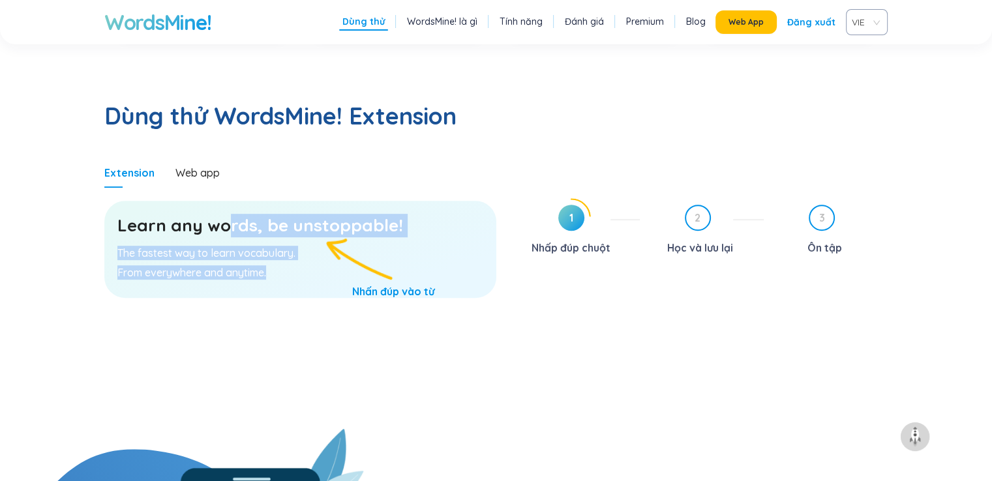
drag, startPoint x: 322, startPoint y: 204, endPoint x: 180, endPoint y: 172, distance: 145.7
click at [194, 201] on div "Learn any words, be unstoppable! The fastest way to learn vocabulary. From ever…" at bounding box center [300, 249] width 392 height 97
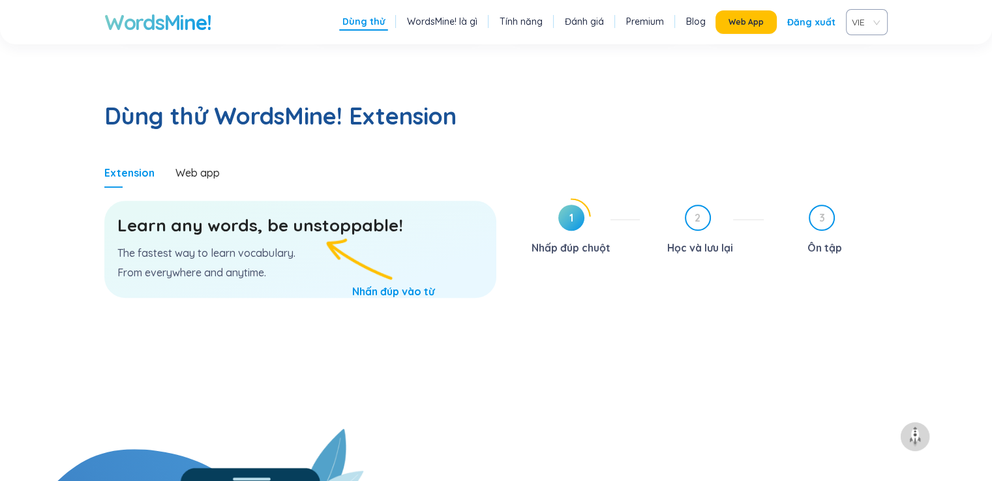
click at [127, 214] on h3 "Learn any words, be unstoppable!" at bounding box center [300, 225] width 366 height 23
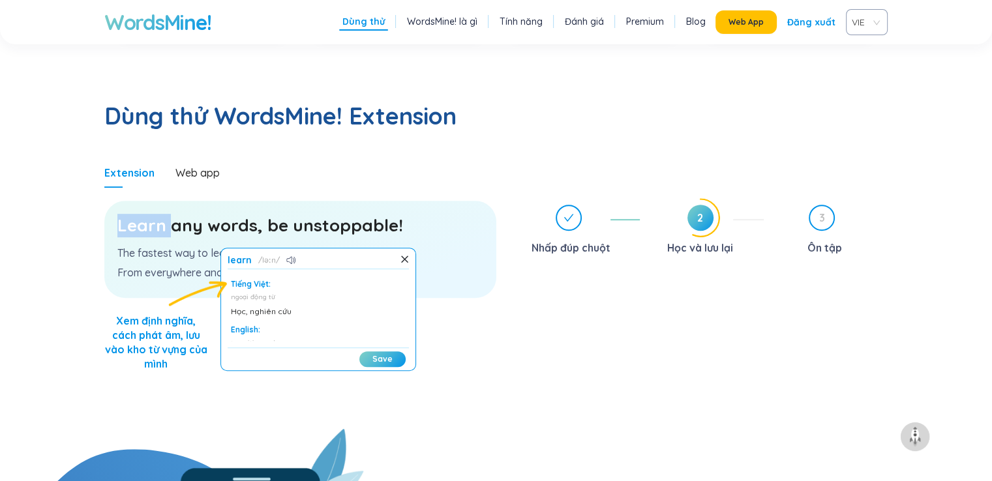
click at [128, 214] on h3 "Learn any words, be unstoppable!" at bounding box center [300, 225] width 366 height 23
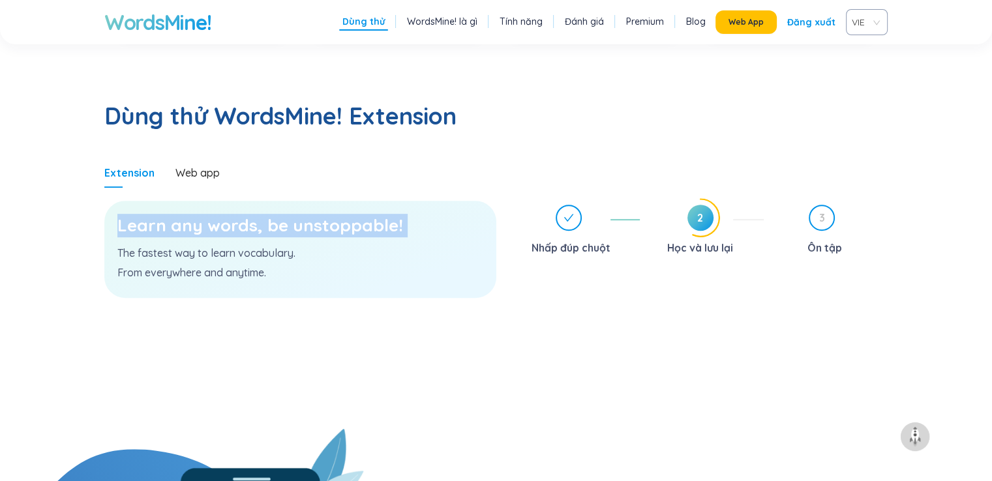
click at [145, 214] on h3 "Learn any words, be unstoppable!" at bounding box center [300, 225] width 366 height 23
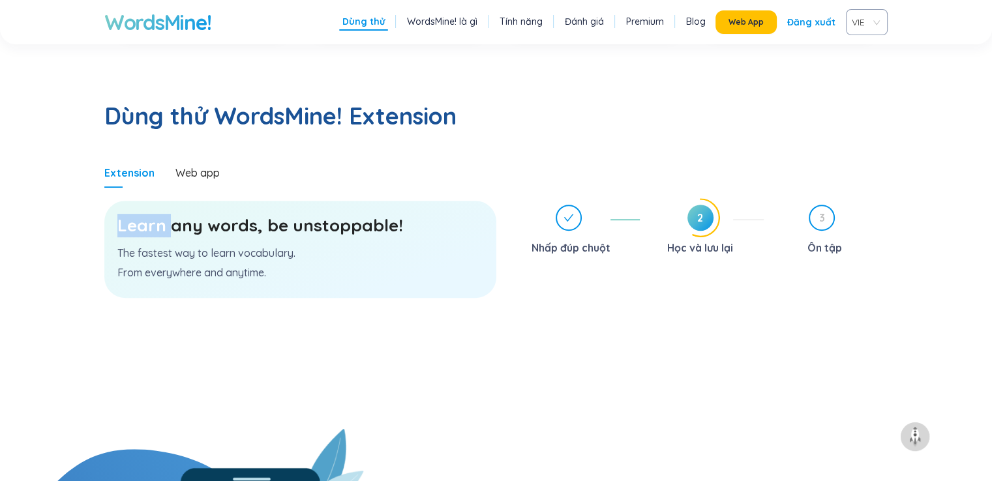
click at [145, 214] on h3 "Learn any words, be unstoppable!" at bounding box center [300, 225] width 366 height 23
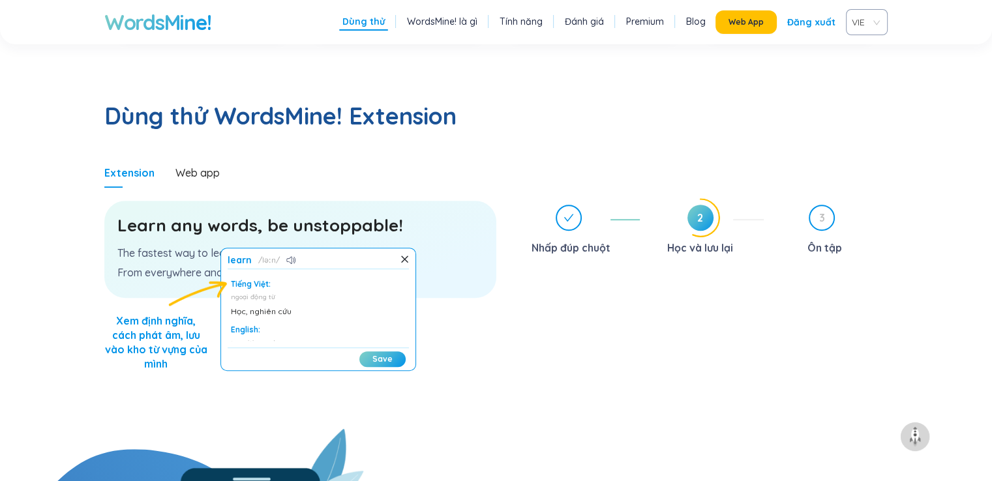
click at [402, 255] on icon at bounding box center [404, 259] width 8 height 8
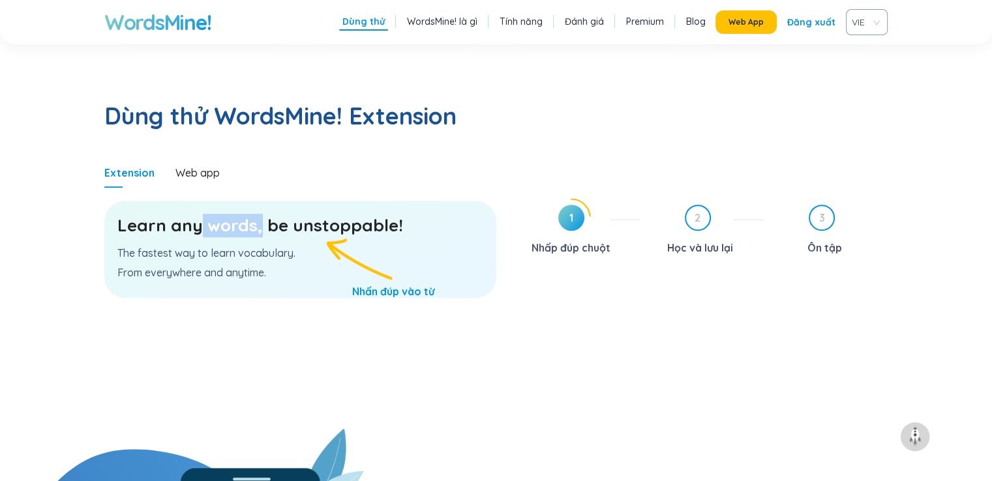
drag, startPoint x: 202, startPoint y: 173, endPoint x: 257, endPoint y: 182, distance: 55.5
click at [257, 214] on h3 "Learn any words, be unstoppable!" at bounding box center [300, 225] width 366 height 23
click at [238, 214] on h3 "Learn any words, be unstoppable!" at bounding box center [300, 225] width 366 height 23
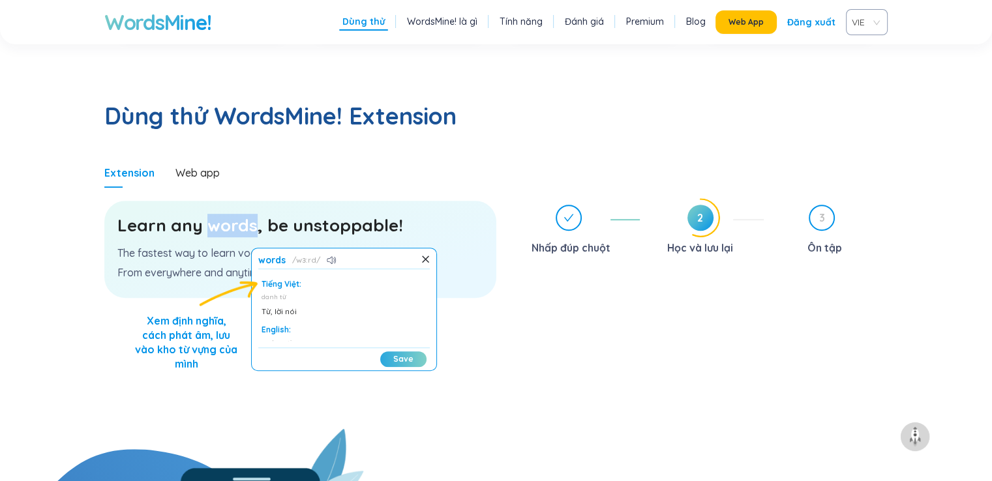
click at [392, 352] on button "Save" at bounding box center [403, 360] width 46 height 16
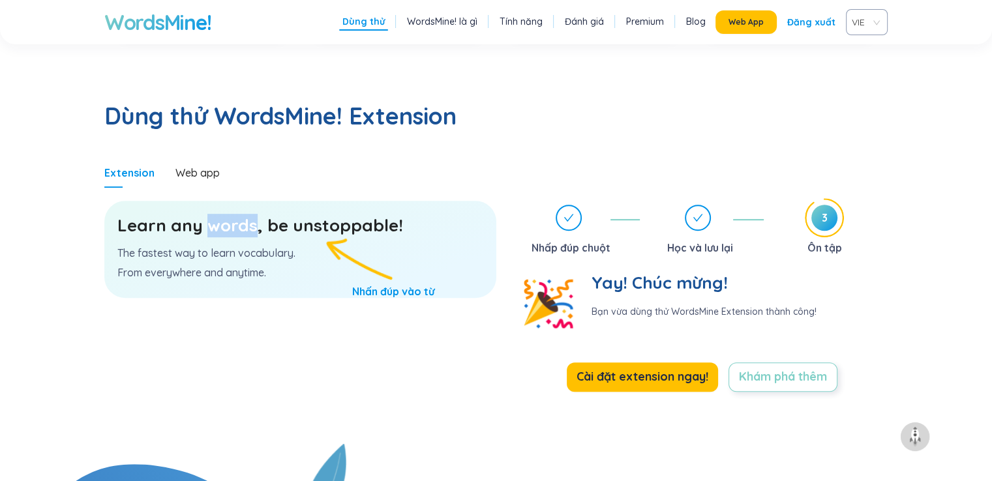
click at [756, 368] on span "Khám phá thêm" at bounding box center [782, 377] width 88 height 18
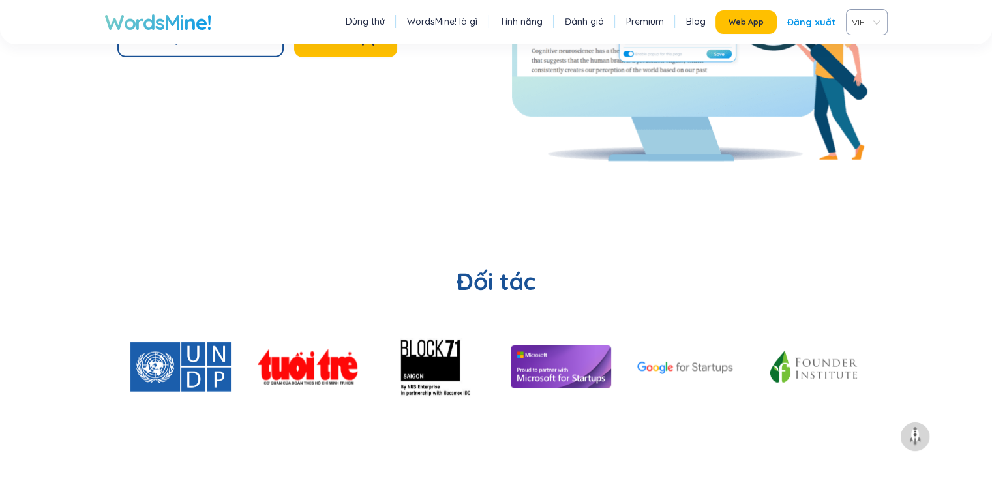
scroll to position [3104, 0]
